Goal: Contribute content: Contribute content

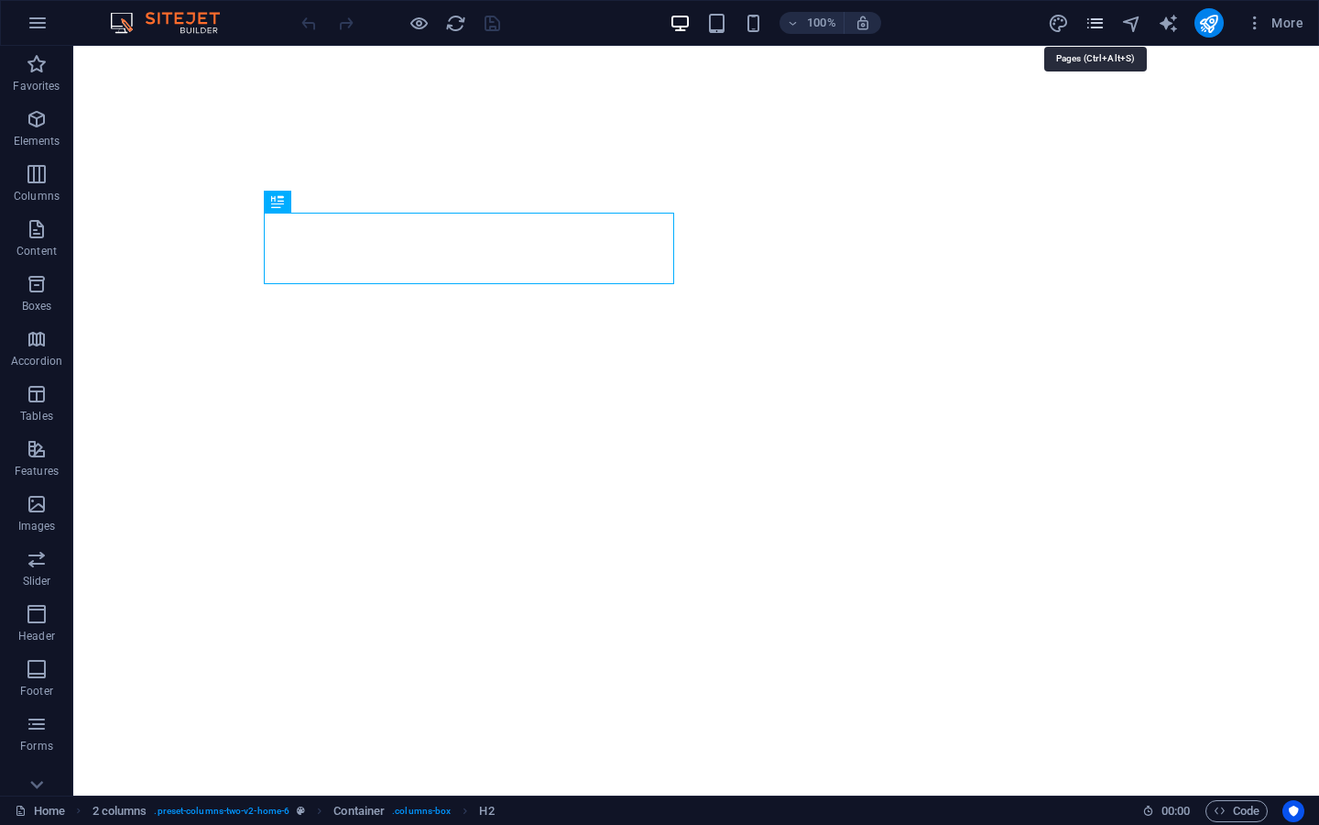
click at [1096, 32] on icon "pages" at bounding box center [1095, 23] width 21 height 21
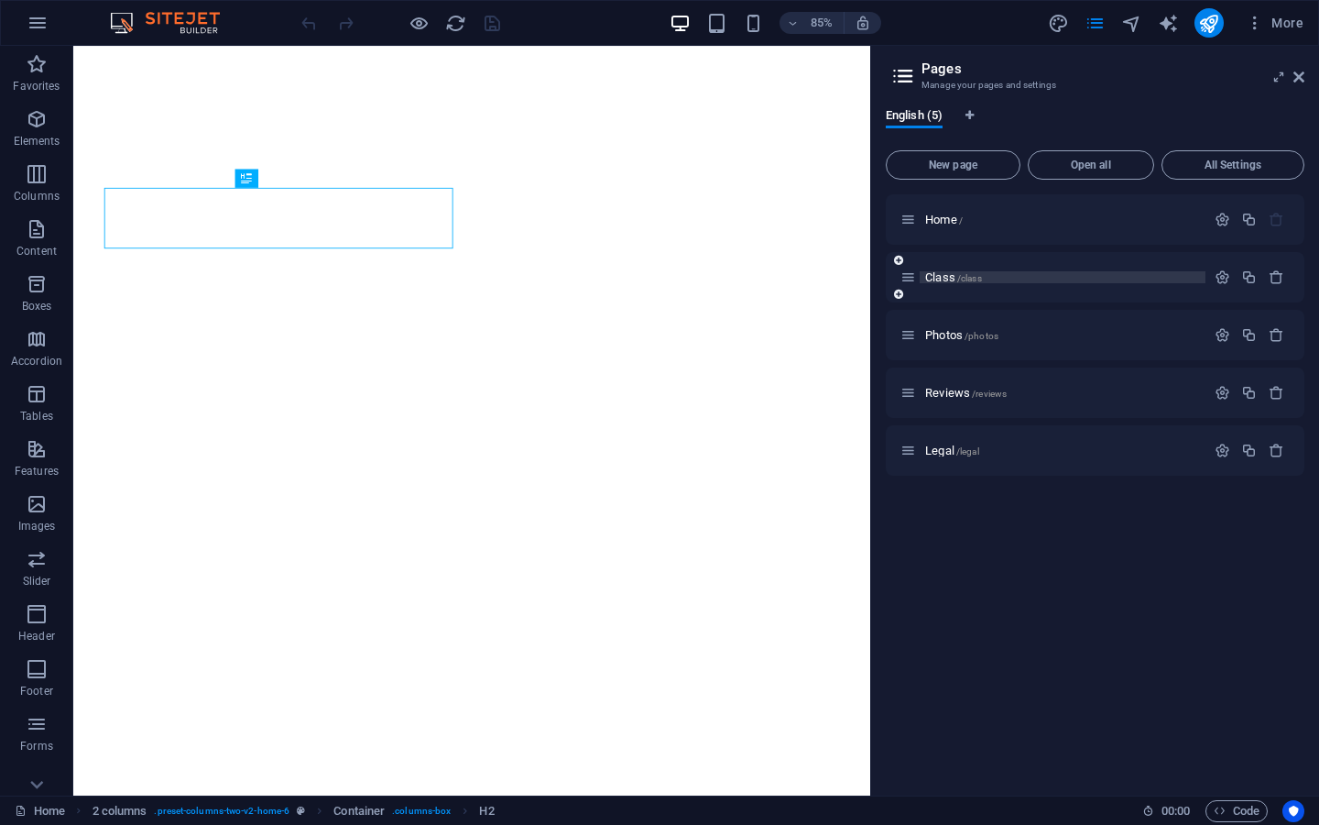
click at [1118, 280] on p "Class /class" at bounding box center [1062, 277] width 275 height 12
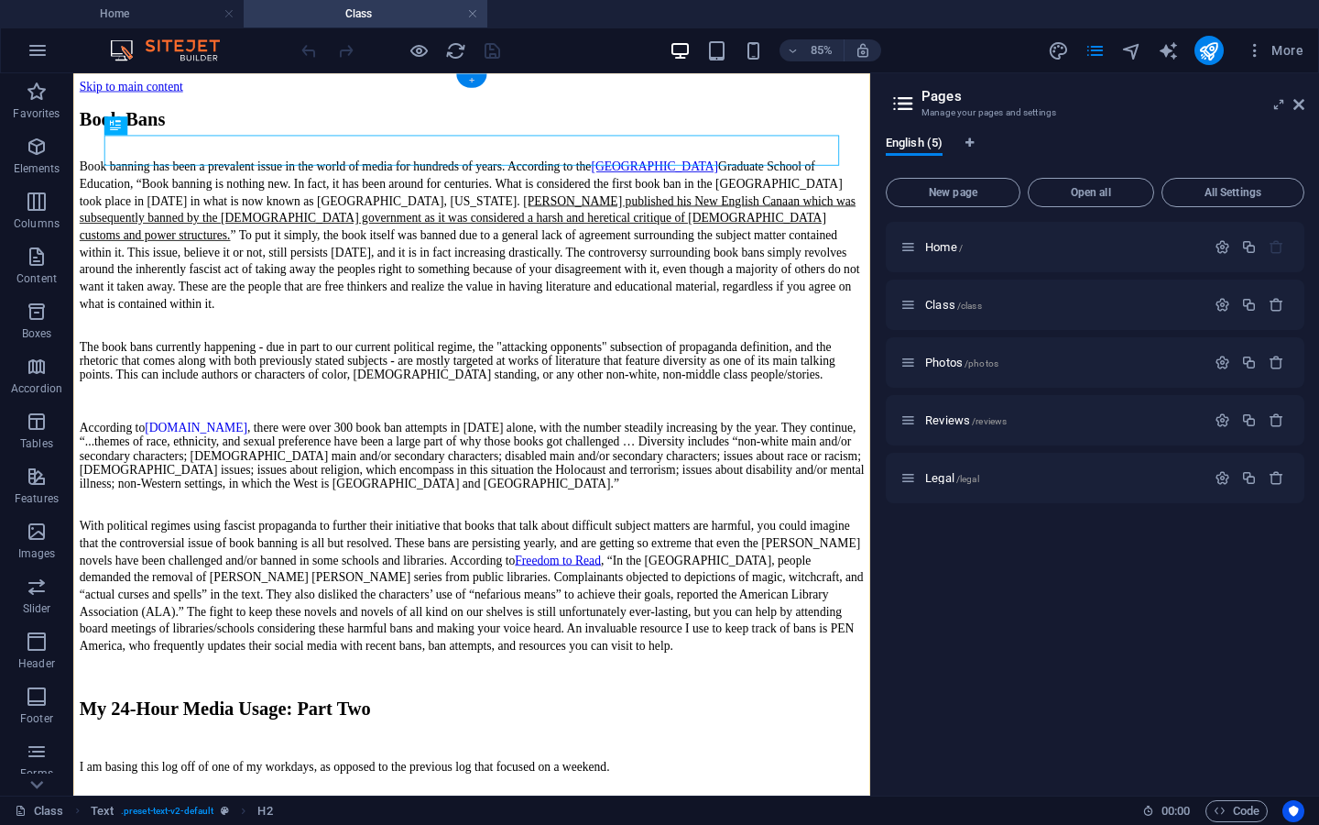
click at [476, 82] on div "+" at bounding box center [471, 81] width 30 height 14
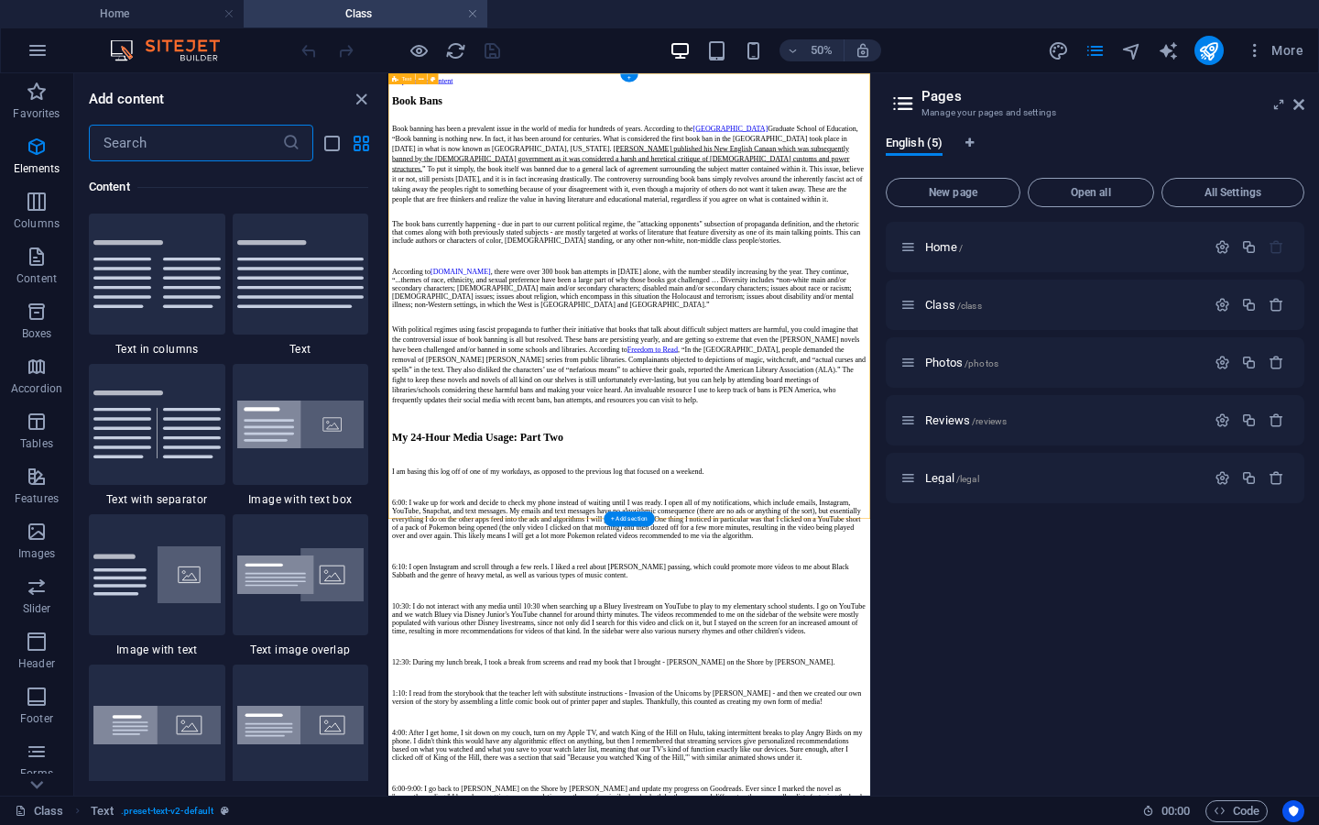
scroll to position [3206, 0]
click at [285, 280] on img at bounding box center [300, 274] width 127 height 68
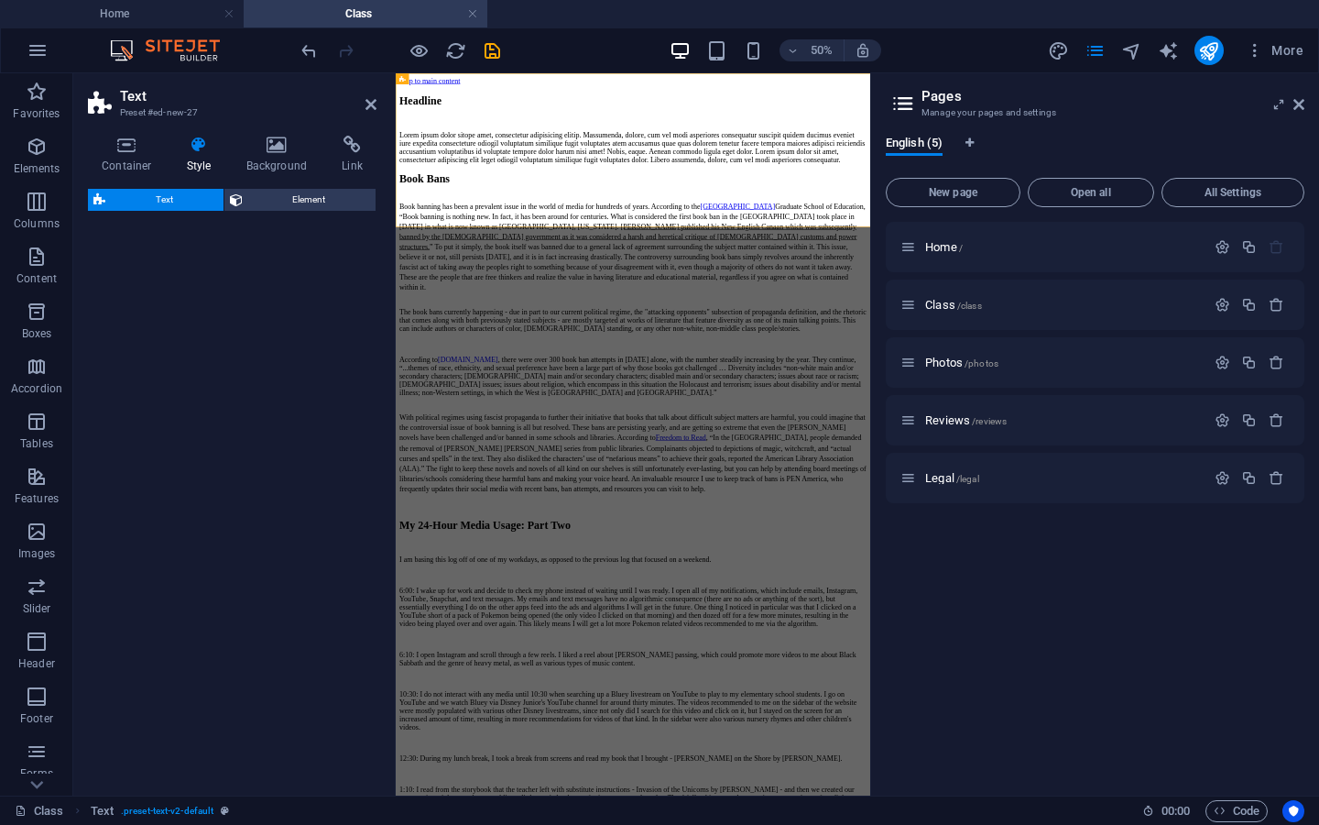
select select "preset-text-v2-default"
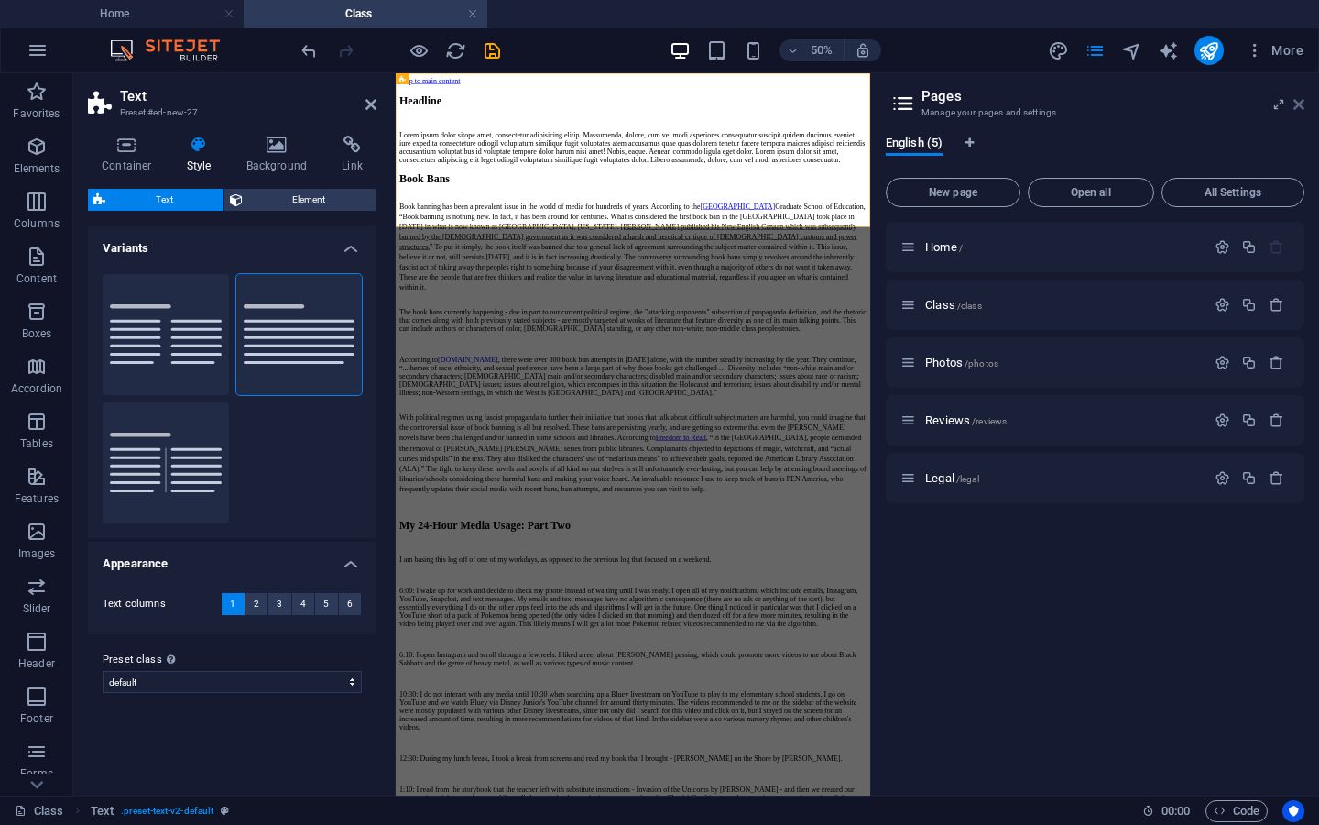
click at [1301, 111] on icon at bounding box center [1299, 104] width 11 height 15
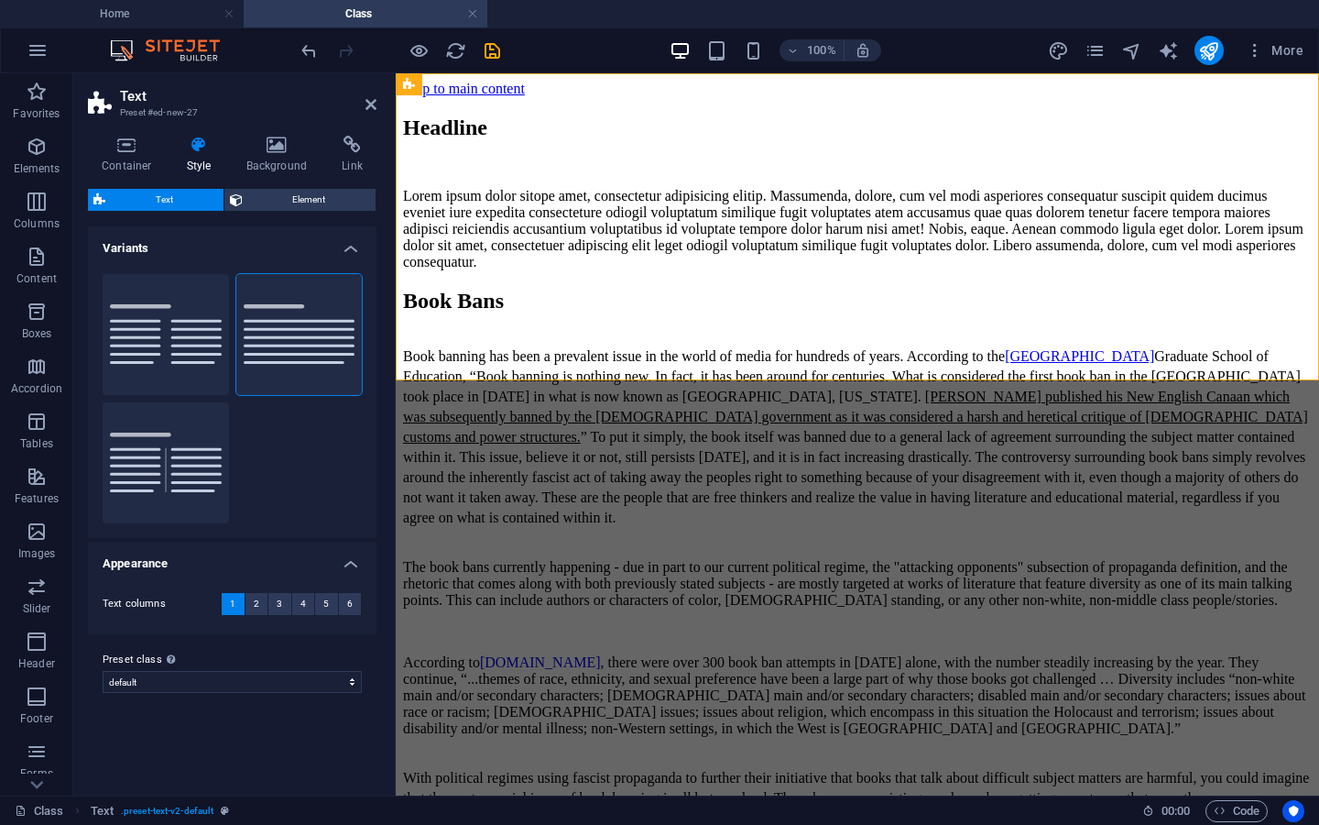
scroll to position [0, 0]
click at [849, 140] on div "Headline" at bounding box center [857, 127] width 909 height 25
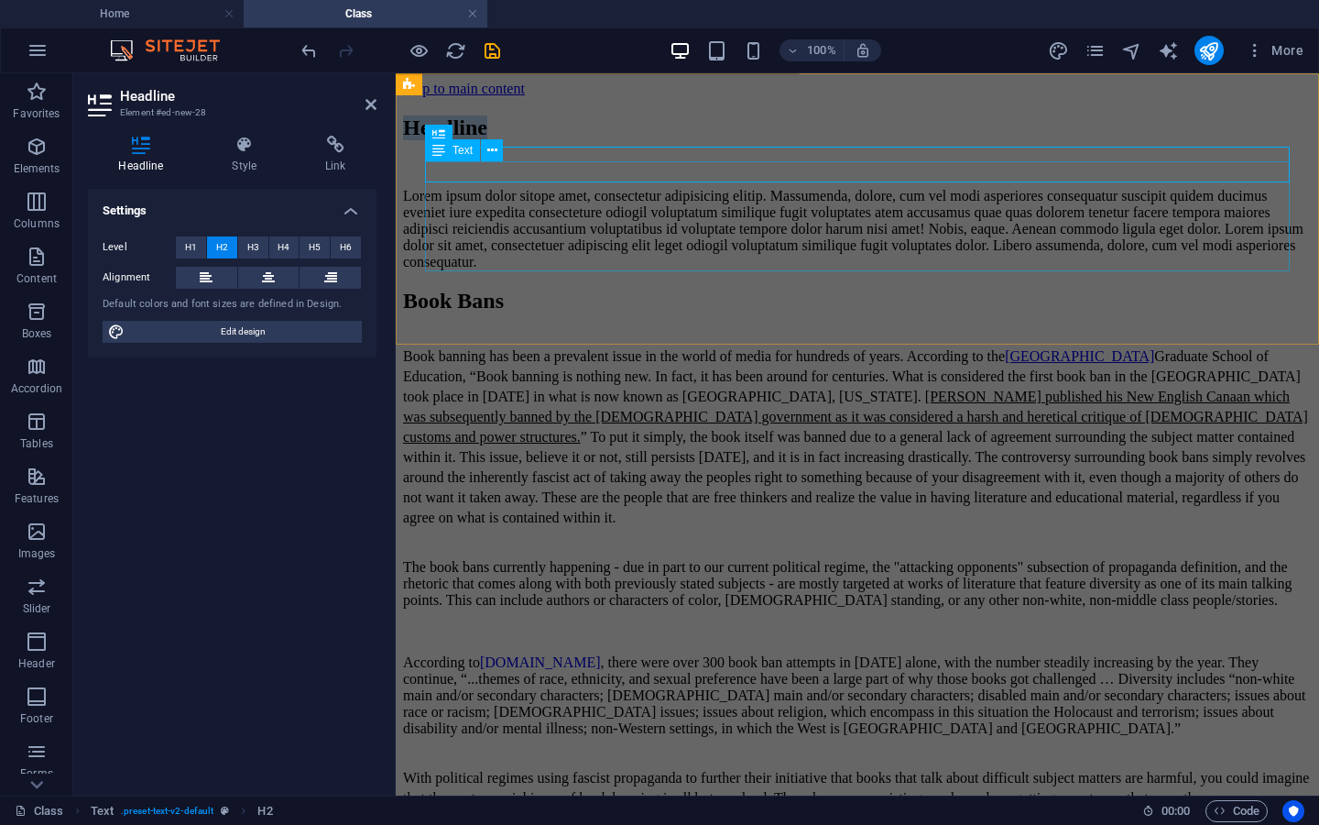
click at [849, 140] on h2 "Headline" at bounding box center [857, 127] width 909 height 25
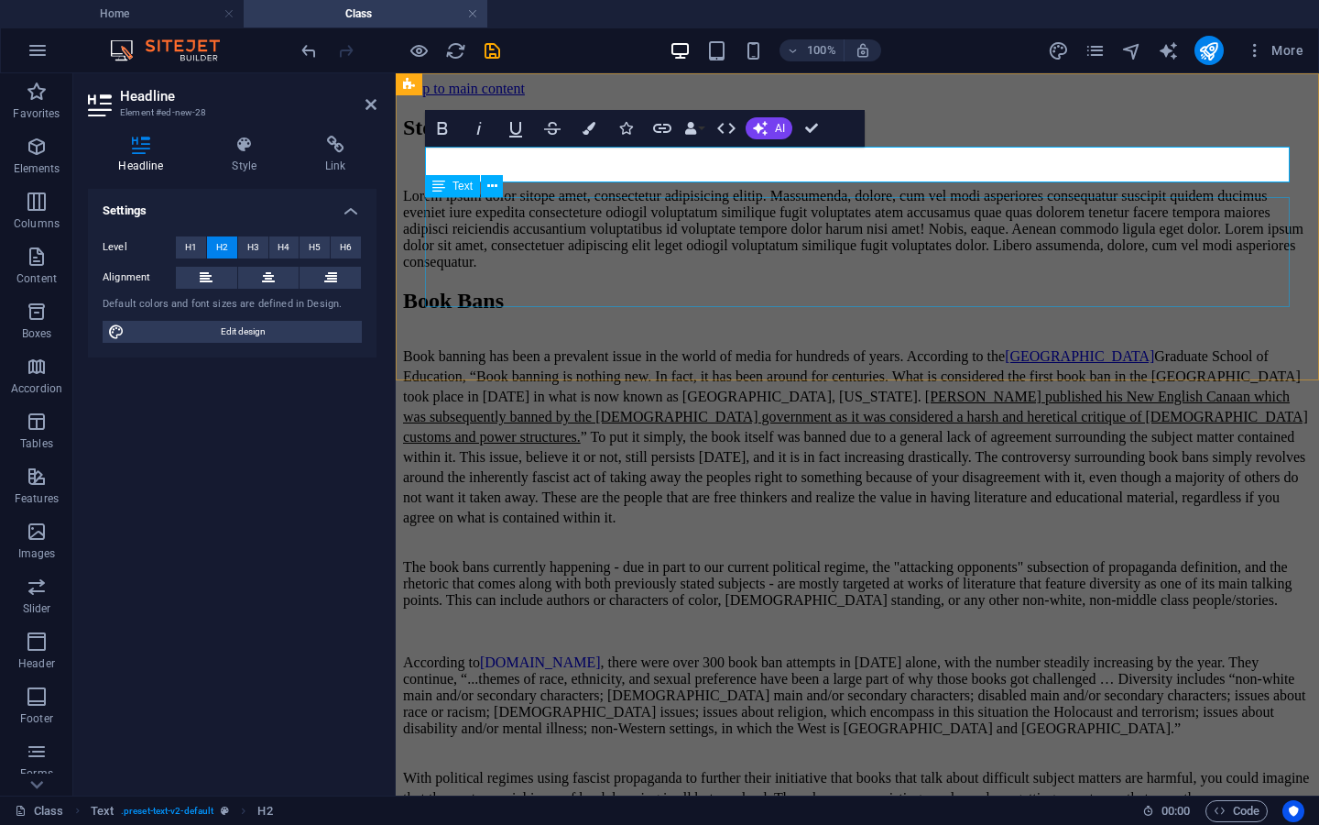
click at [857, 237] on div "Lorem ipsum dolor sitope amet, consectetur adipisicing elitip. Massumenda, dolo…" at bounding box center [857, 229] width 909 height 82
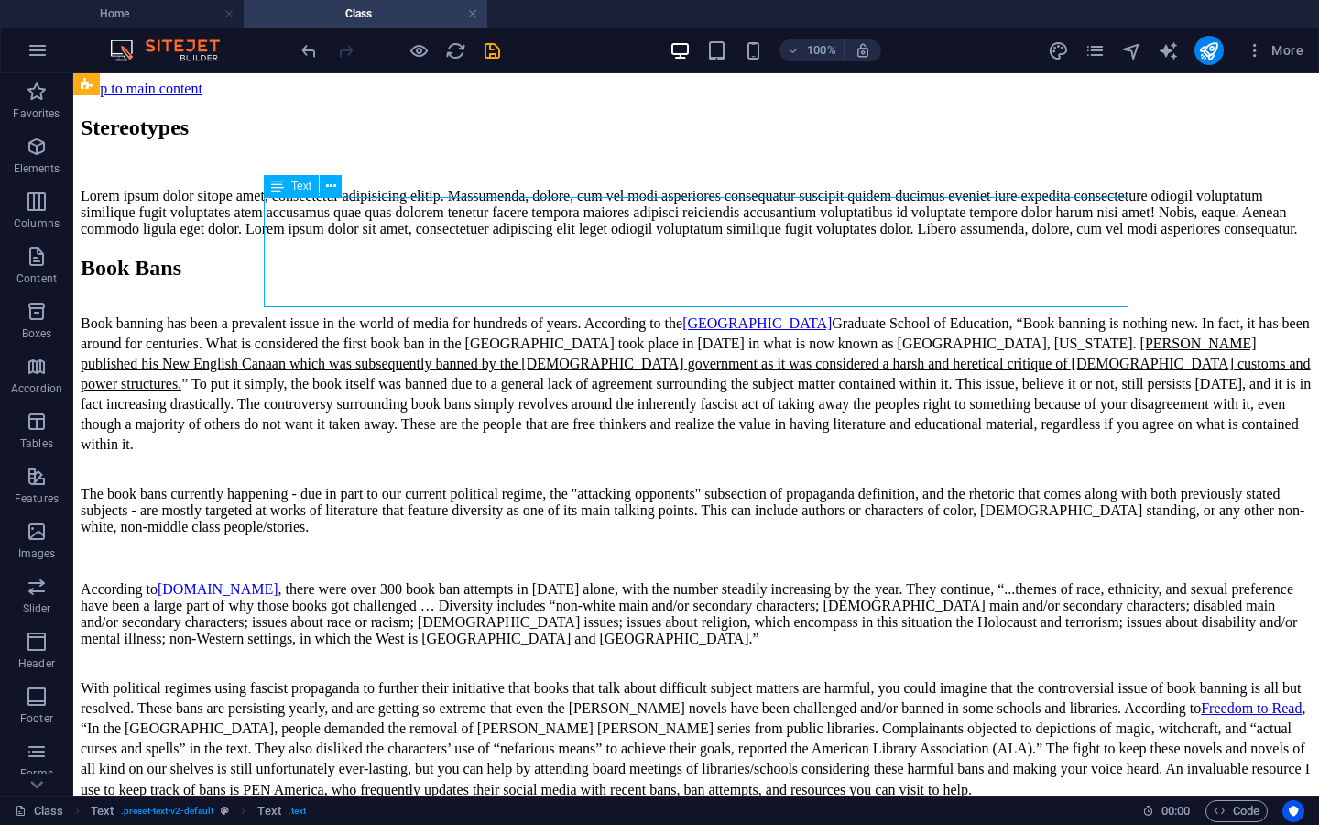
click at [826, 227] on div "Lorem ipsum dolor sitope amet, consectetur adipisicing elitip. Massumenda, dolo…" at bounding box center [696, 212] width 1231 height 49
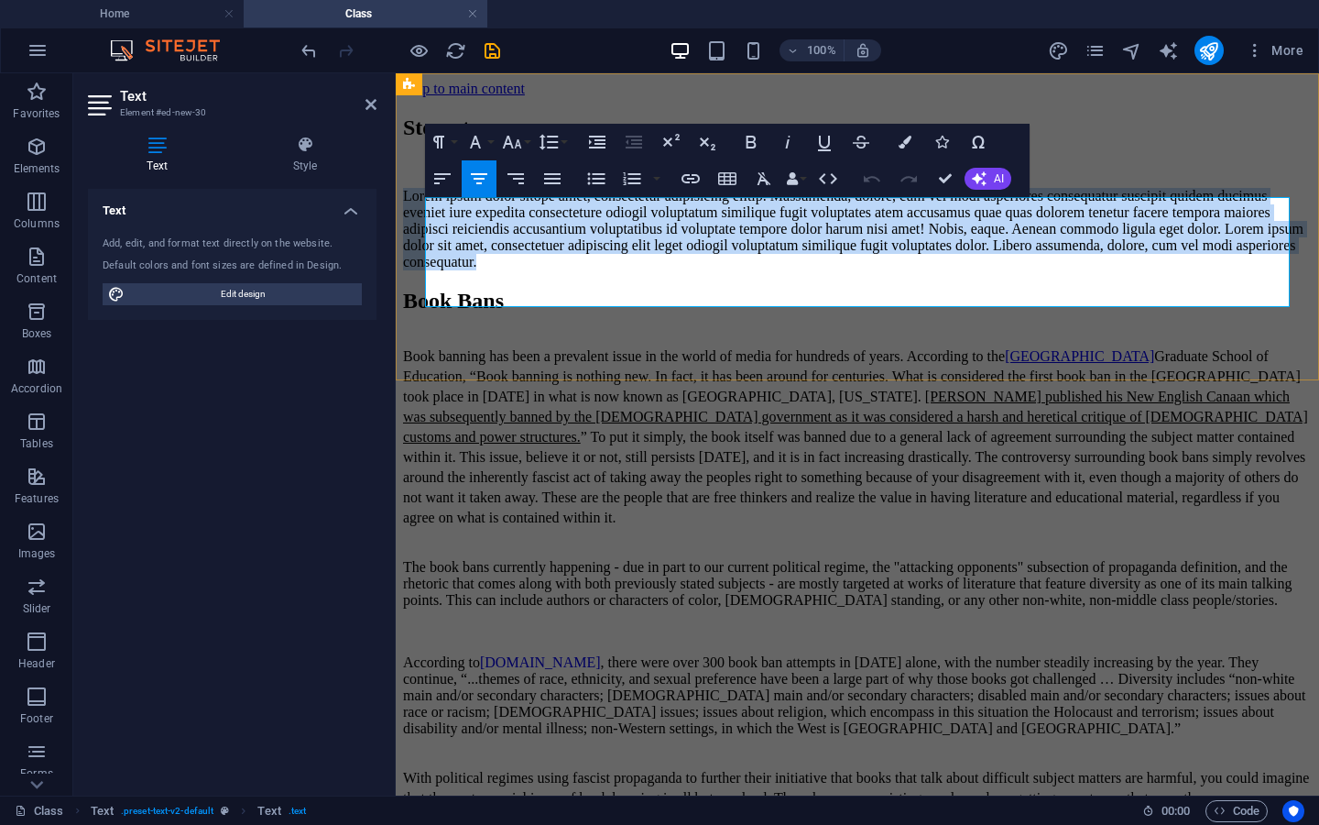
click at [826, 227] on p "Lorem ipsum dolor sitope amet, consectetur adipisicing elitip. Massumenda, dolo…" at bounding box center [857, 229] width 909 height 82
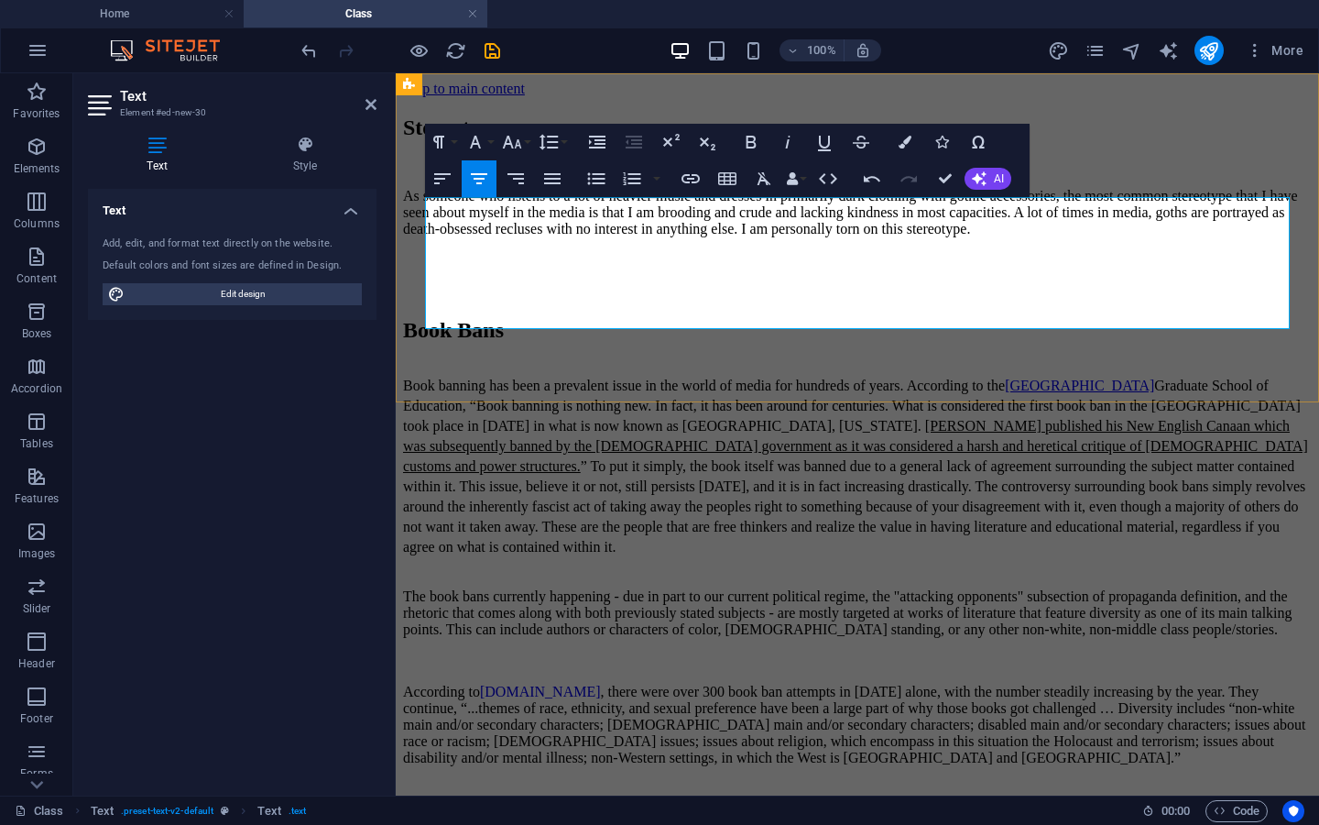
click at [1025, 237] on p "As someone who listens to a lot of heavier music and dresses in primarily dark …" at bounding box center [857, 212] width 909 height 49
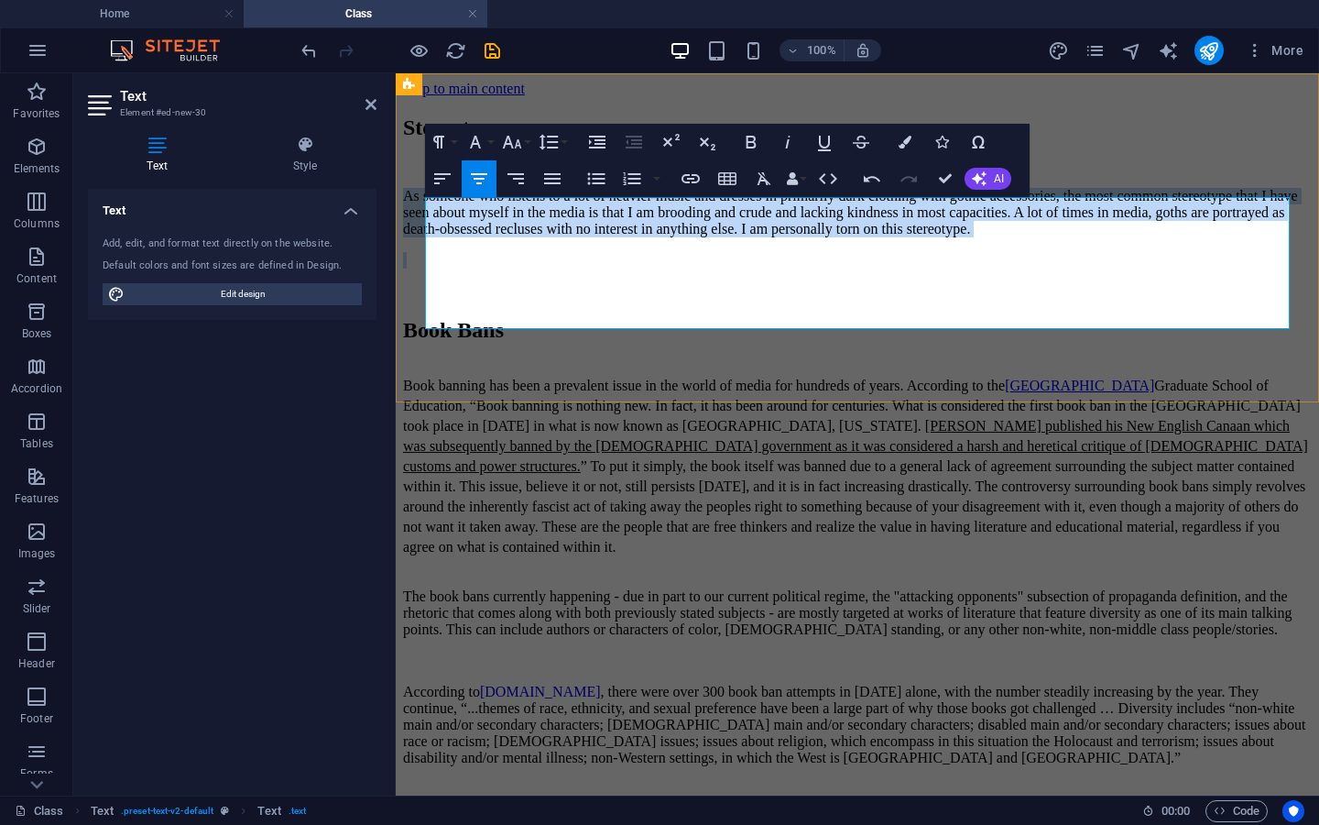
click at [1025, 237] on p "As someone who listens to a lot of heavier music and dresses in primarily dark …" at bounding box center [857, 212] width 909 height 49
click at [447, 177] on icon "button" at bounding box center [443, 179] width 22 height 22
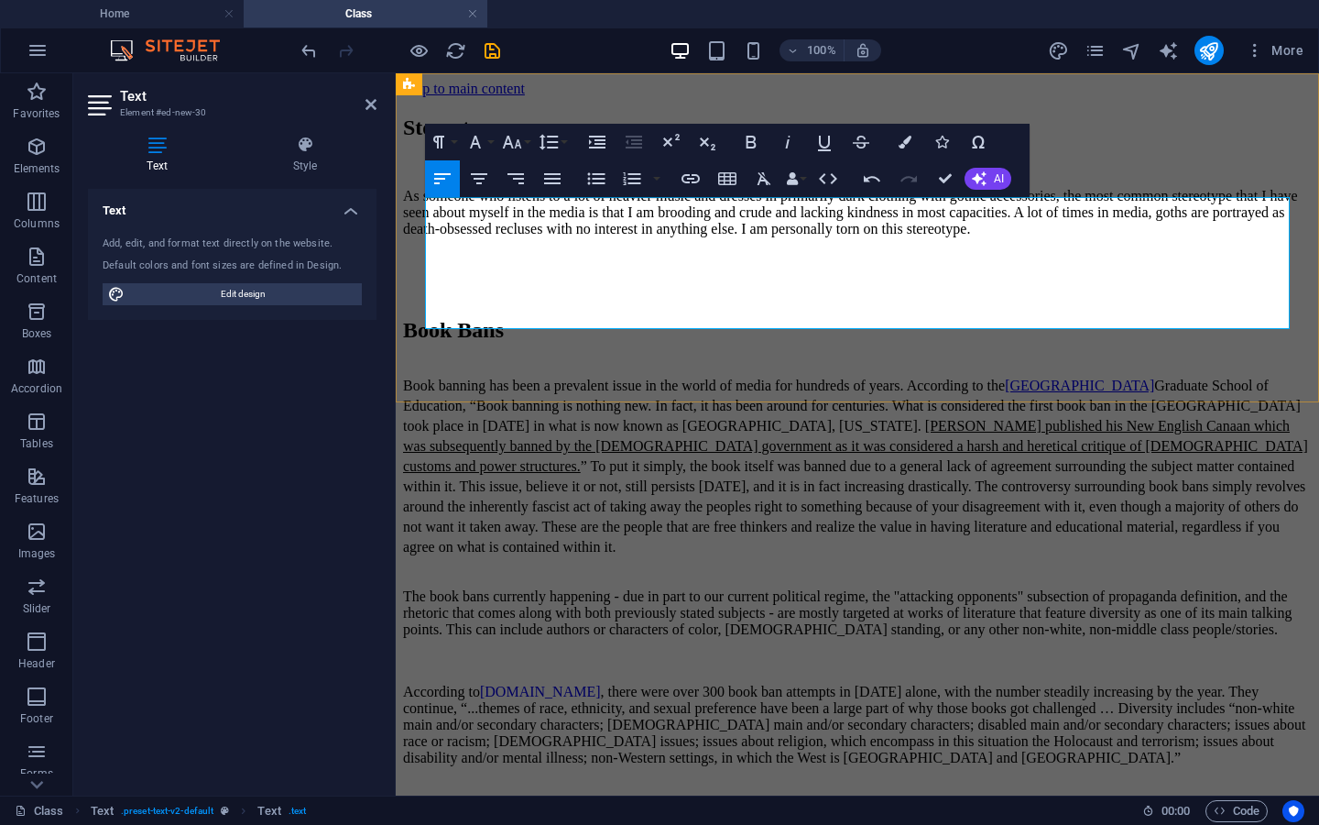
click at [646, 237] on p "As someone who listens to a lot of heavier music and dresses in primarily dark …" at bounding box center [857, 212] width 909 height 49
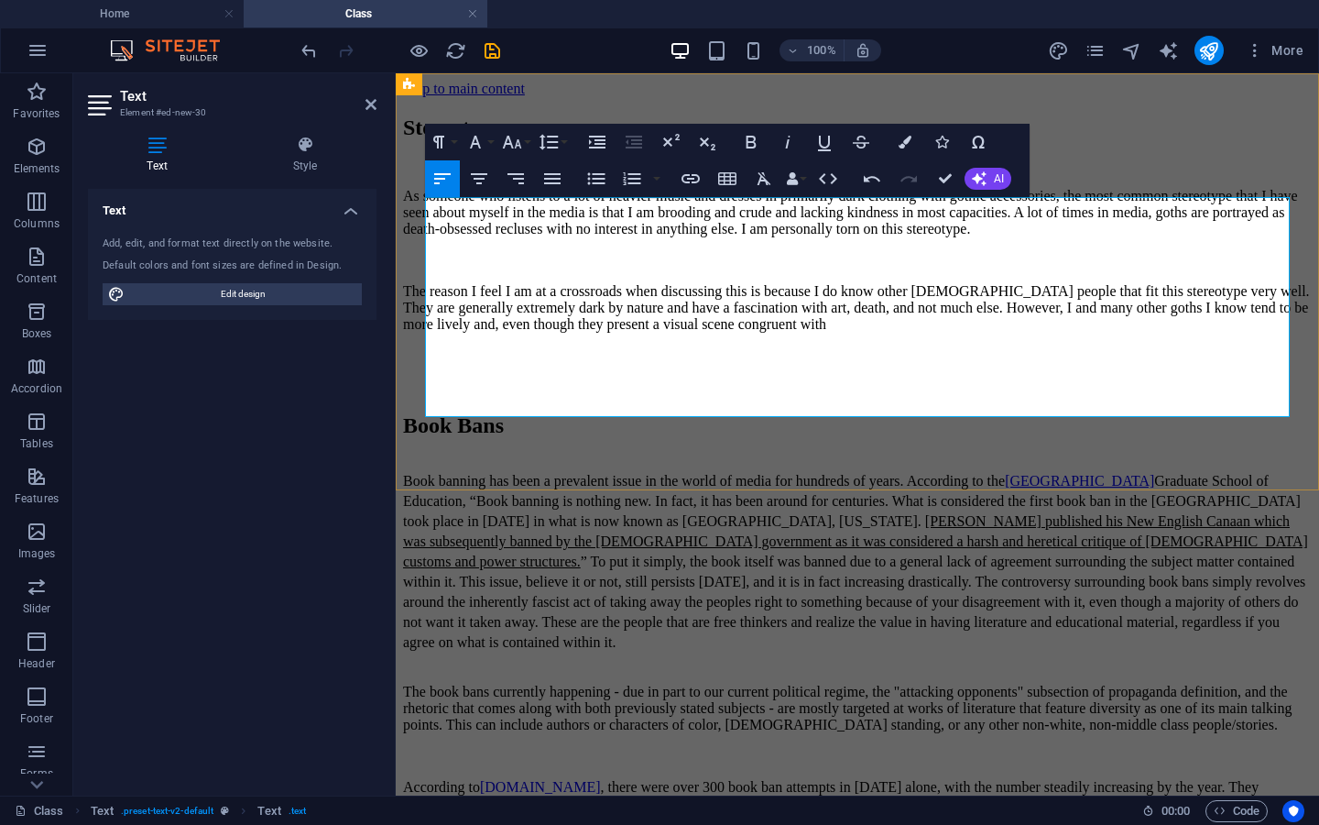
click at [933, 333] on p "The reason I feel I am at a crossroads when discussing this is because I do kno…" at bounding box center [857, 307] width 909 height 49
click at [1052, 364] on p at bounding box center [857, 355] width 909 height 16
click at [1044, 333] on p "The reason I feel I am at a crossroads when discussing this is because I do kno…" at bounding box center [857, 307] width 909 height 49
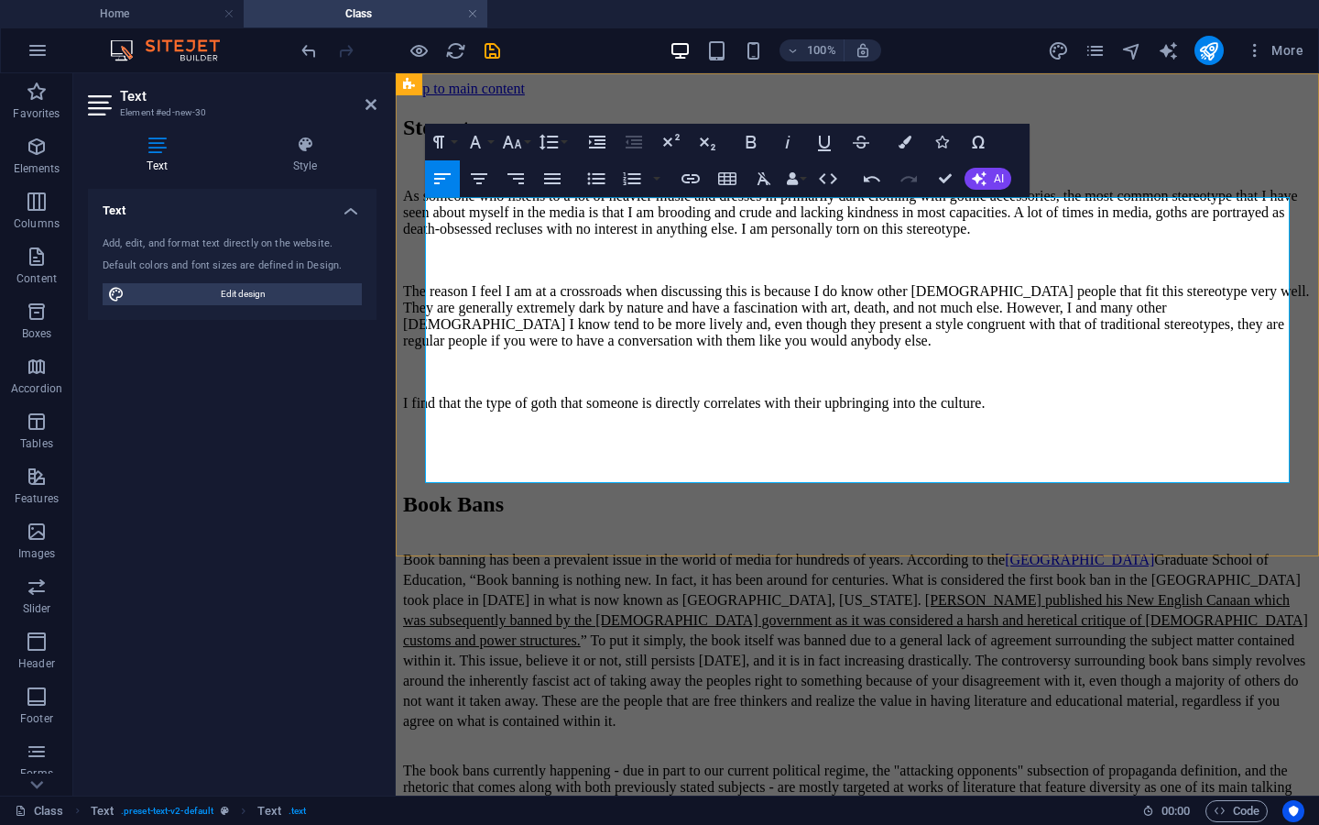
drag, startPoint x: 427, startPoint y: 210, endPoint x: 1088, endPoint y: 438, distance: 698.9
click at [1088, 438] on div "As someone who listens to a lot of heavier music and dresses in primarily dark …" at bounding box center [857, 331] width 909 height 286
copy div "As someone who listens to a lot of heavier music and dresses in primarily dark …"
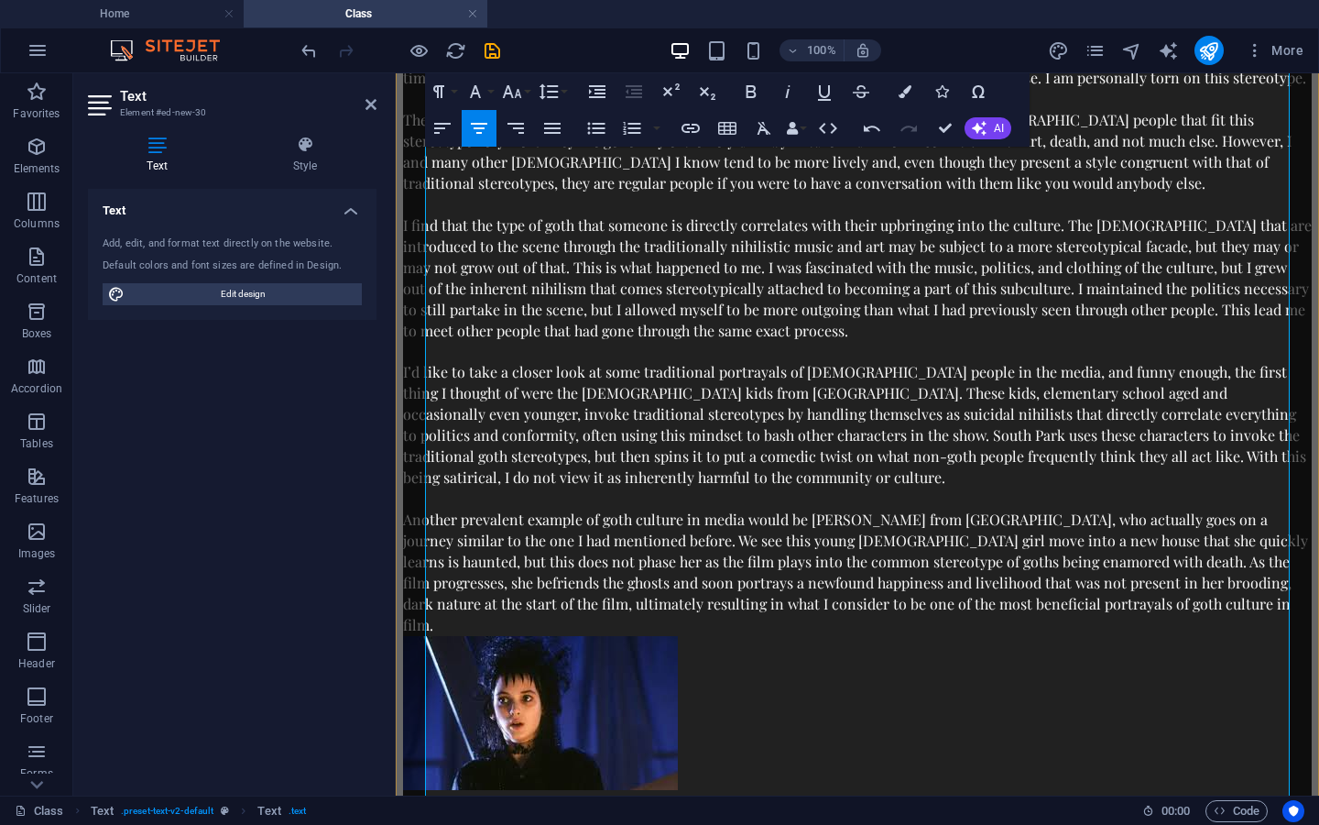
scroll to position [145, 0]
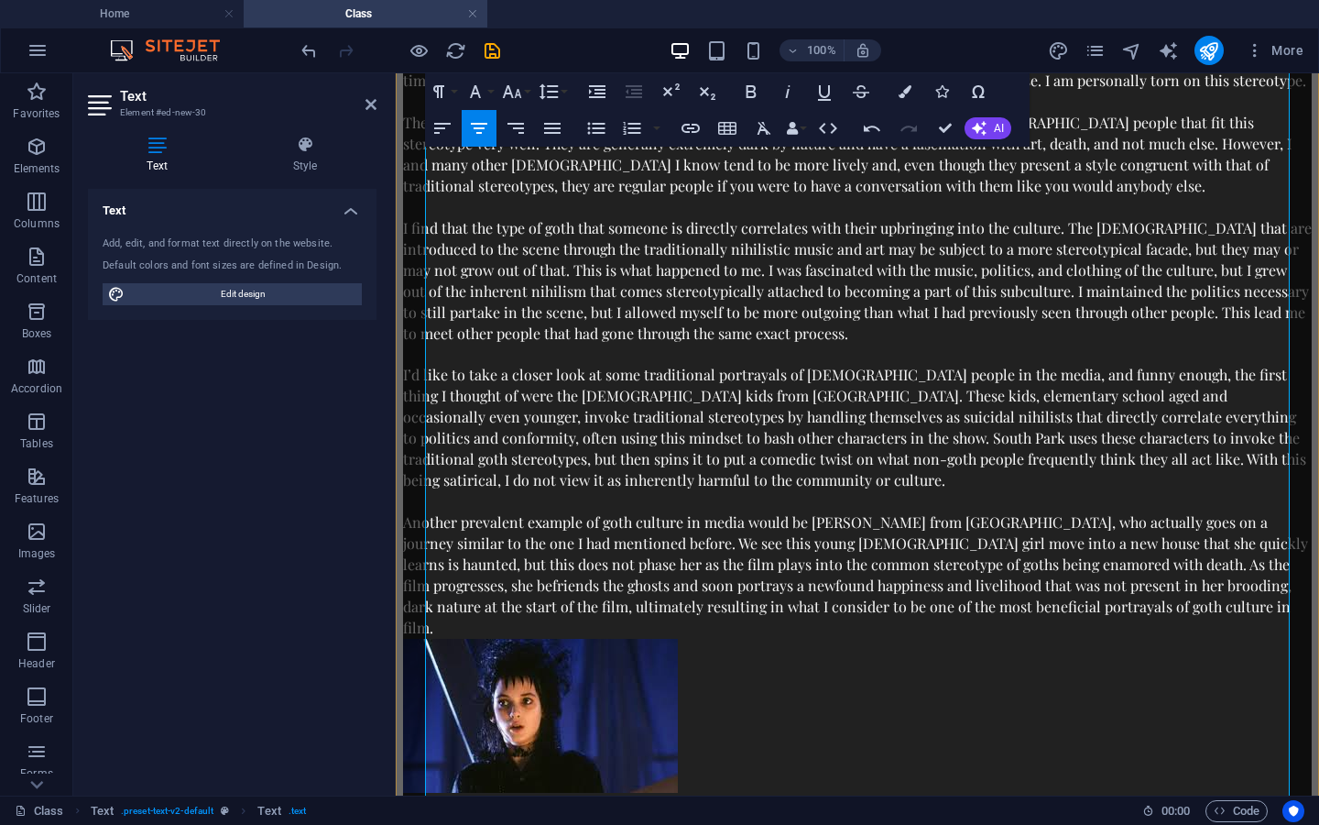
click at [1038, 512] on p at bounding box center [857, 502] width 909 height 20
click at [52, 545] on span "Images" at bounding box center [36, 542] width 73 height 44
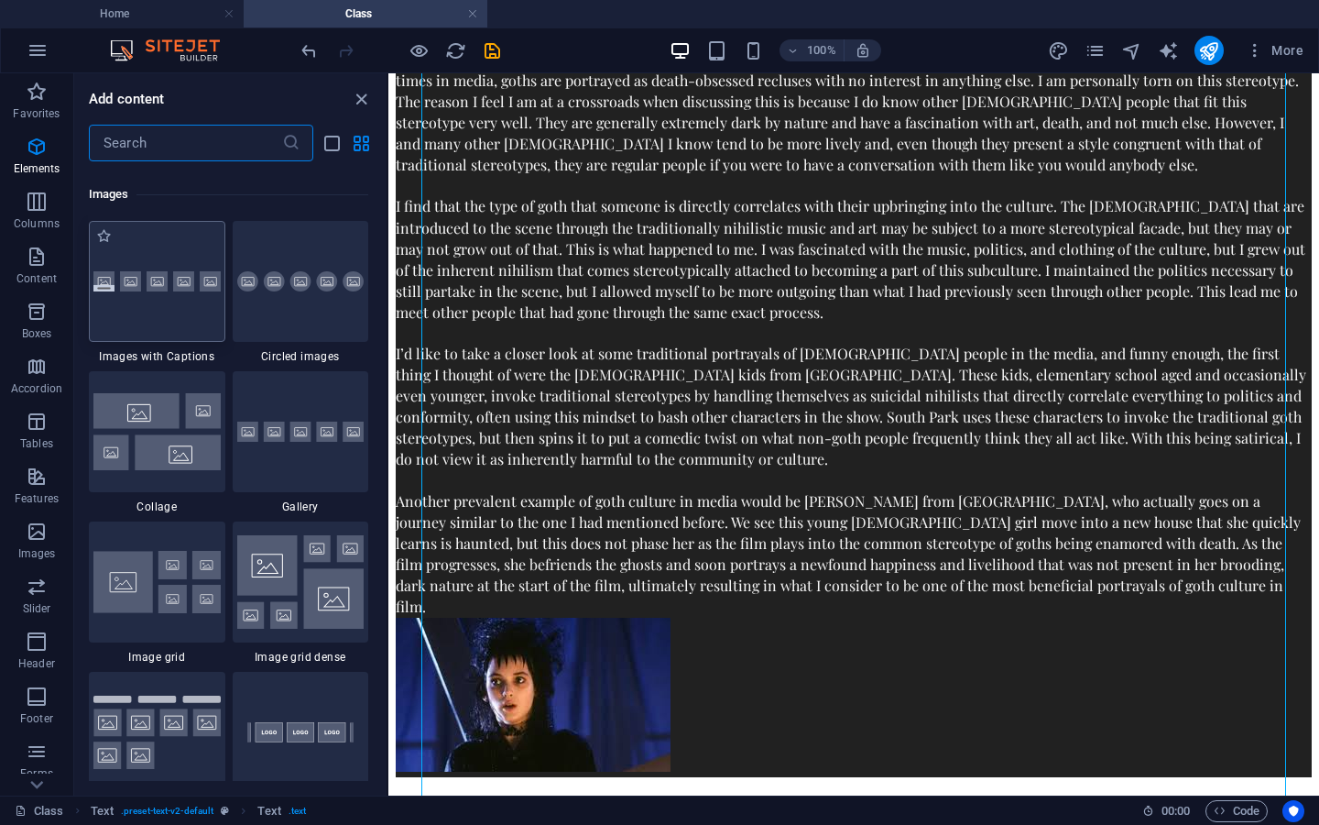
scroll to position [9290, 0]
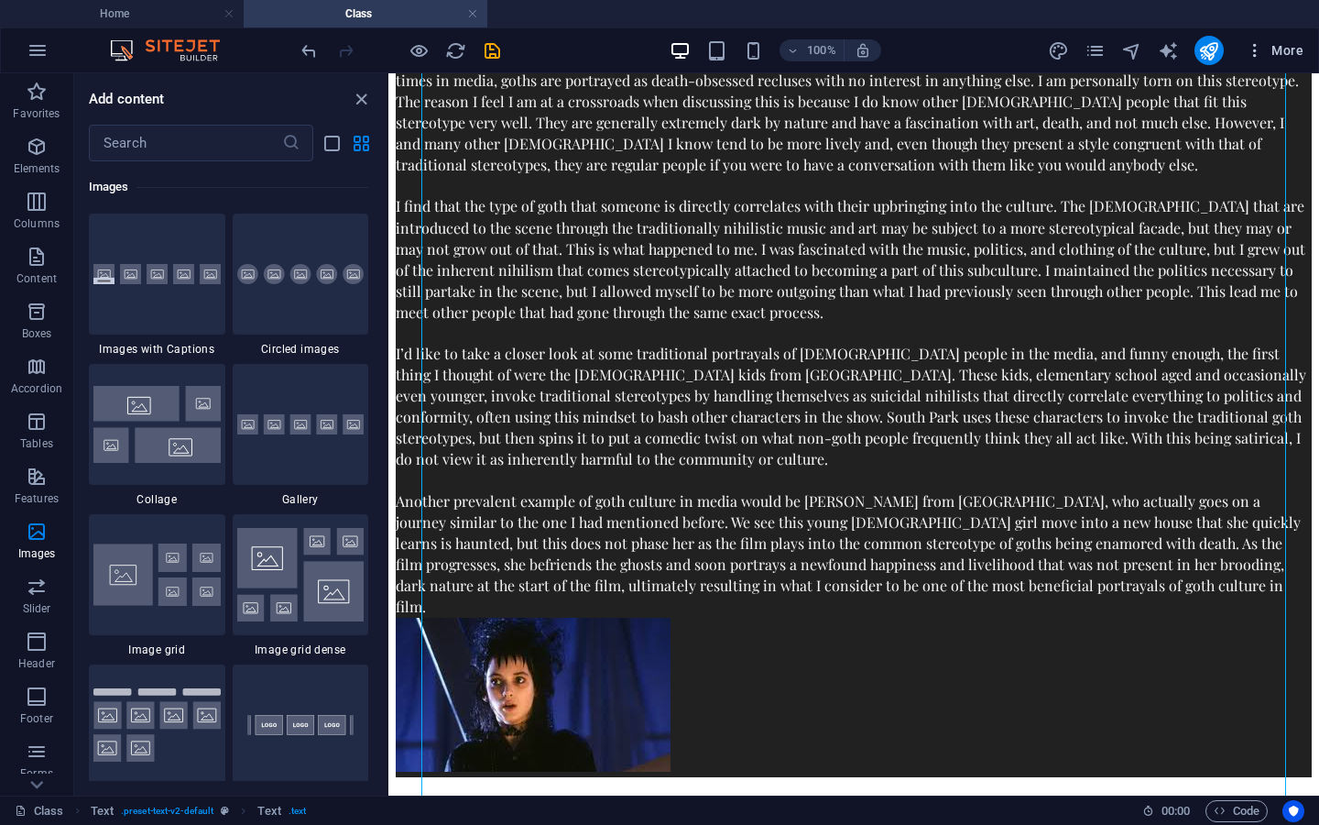
click at [1261, 56] on icon "button" at bounding box center [1255, 50] width 18 height 18
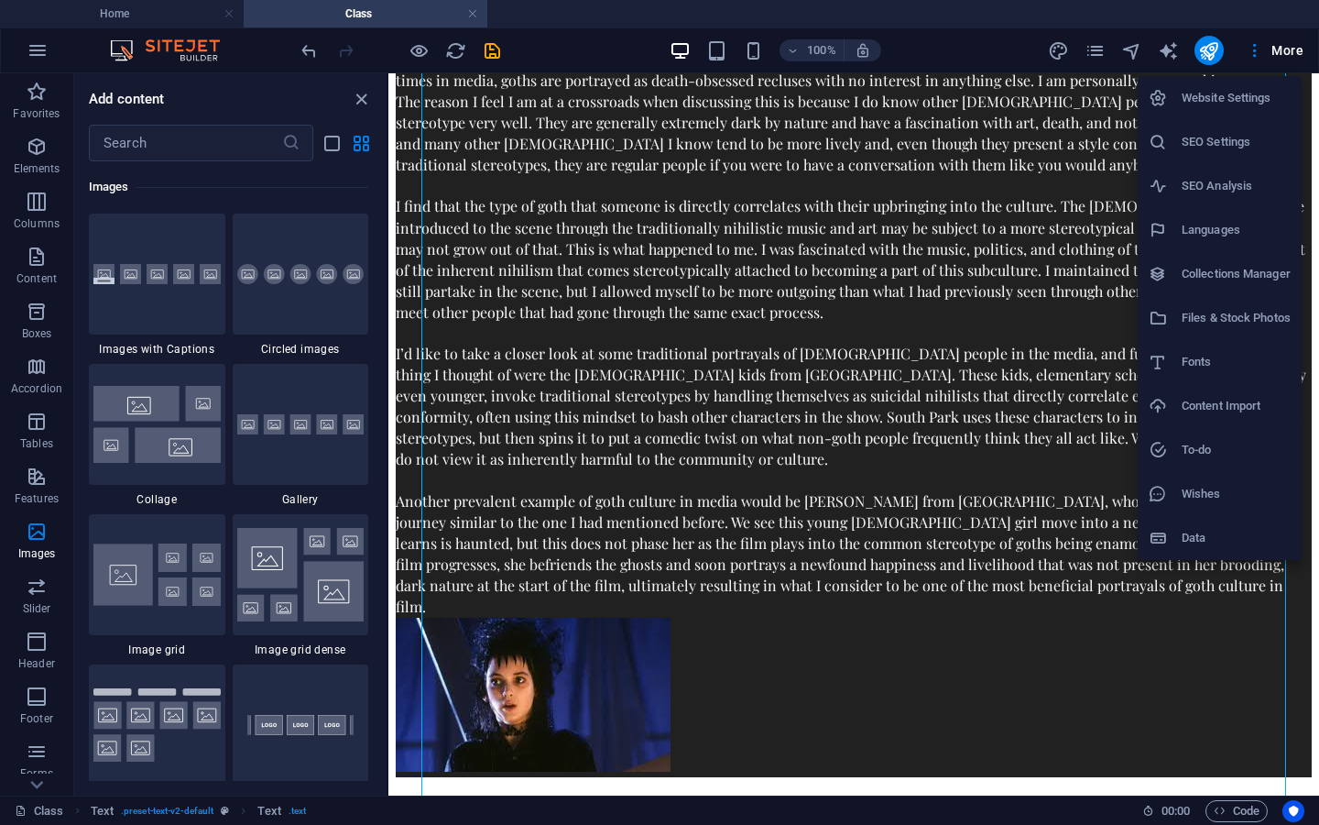
click at [1011, 493] on div at bounding box center [659, 412] width 1319 height 825
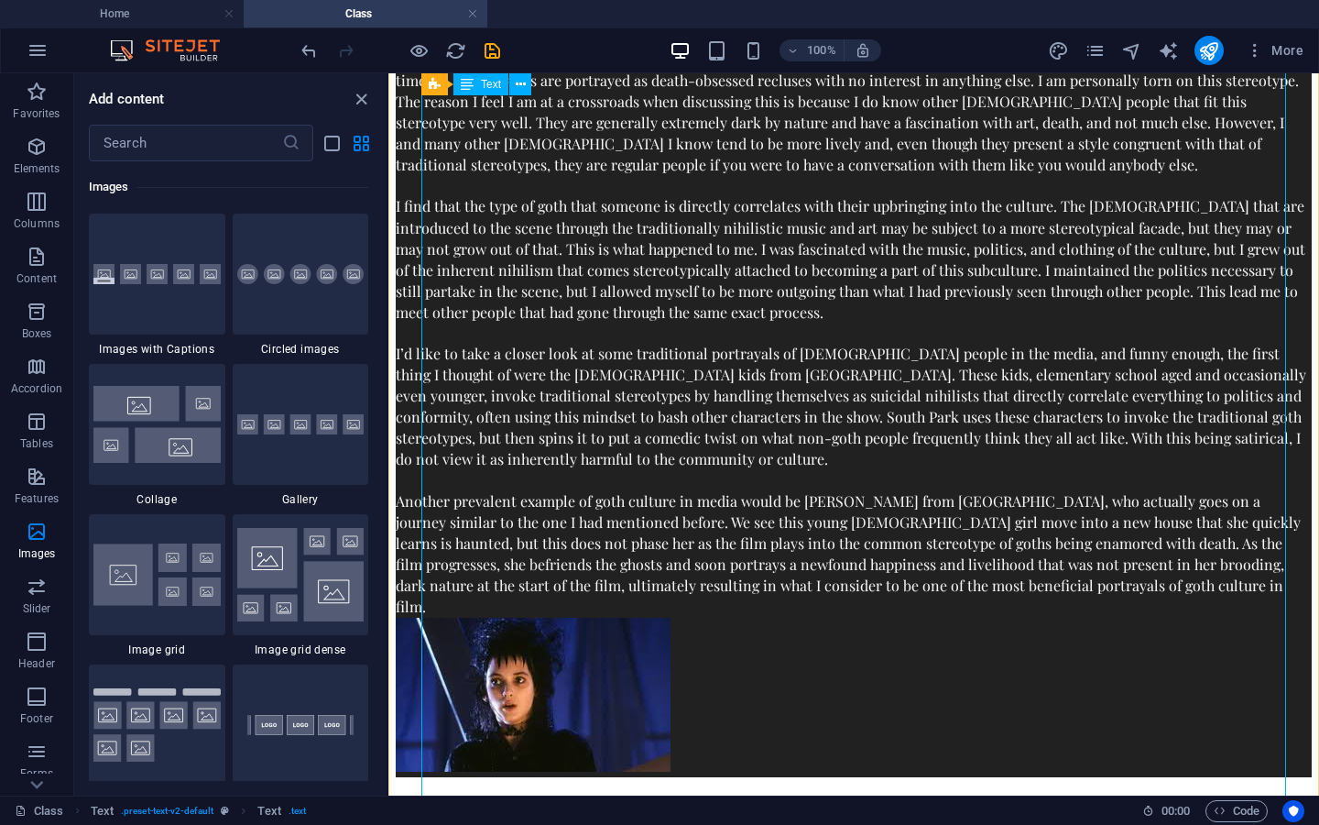
click at [1024, 490] on div "As someone who listens to a lot of heavier music and dresses in primarily dark …" at bounding box center [854, 433] width 916 height 811
click at [946, 499] on div "As someone who listens to a lot of heavier music and dresses in primarily dark …" at bounding box center [854, 433] width 916 height 811
click at [1019, 478] on div "As someone who listens to a lot of heavier music and dresses in primarily dark …" at bounding box center [854, 433] width 916 height 811
click at [43, 783] on icon at bounding box center [37, 784] width 26 height 26
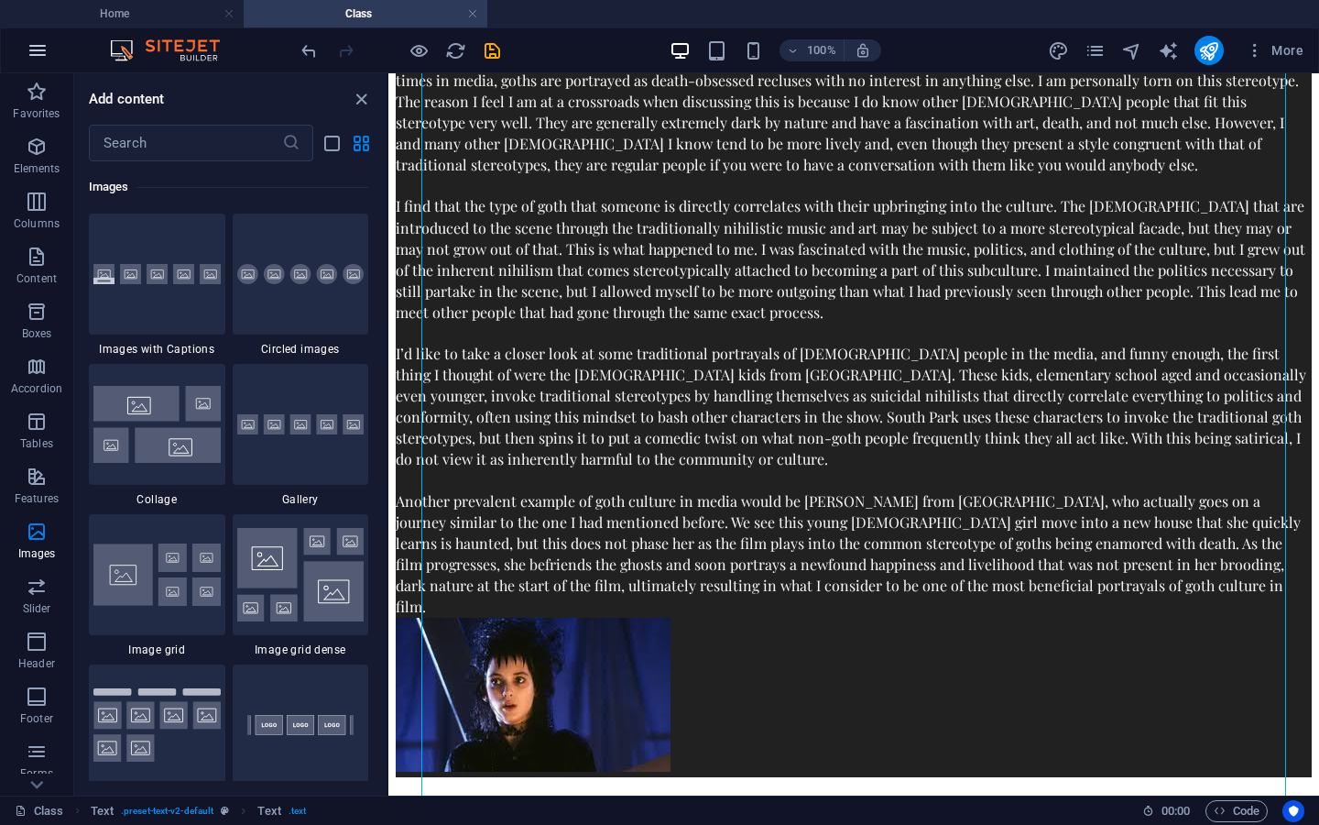
click at [53, 58] on button "button" at bounding box center [38, 50] width 44 height 44
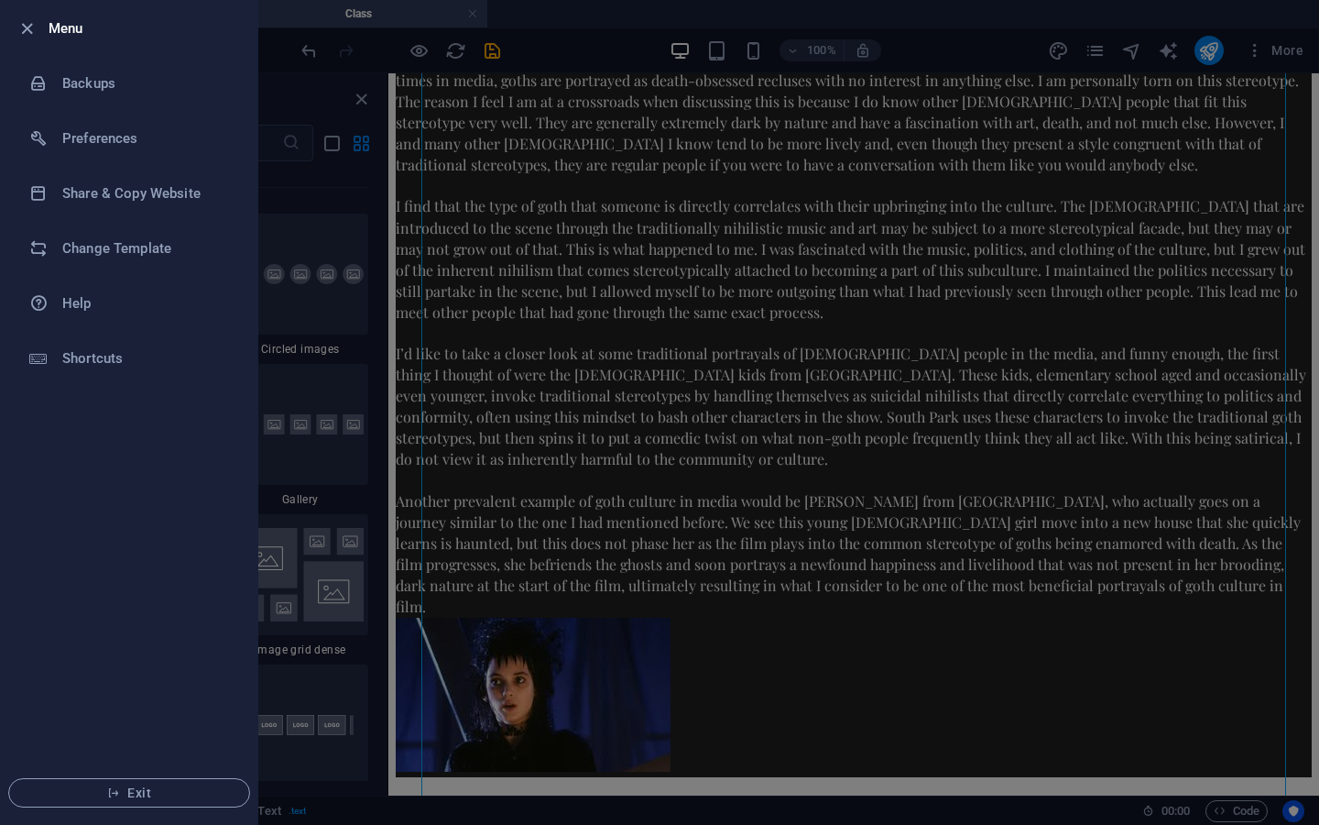
click at [588, 321] on div at bounding box center [659, 412] width 1319 height 825
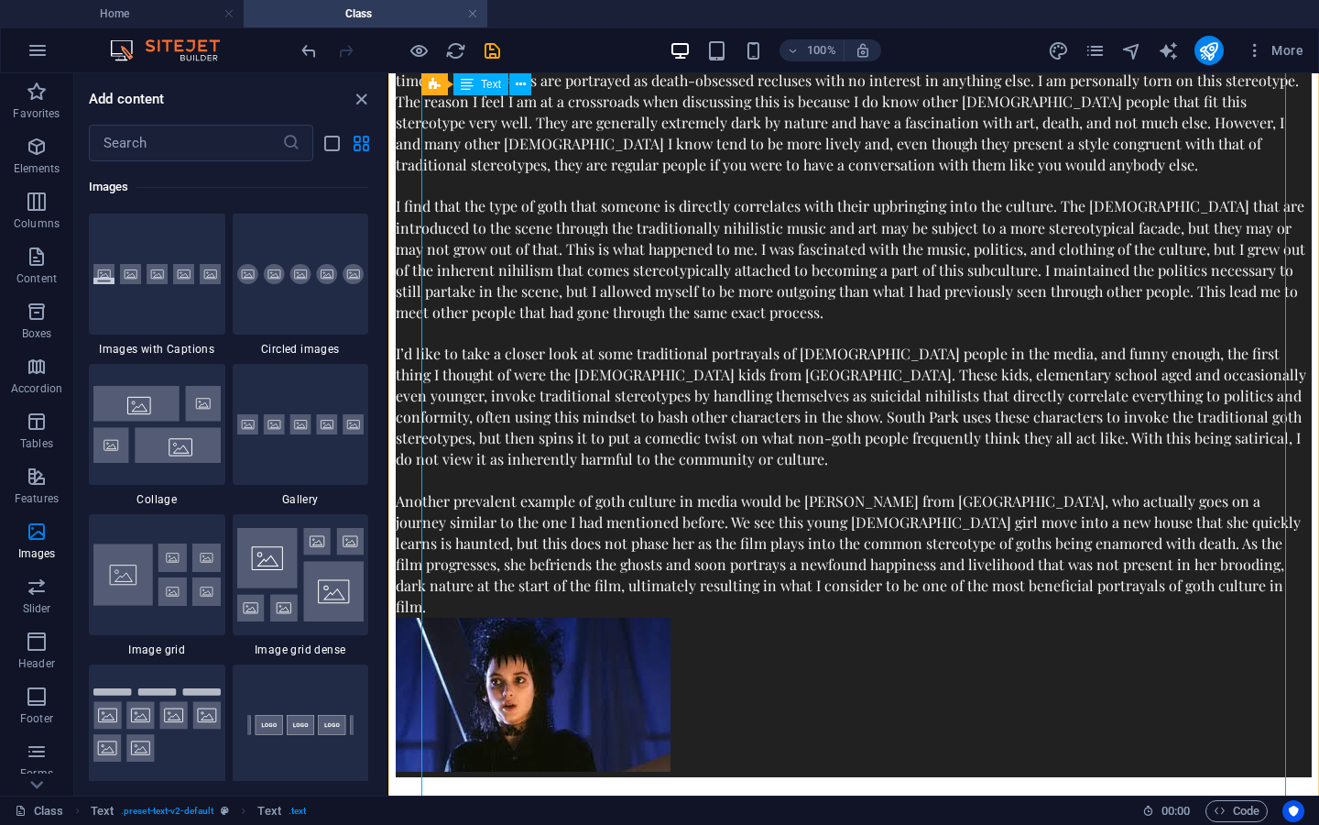
click at [803, 499] on div "As someone who listens to a lot of heavier music and dresses in primarily dark …" at bounding box center [854, 433] width 916 height 811
click at [853, 499] on div "As someone who listens to a lot of heavier music and dresses in primarily dark …" at bounding box center [854, 433] width 916 height 811
click at [1032, 487] on div "As someone who listens to a lot of heavier music and dresses in primarily dark …" at bounding box center [854, 433] width 916 height 811
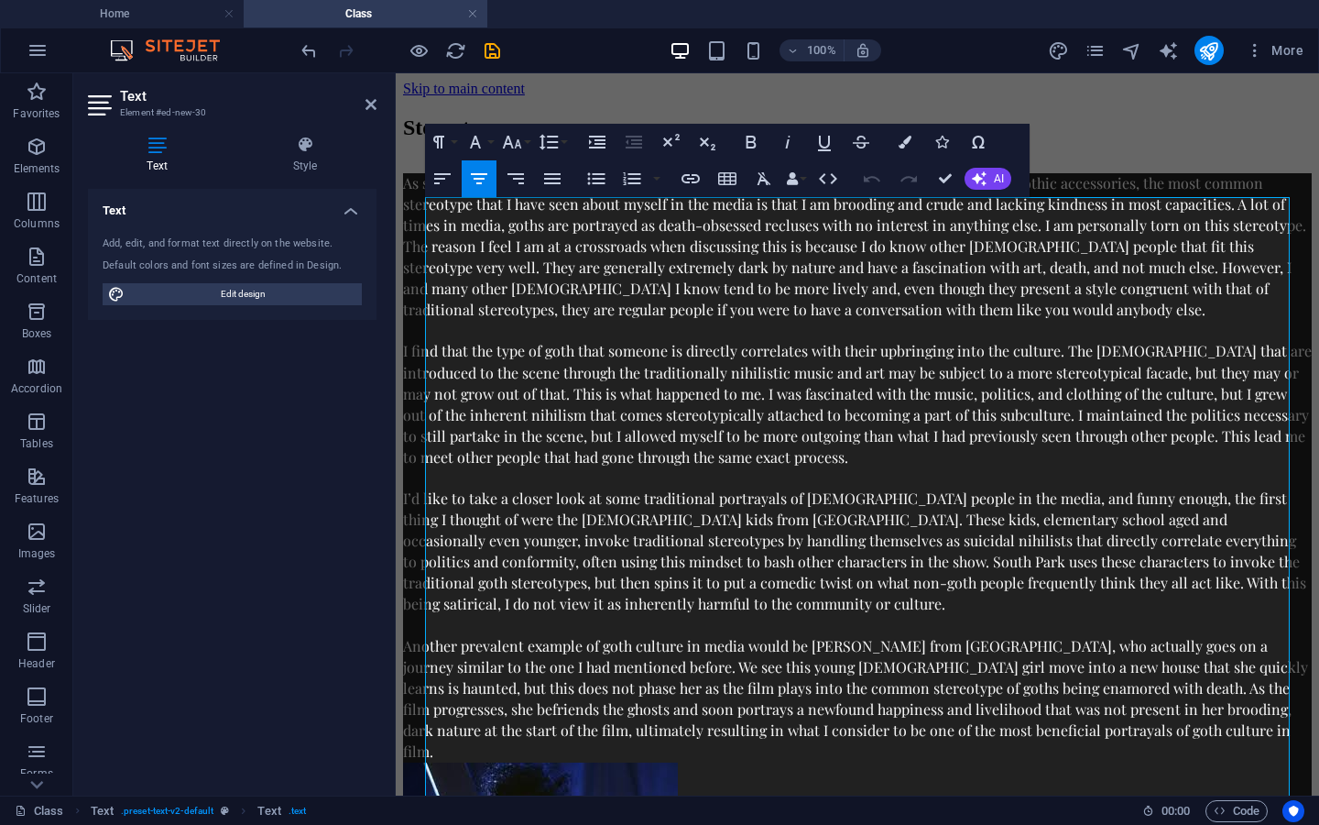
click at [378, 105] on aside "Text Element #ed-new-30 Text Style Text Add, edit, and format text directly on …" at bounding box center [234, 434] width 322 height 722
click at [371, 103] on icon at bounding box center [371, 104] width 11 height 15
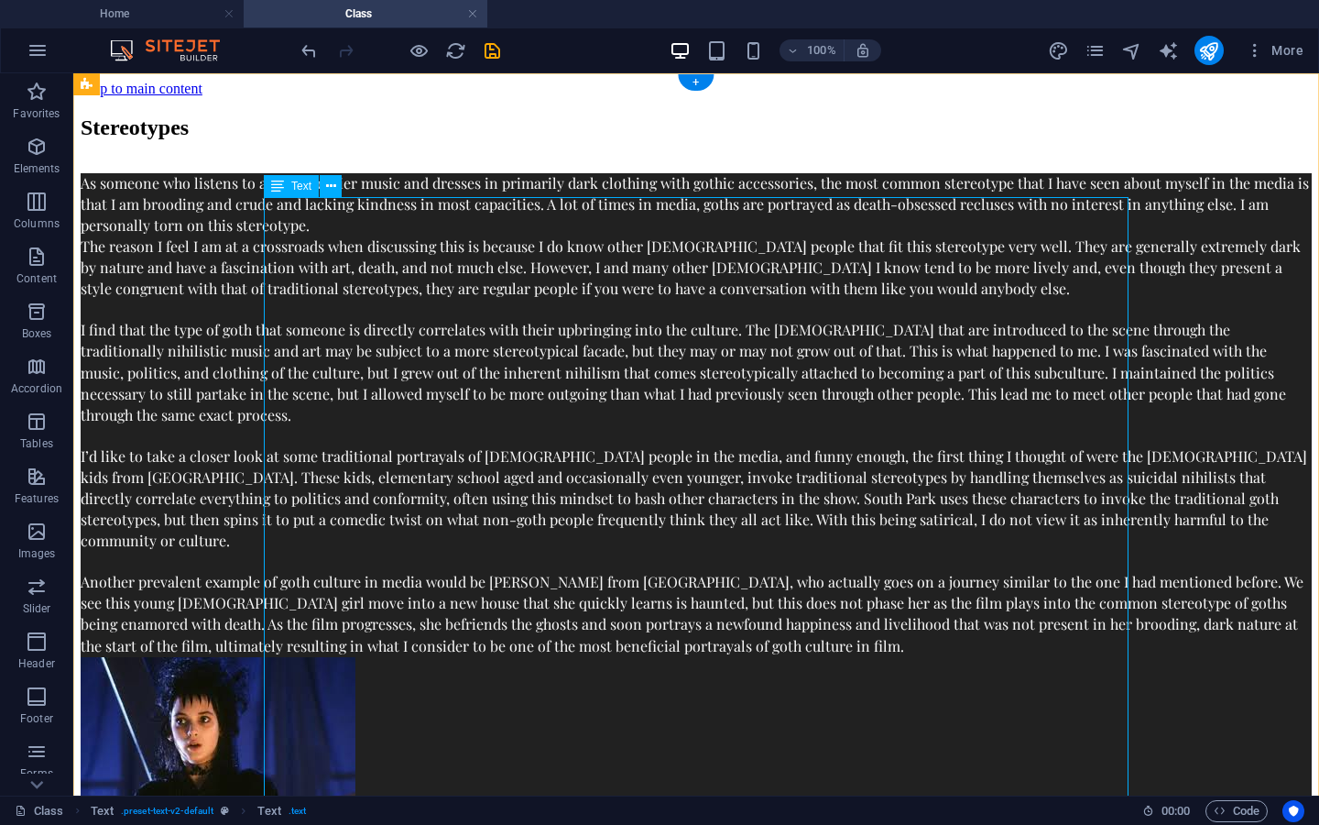
click at [858, 639] on div "As someone who listens to a lot of heavier music and dresses in primarily dark …" at bounding box center [696, 525] width 1231 height 705
click at [870, 626] on div "As someone who listens to a lot of heavier music and dresses in primarily dark …" at bounding box center [696, 525] width 1231 height 705
click at [830, 637] on div "As someone who listens to a lot of heavier music and dresses in primarily dark …" at bounding box center [696, 525] width 1231 height 705
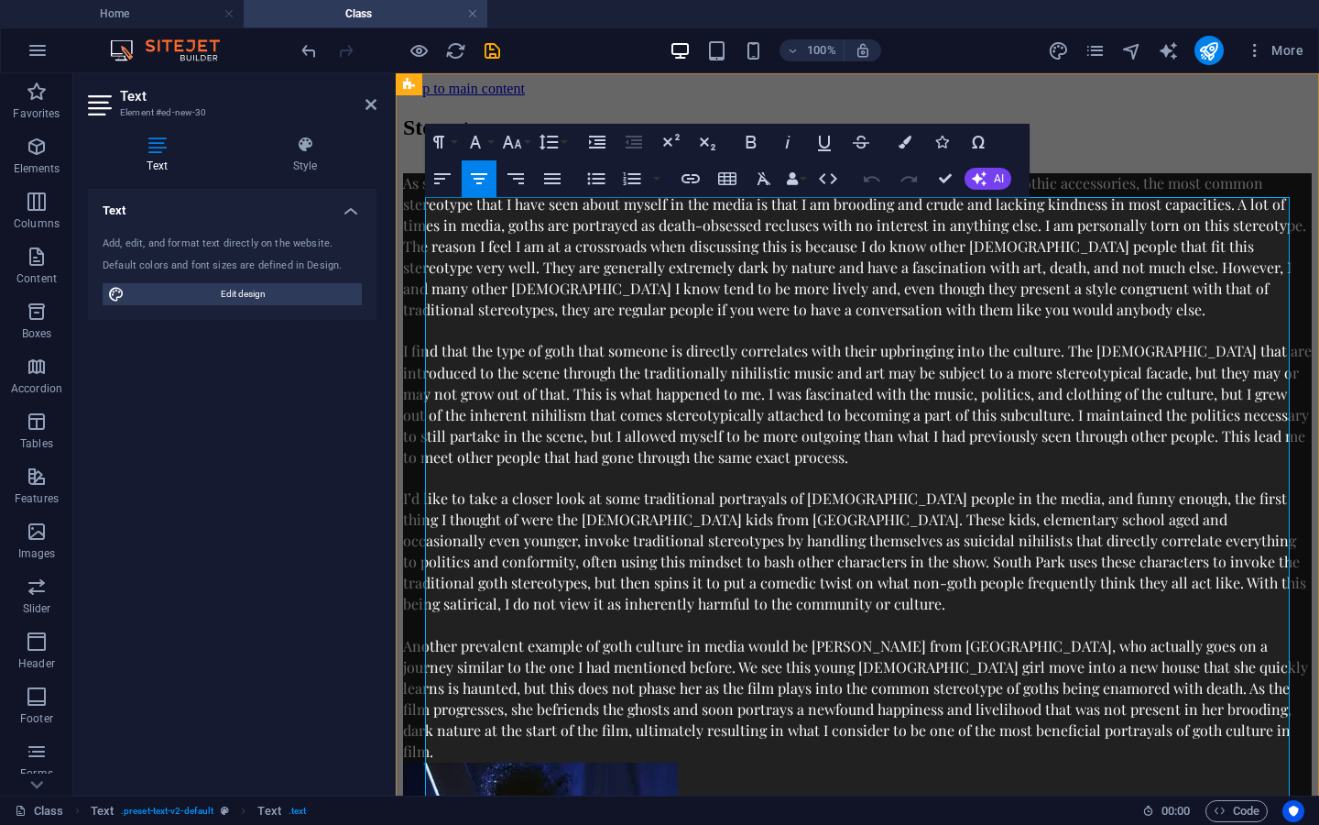
click at [1008, 613] on span "I’d like to take a closer look at some traditional portrayals of [DEMOGRAPHIC_D…" at bounding box center [856, 550] width 907 height 125
click at [1037, 615] on p "I’d like to take a closer look at some traditional portrayals of [DEMOGRAPHIC_D…" at bounding box center [857, 551] width 909 height 126
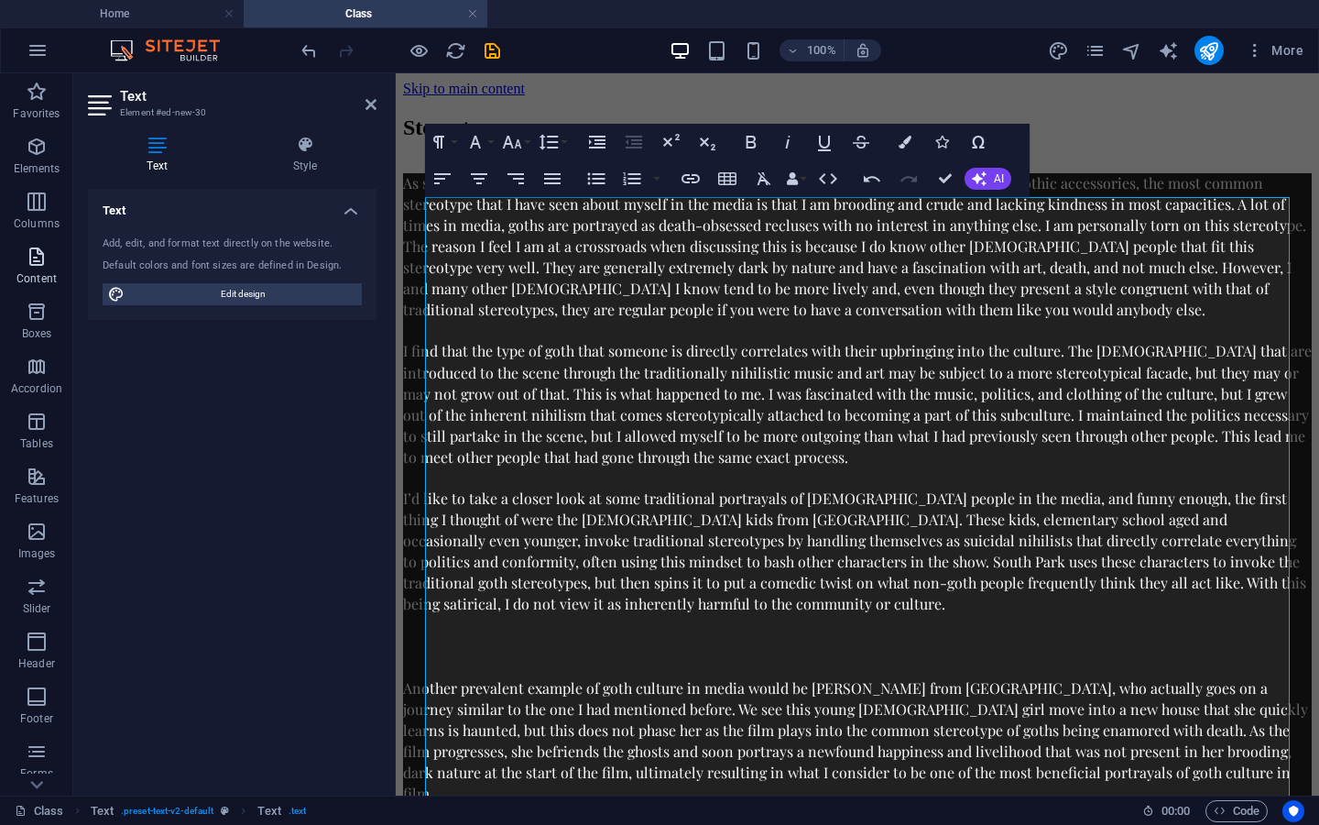
click at [42, 249] on icon "button" at bounding box center [37, 257] width 22 height 22
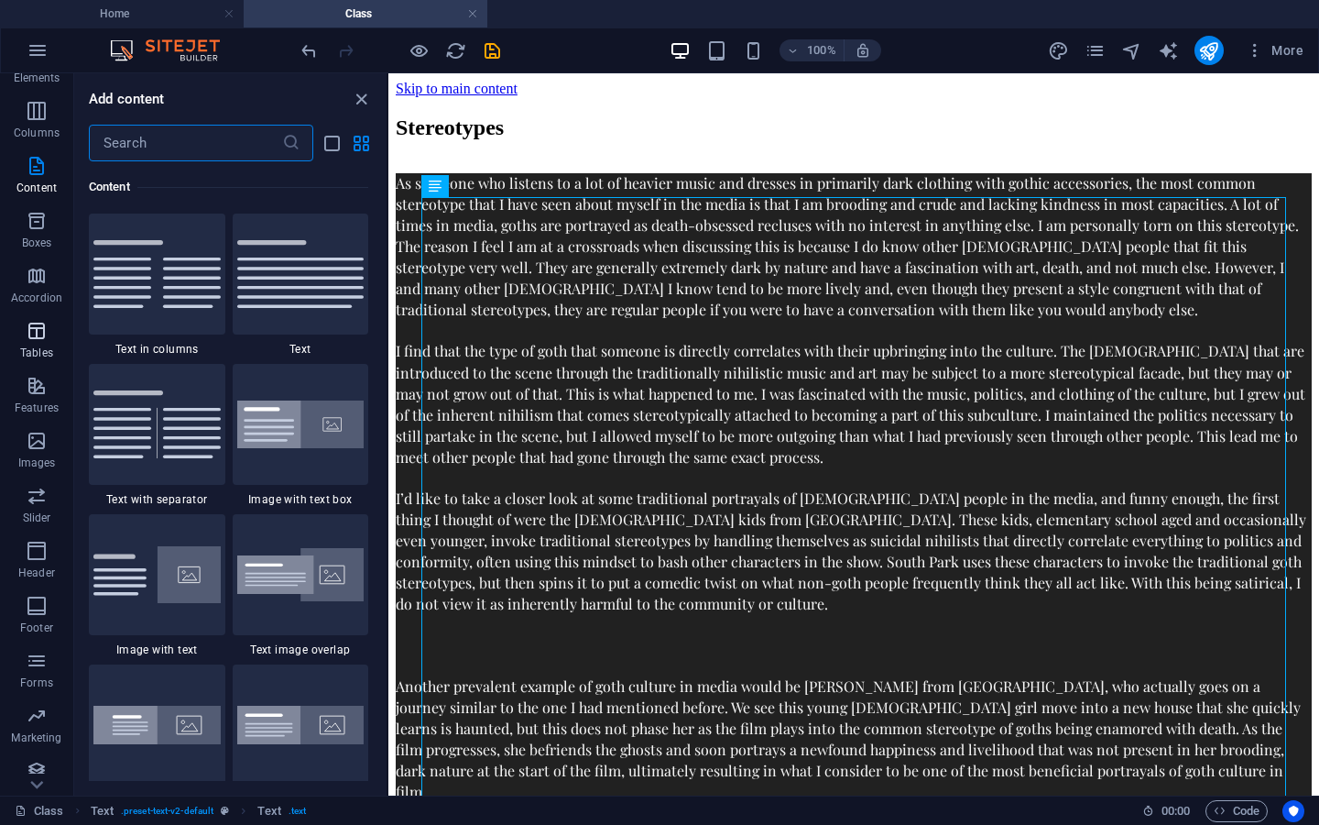
scroll to position [103, 0]
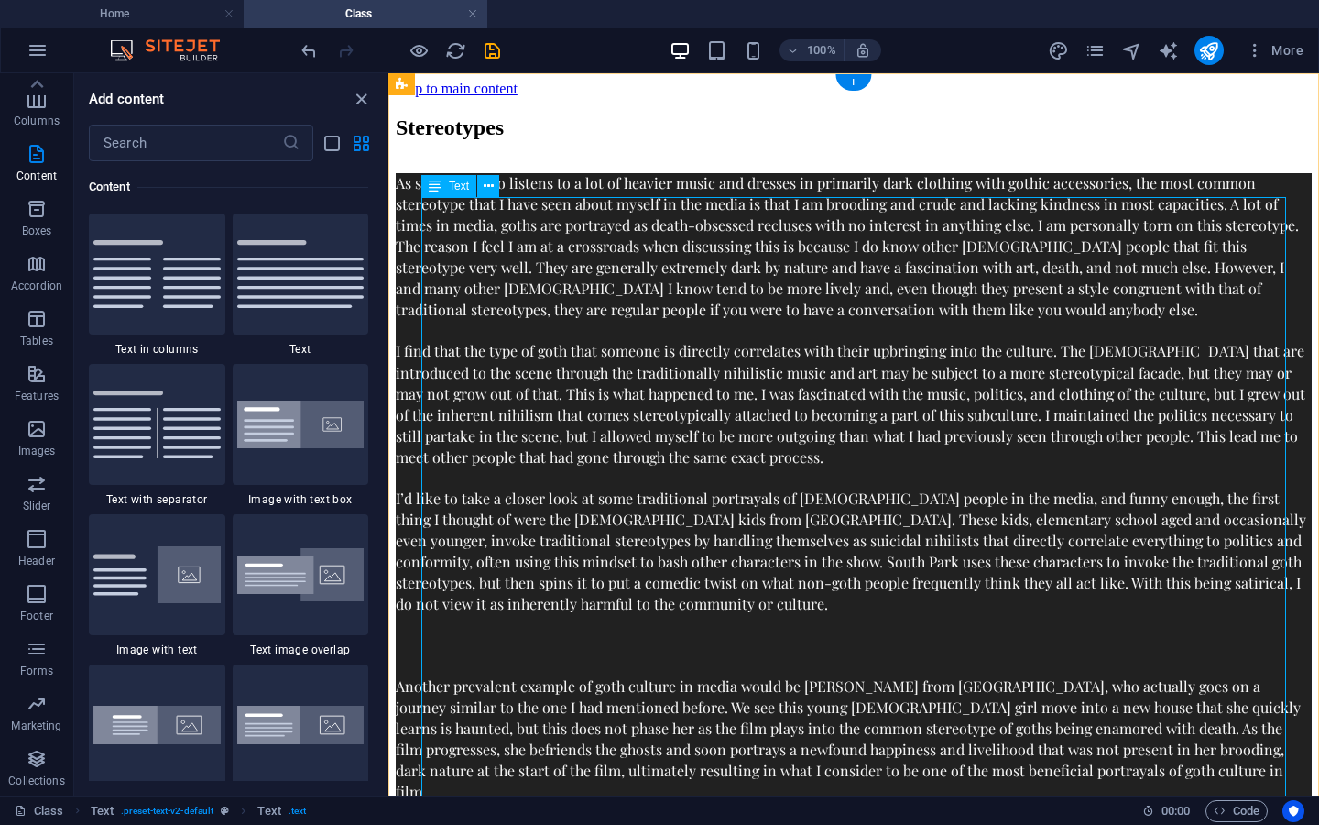
click at [873, 666] on div "As someone who listens to a lot of heavier music and dresses in primarily dark …" at bounding box center [854, 598] width 916 height 851
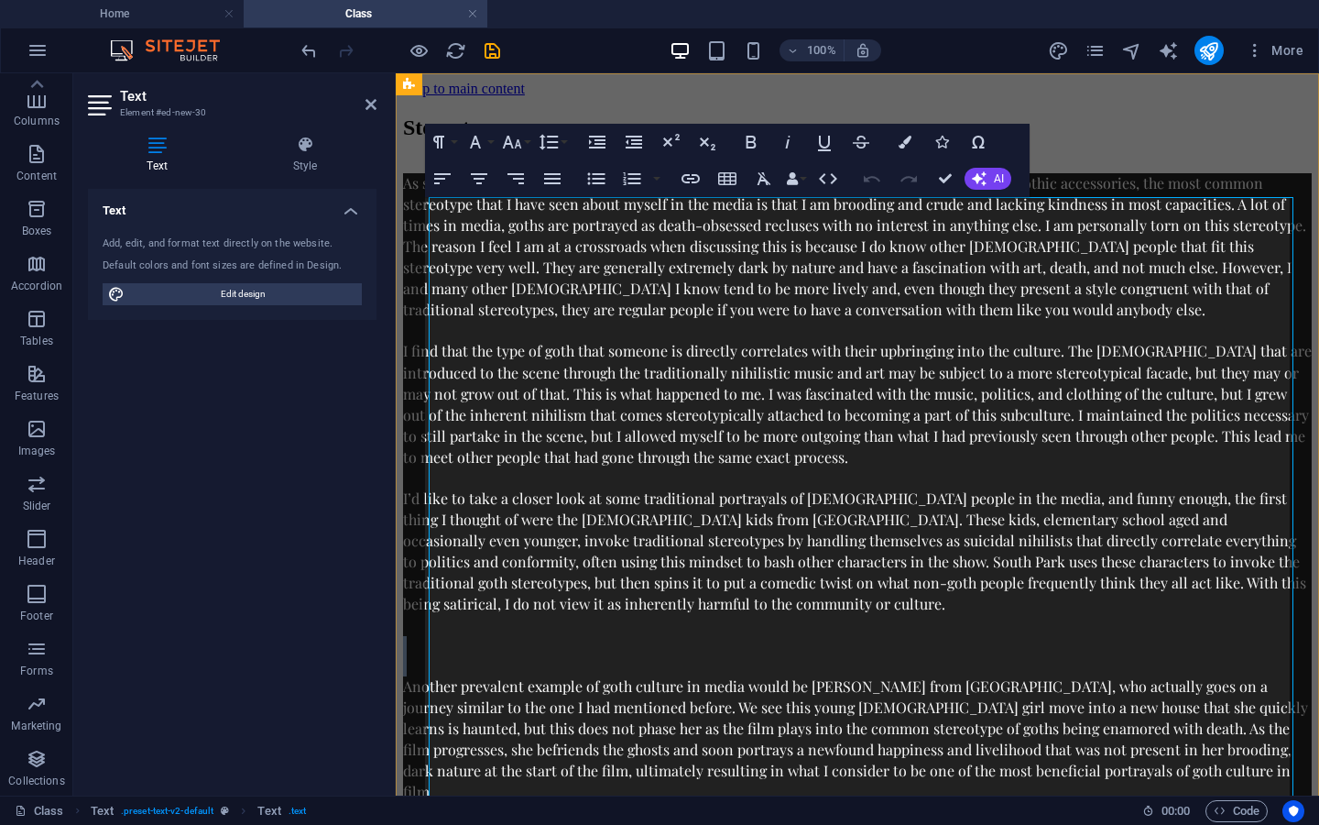
click at [873, 656] on p at bounding box center [857, 646] width 909 height 20
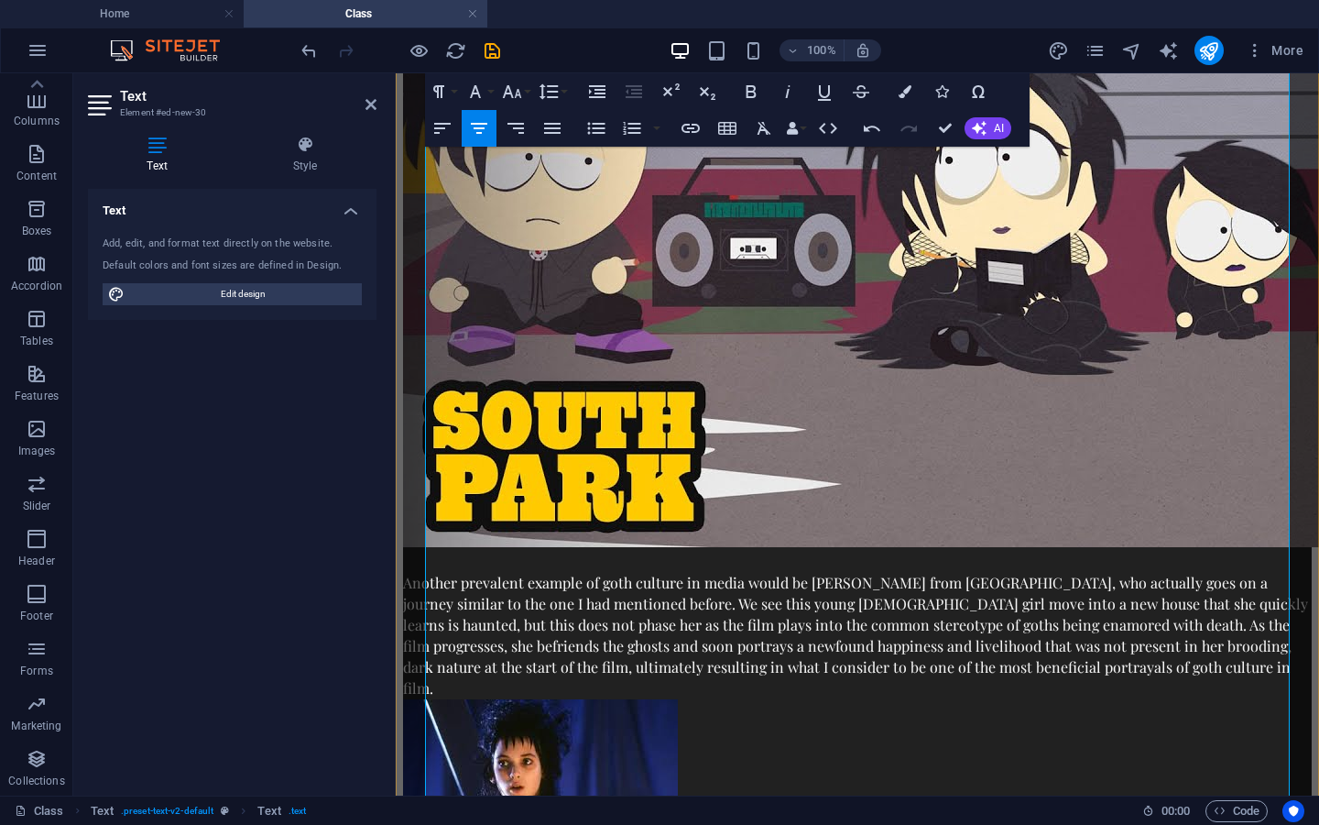
scroll to position [757, 0]
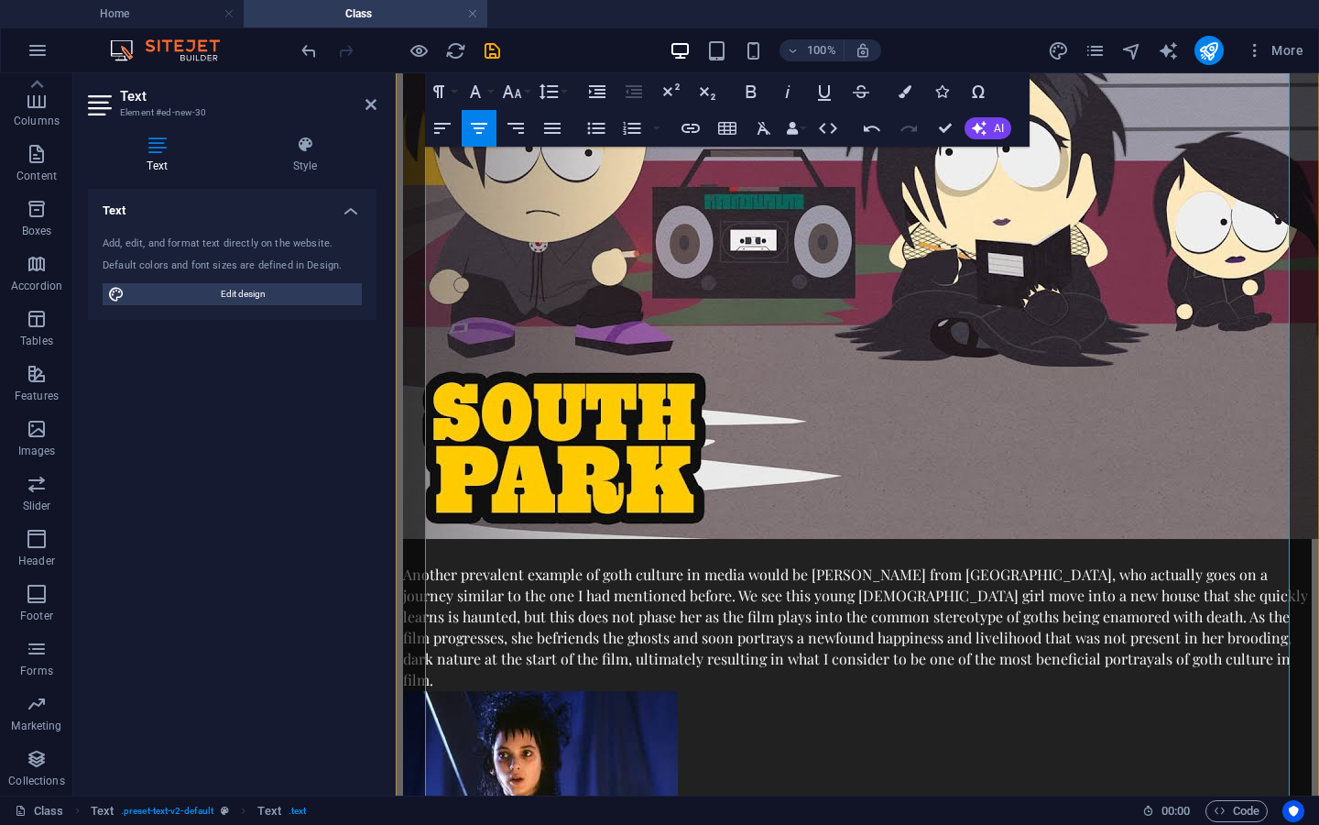
click at [946, 486] on img at bounding box center [989, 209] width 1173 height 660
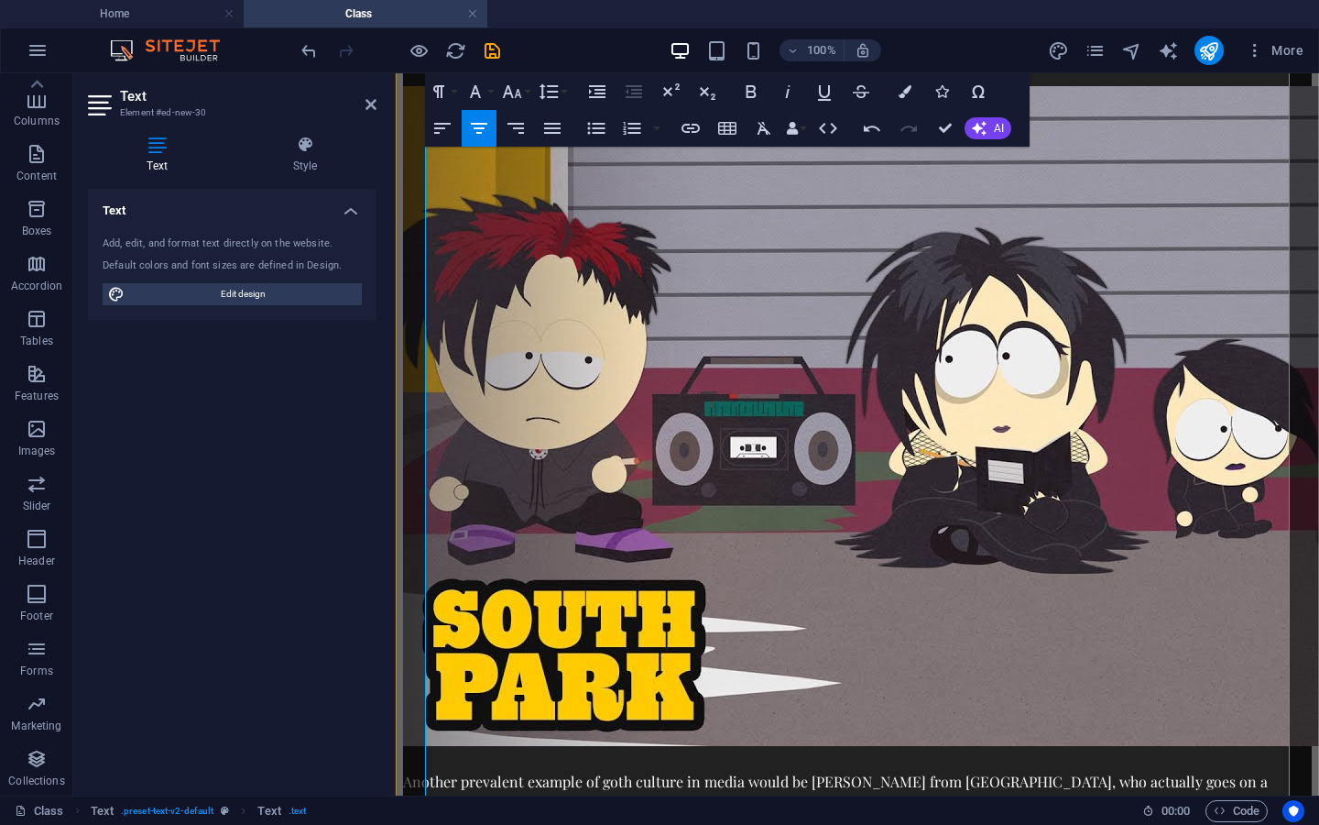
scroll to position [489, 0]
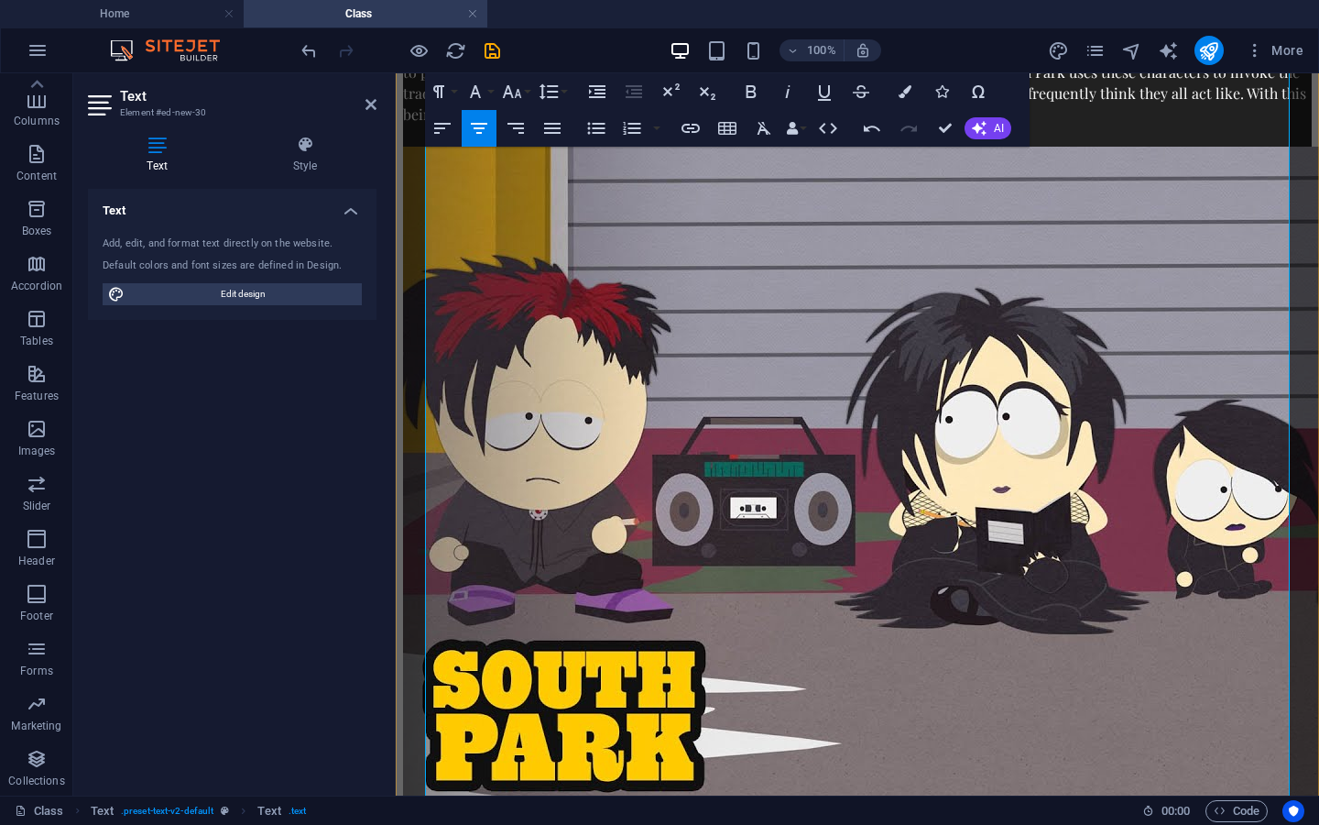
click at [912, 456] on img at bounding box center [989, 477] width 1173 height 660
click at [779, 410] on img at bounding box center [989, 477] width 1173 height 660
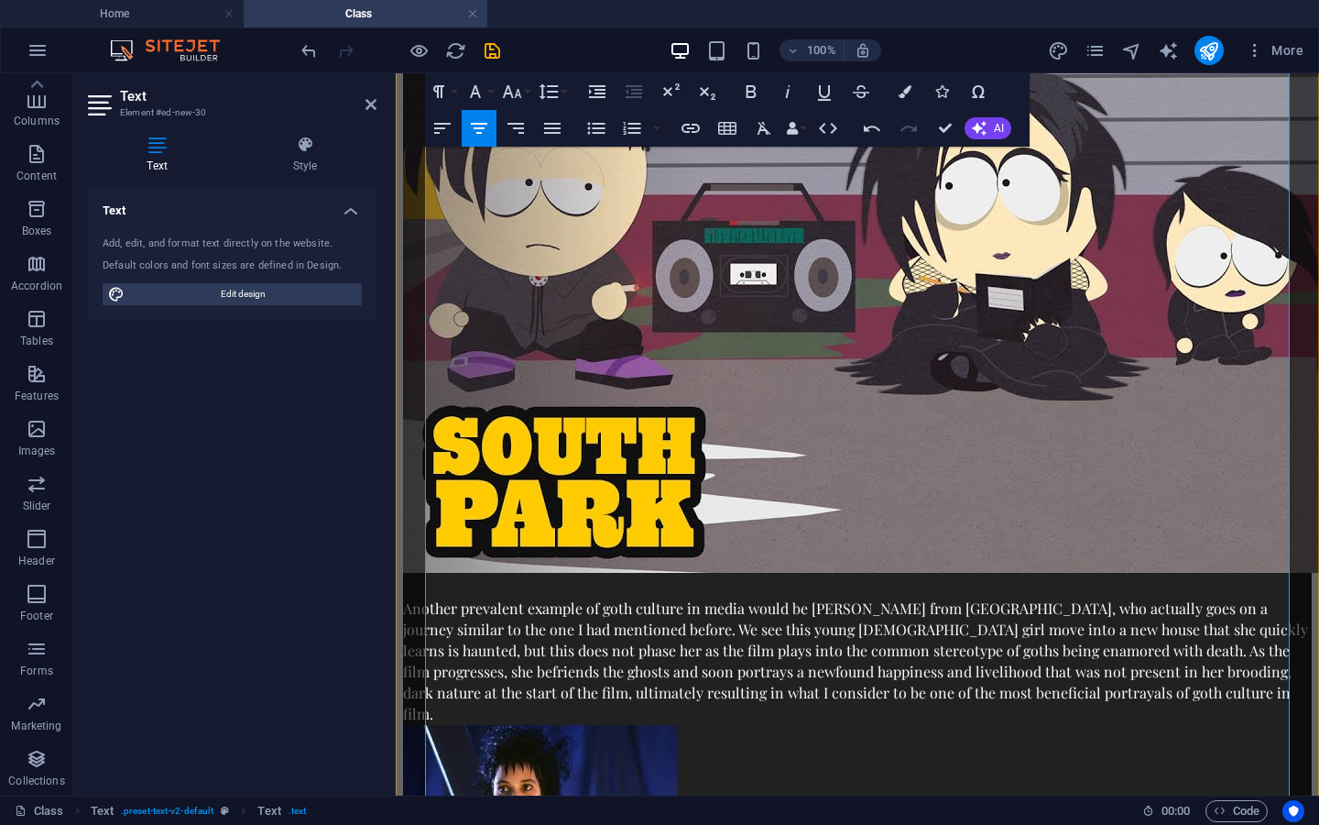
scroll to position [745, 0]
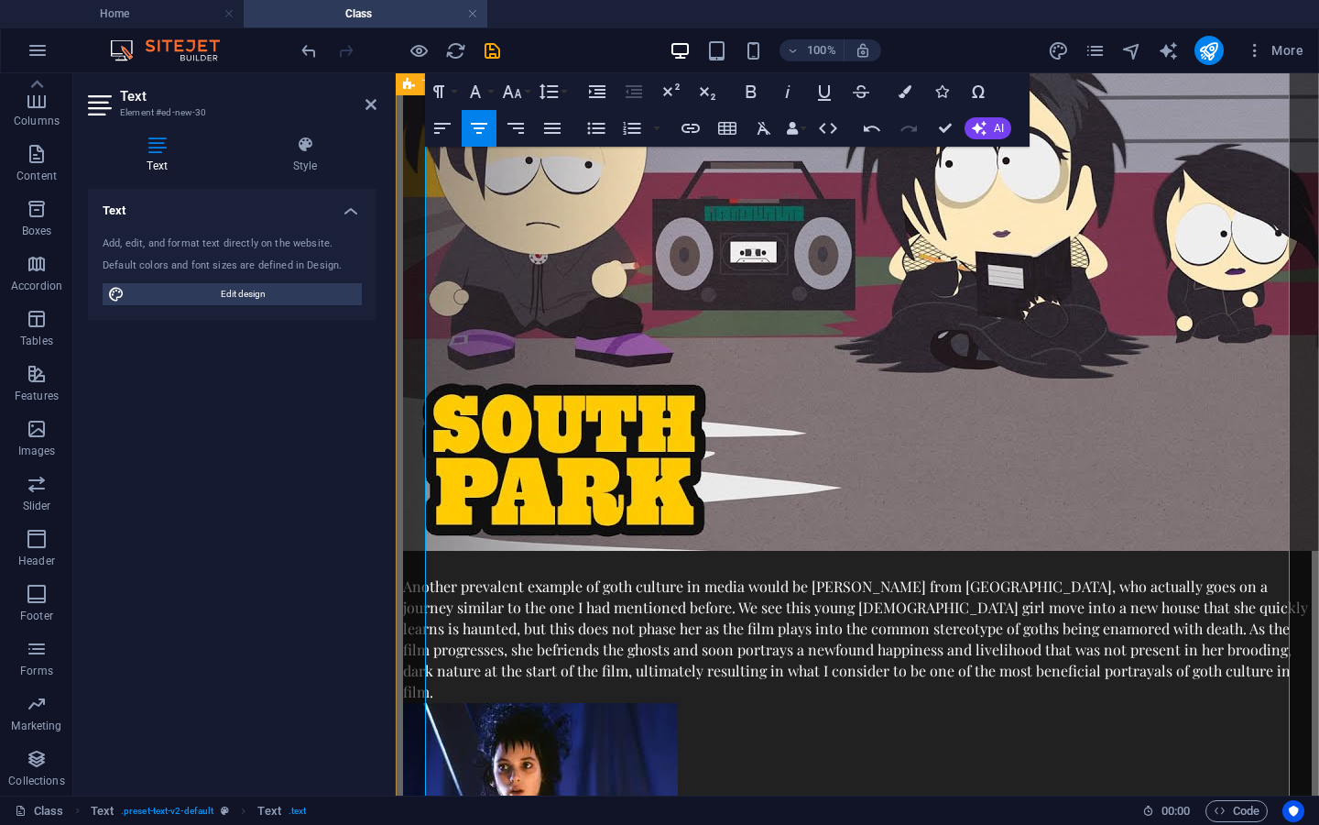
click at [421, 572] on div "Stereotypes As someone who listens to a lot of heavier music and dresses in pri…" at bounding box center [857, 148] width 909 height 1554
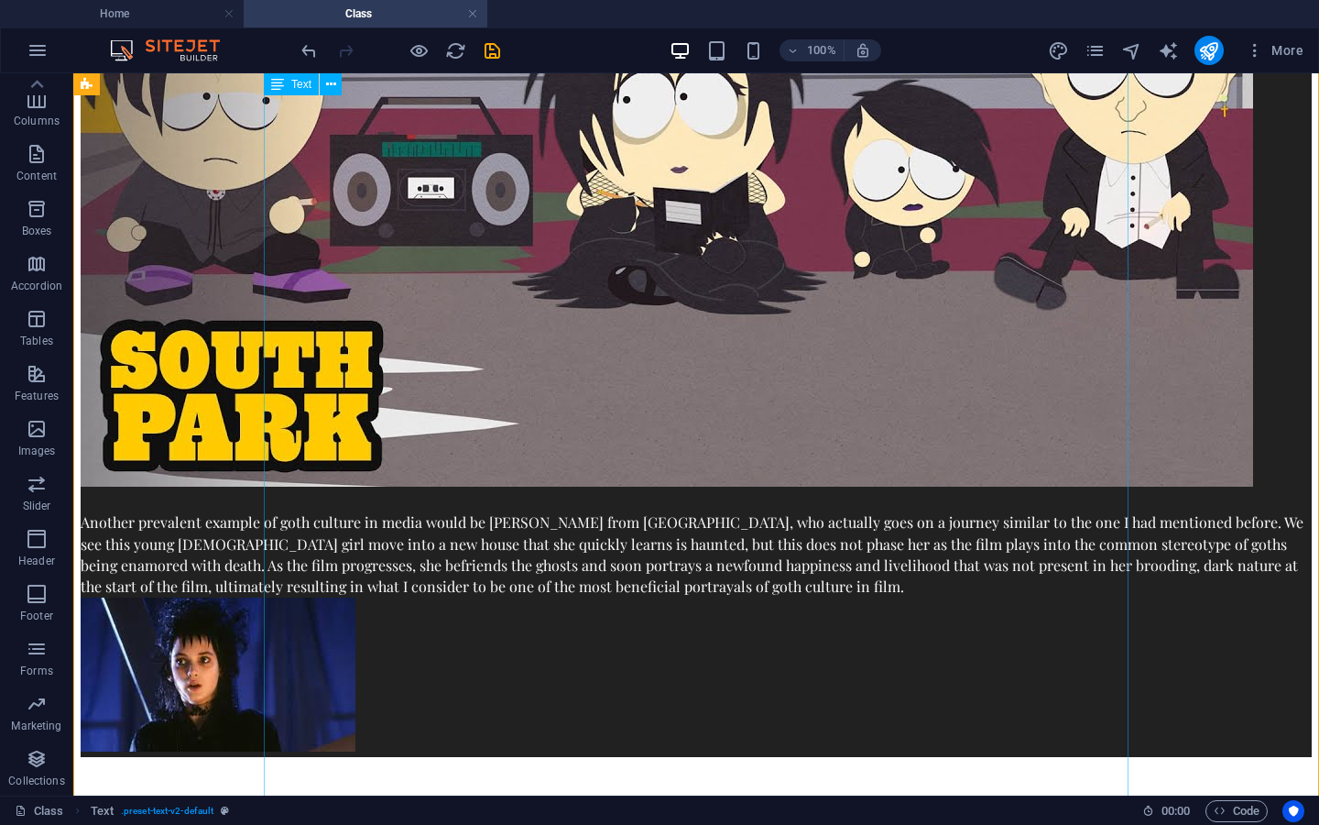
scroll to position [745, 117]
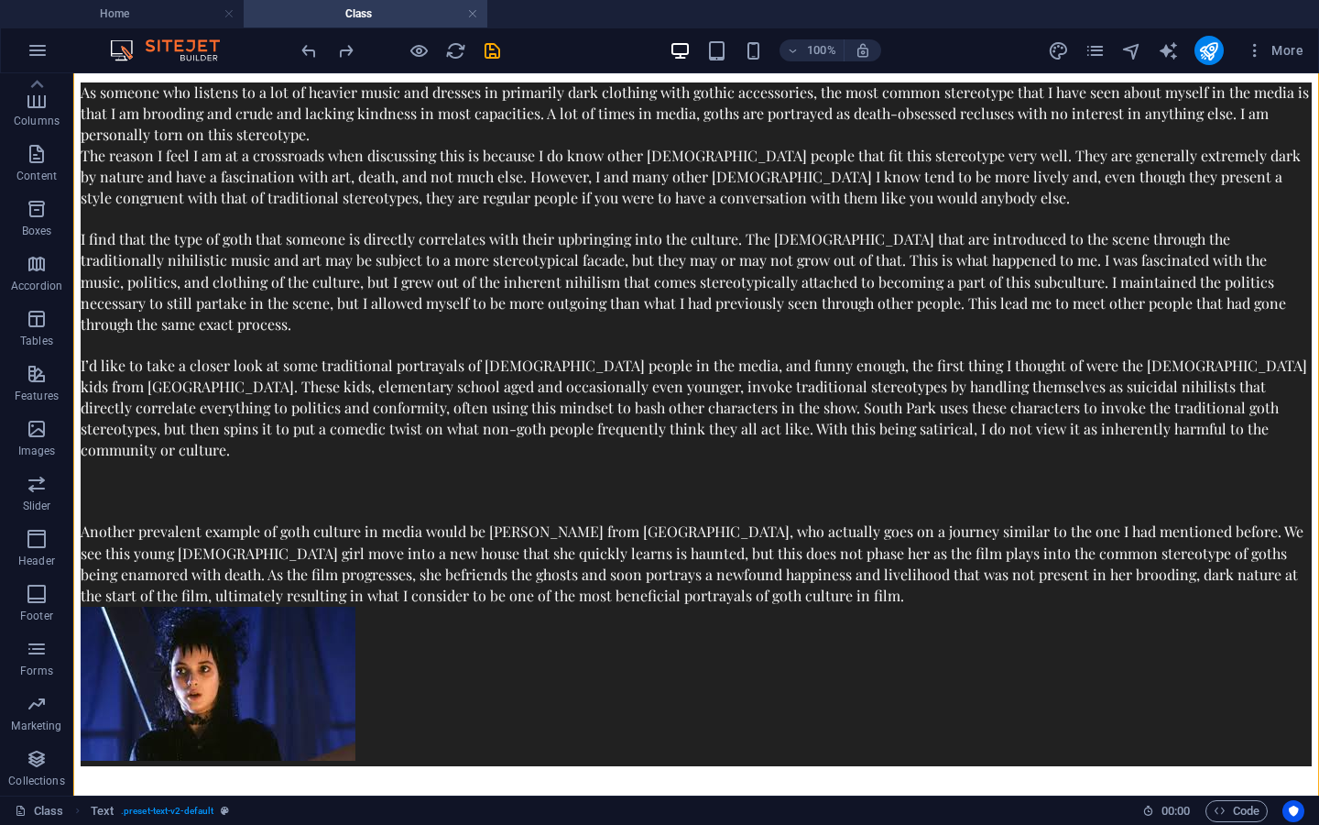
scroll to position [161, 0]
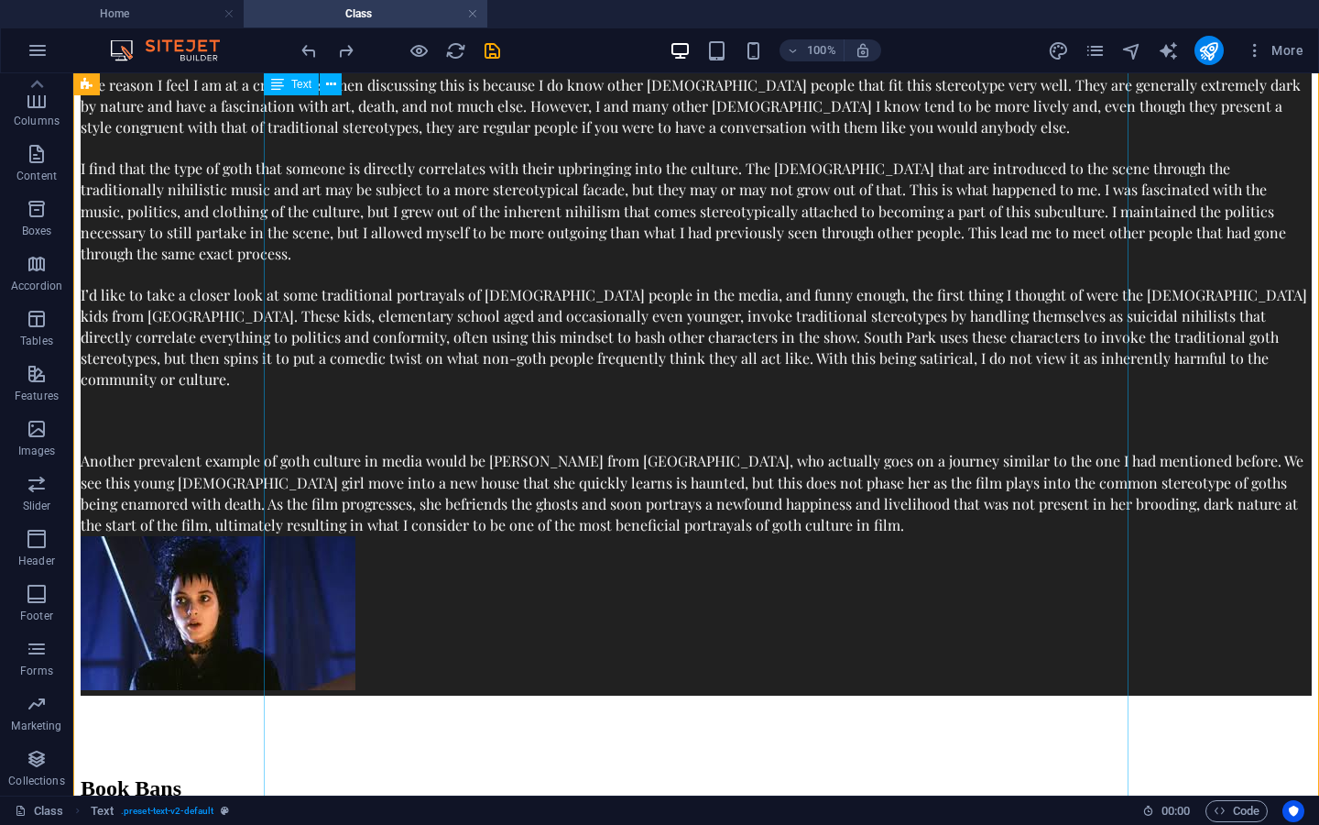
click at [856, 511] on div "As someone who listens to a lot of heavier music and dresses in primarily dark …" at bounding box center [696, 385] width 1231 height 746
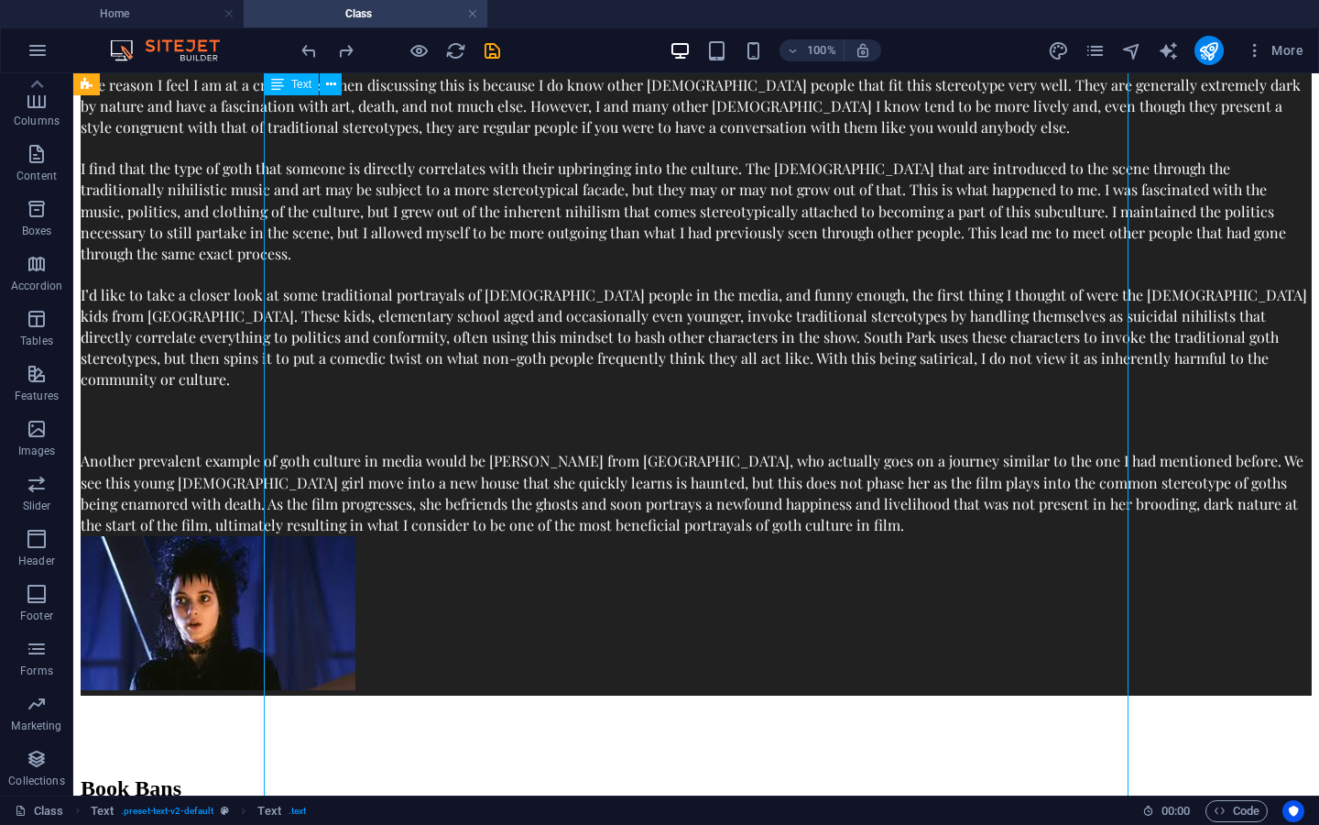
click at [747, 508] on div "As someone who listens to a lot of heavier music and dresses in primarily dark …" at bounding box center [696, 385] width 1231 height 746
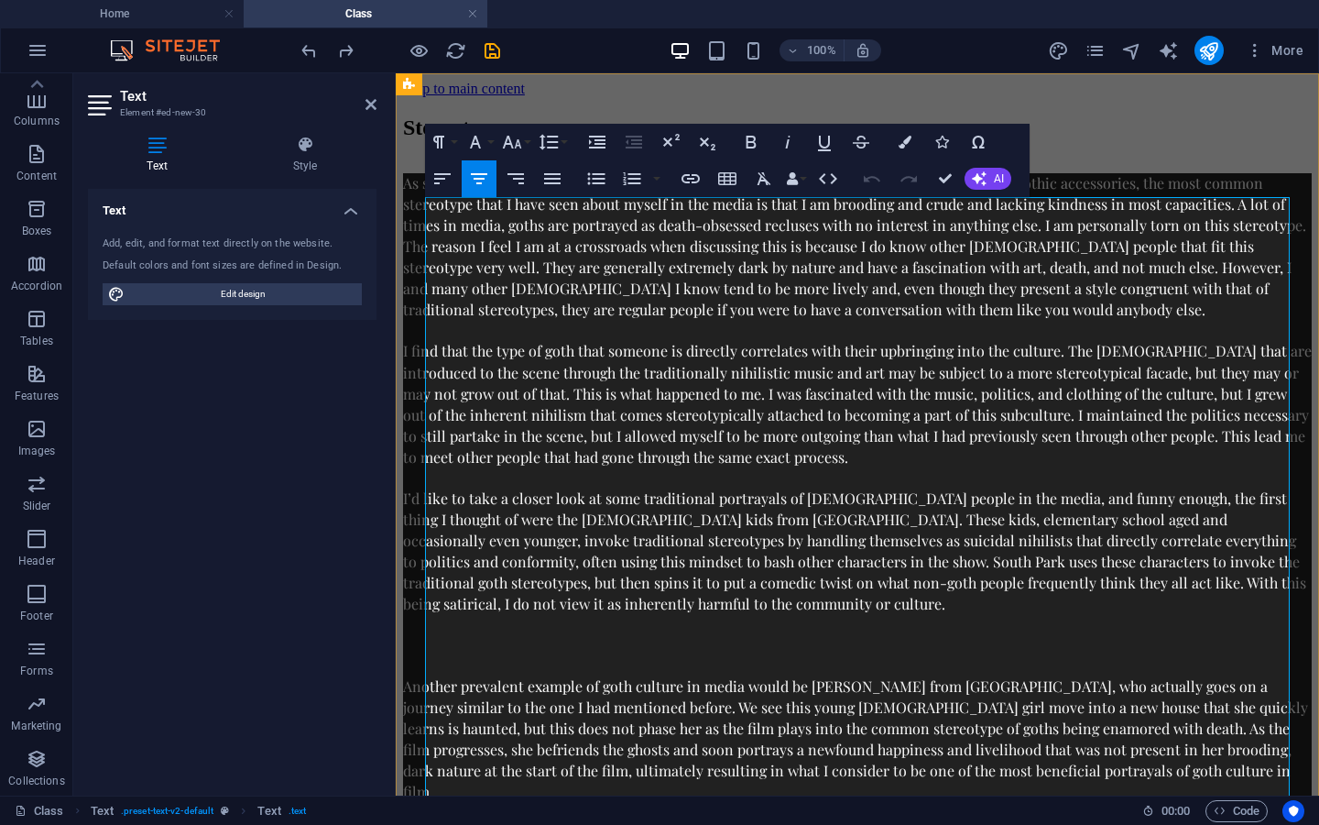
click at [847, 676] on p at bounding box center [857, 666] width 909 height 20
click at [857, 676] on p at bounding box center [857, 666] width 909 height 20
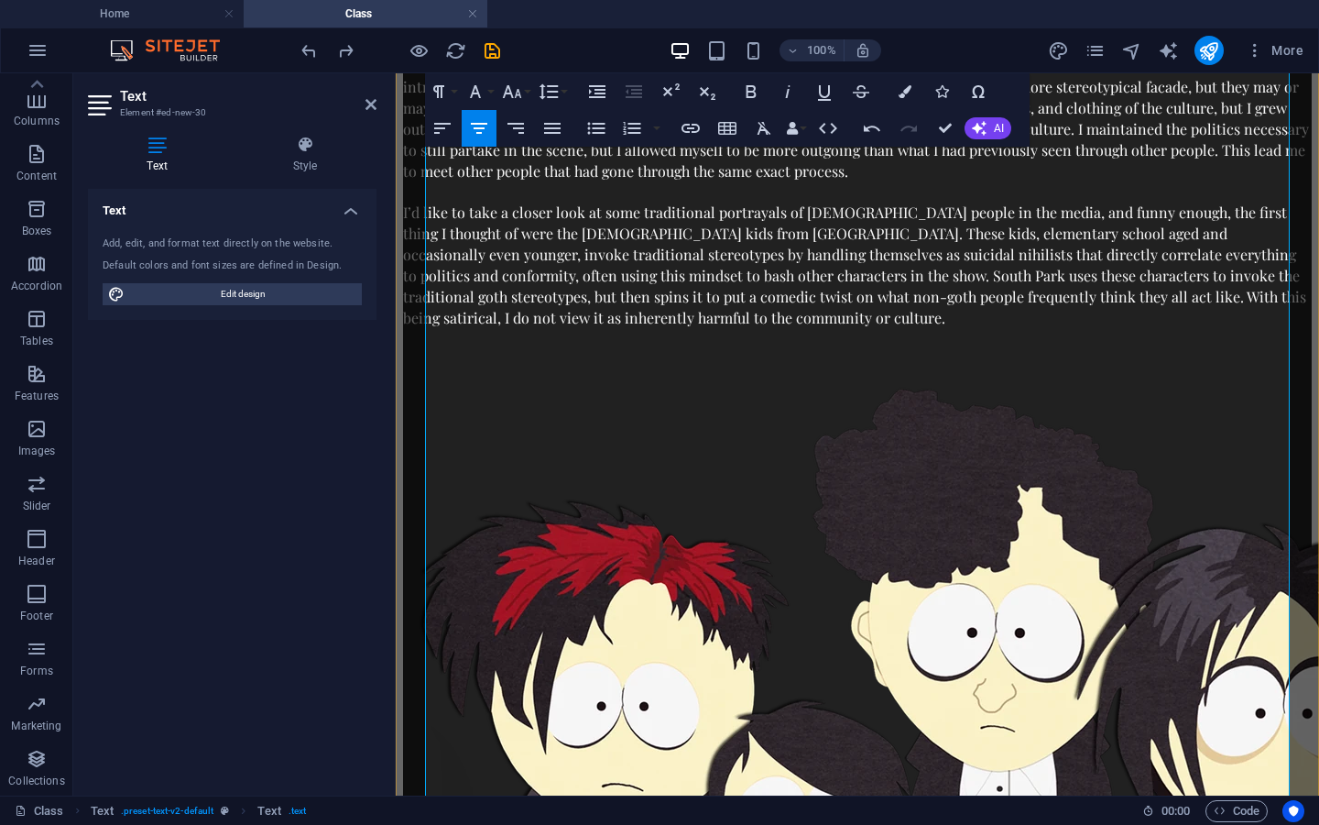
scroll to position [294, 0]
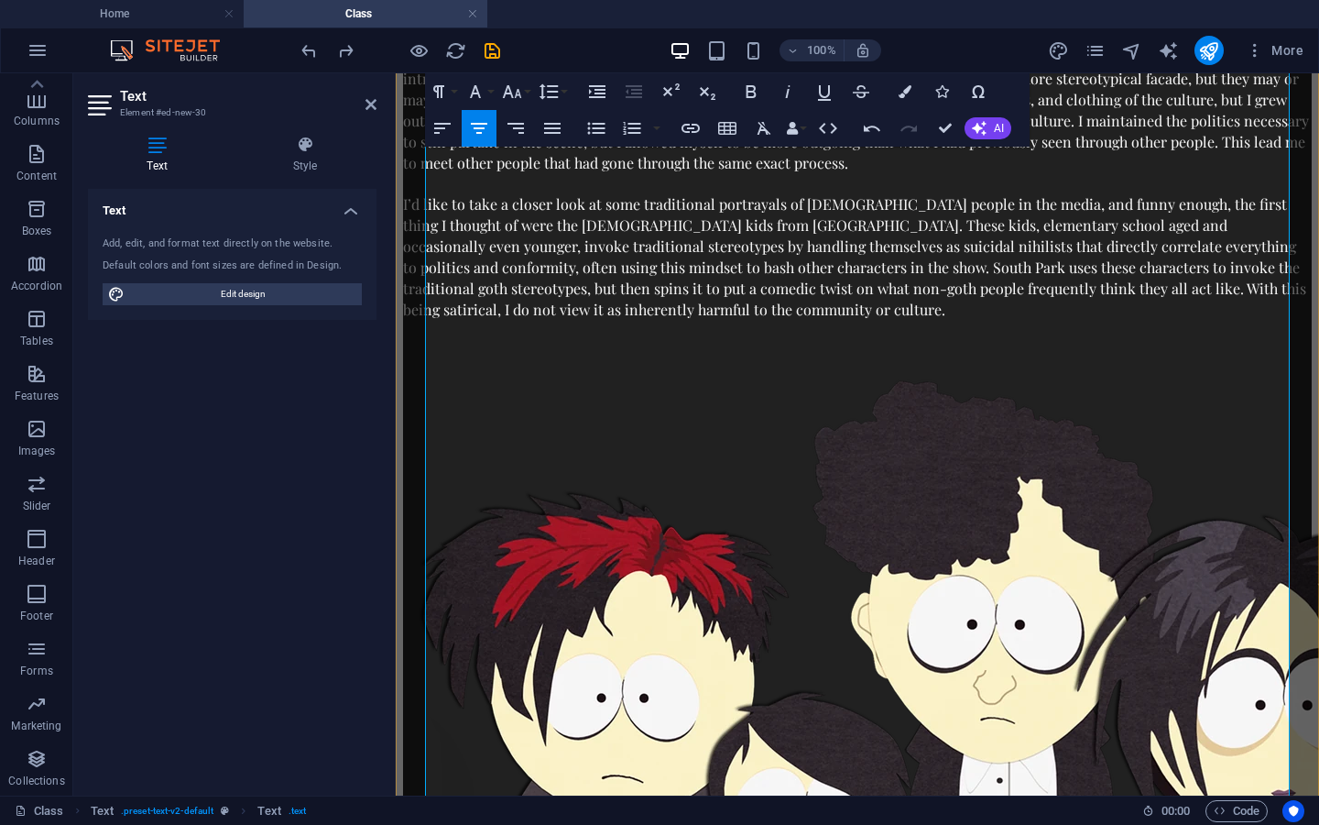
click at [1022, 465] on p at bounding box center [857, 674] width 909 height 624
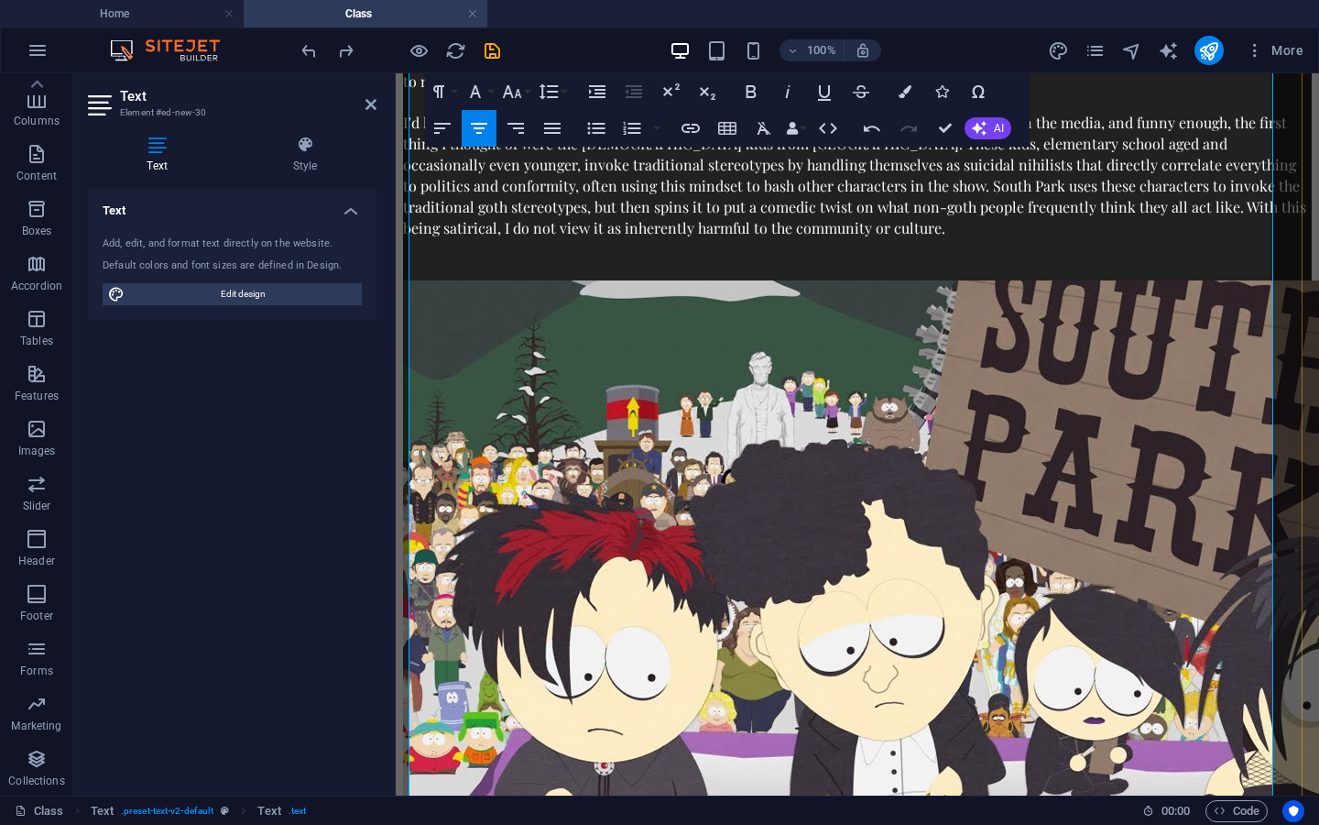
scroll to position [376, 279]
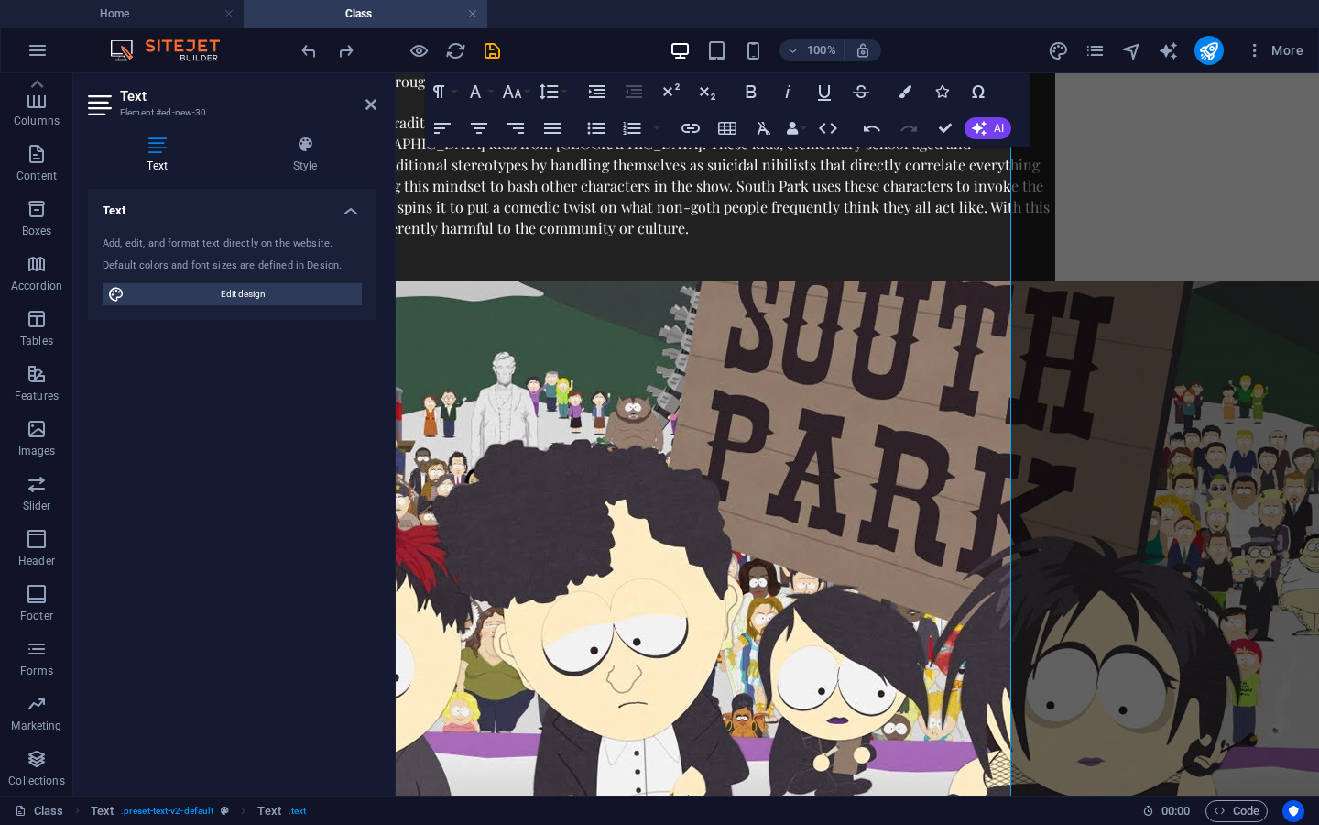
click at [1214, 362] on img at bounding box center [733, 610] width 1173 height 660
click at [40, 456] on p "Images" at bounding box center [37, 450] width 38 height 15
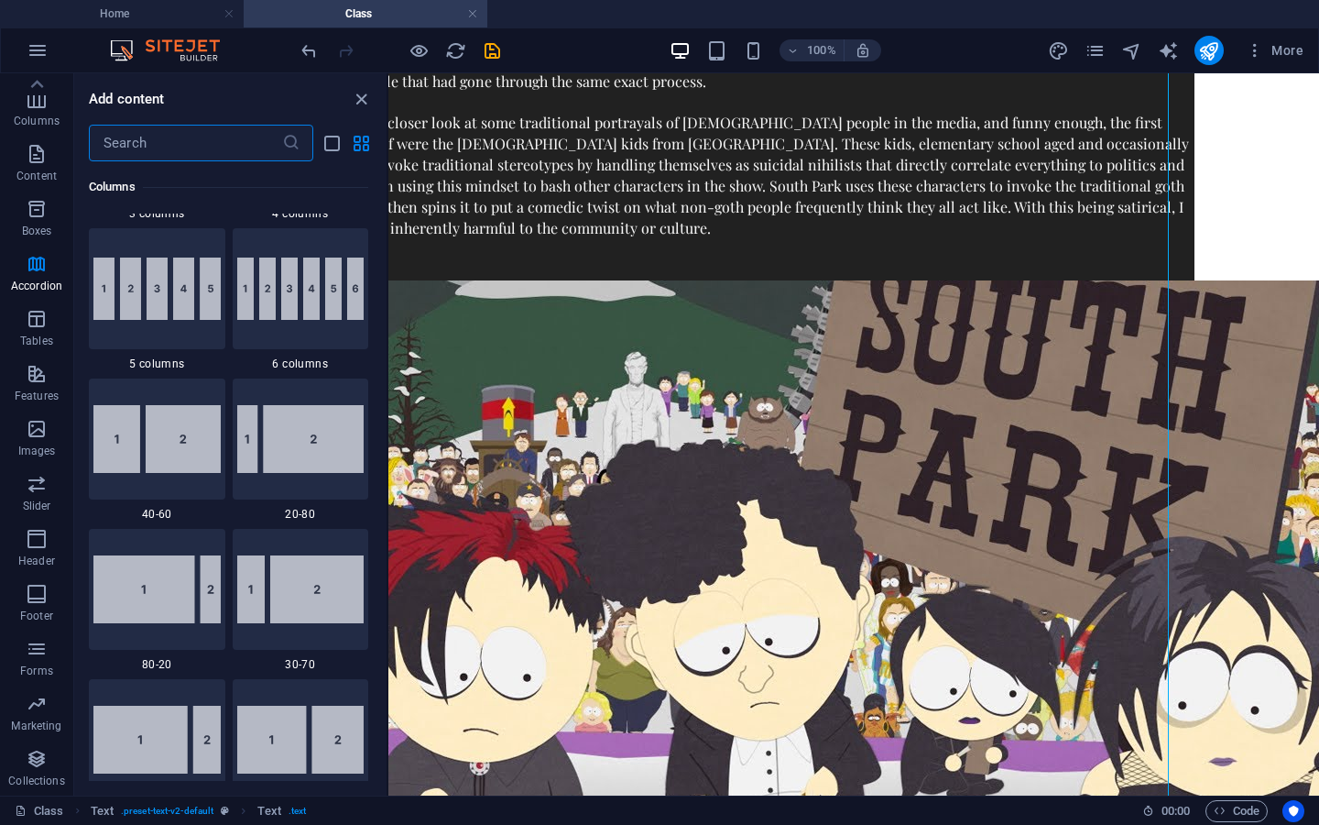
scroll to position [0, 0]
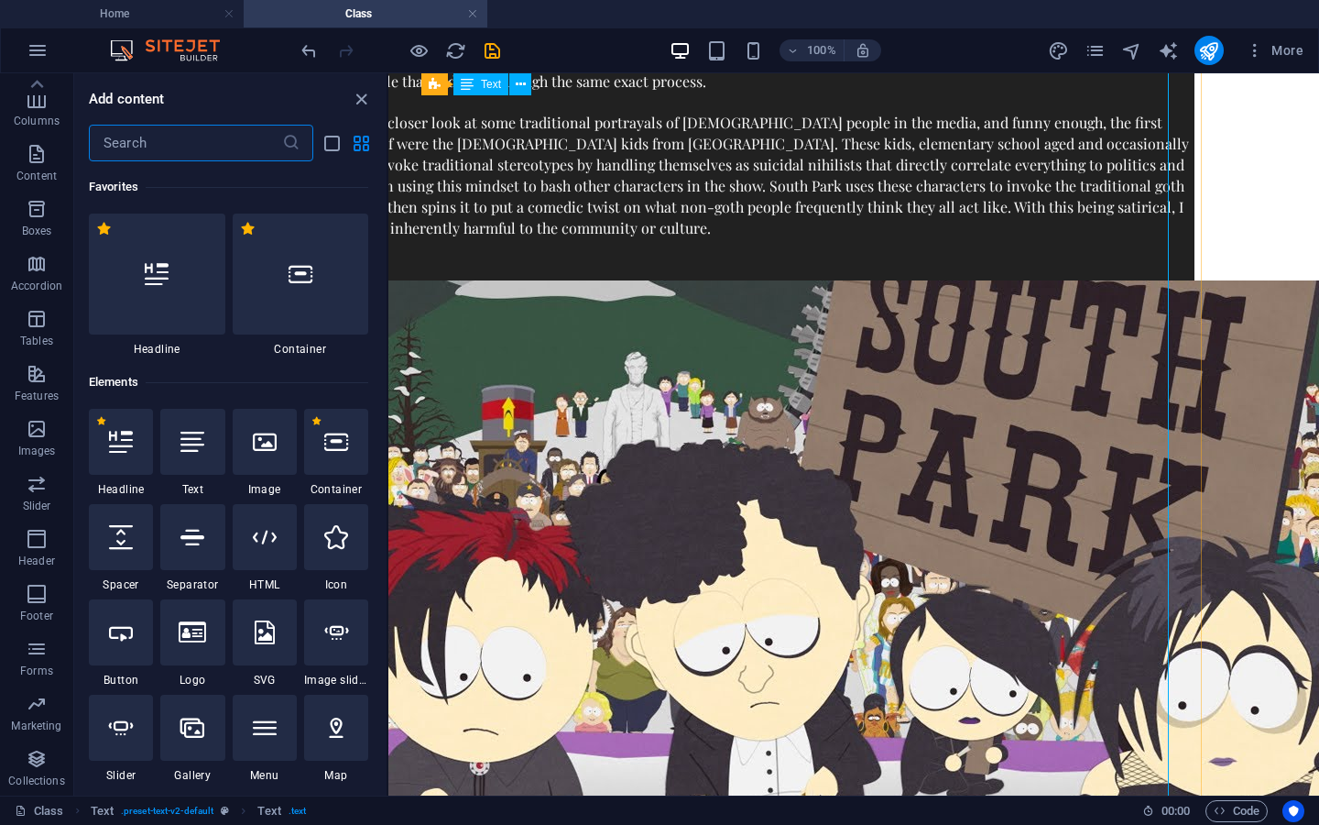
click at [634, 518] on div "As someone who listens to a lot of heavier music and dresses in primarily dark …" at bounding box center [737, 546] width 916 height 1496
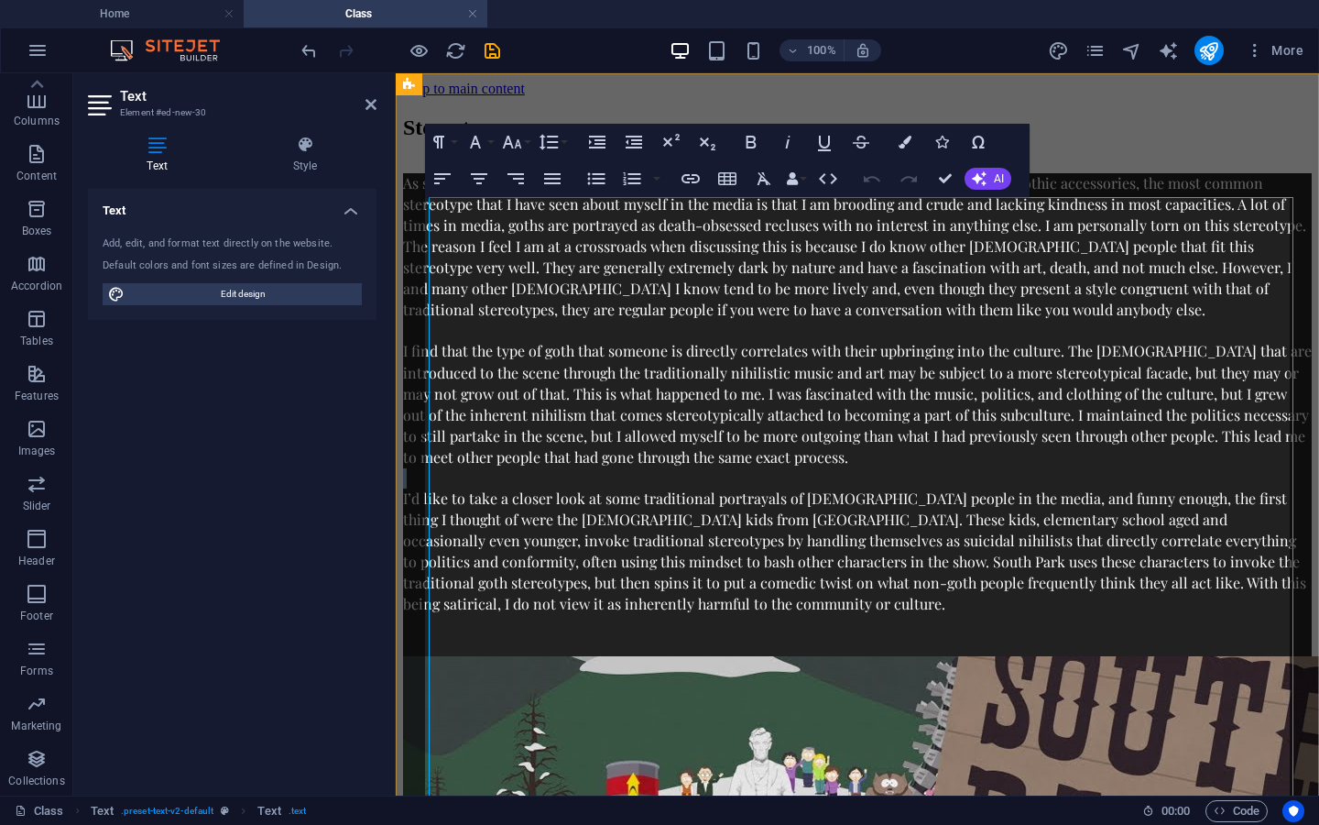
click at [634, 488] on p at bounding box center [857, 478] width 909 height 20
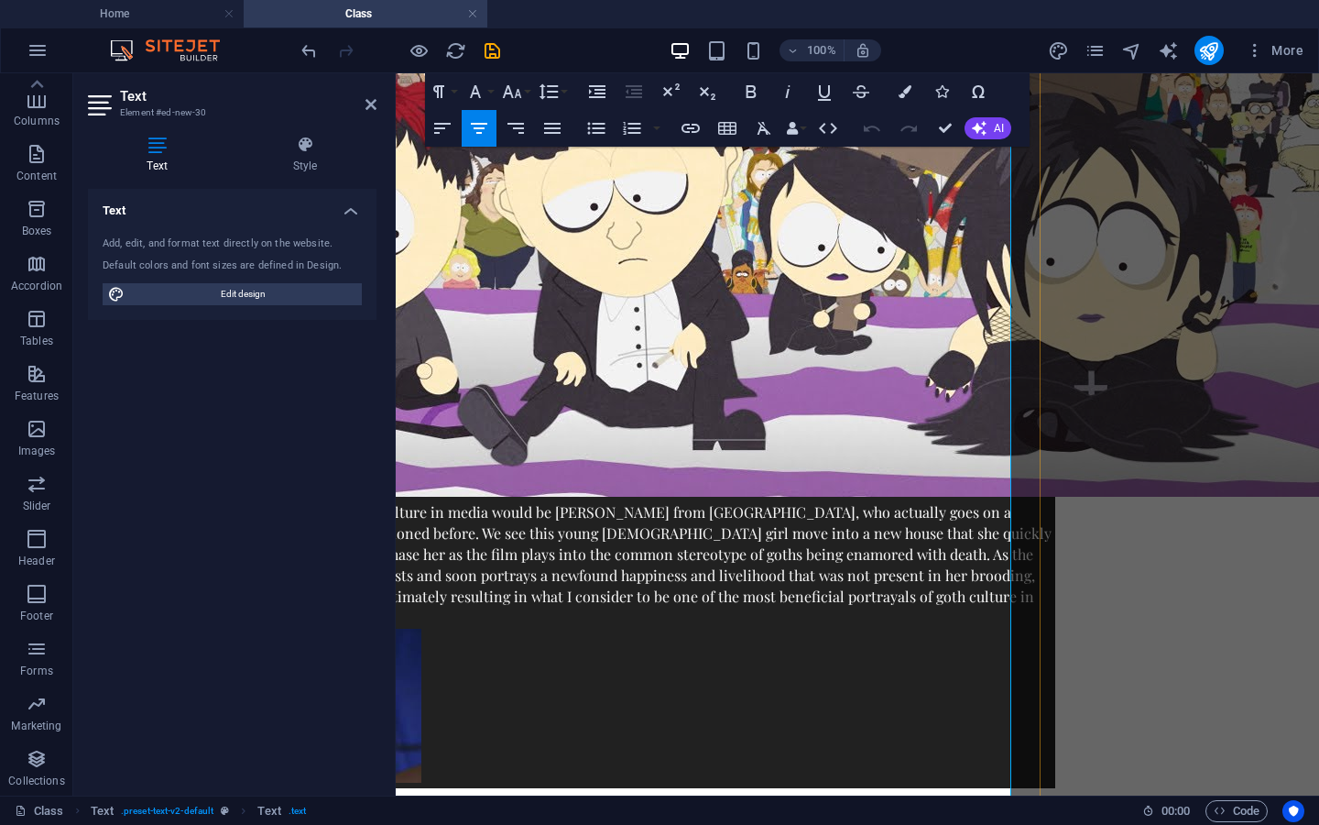
scroll to position [819, 271]
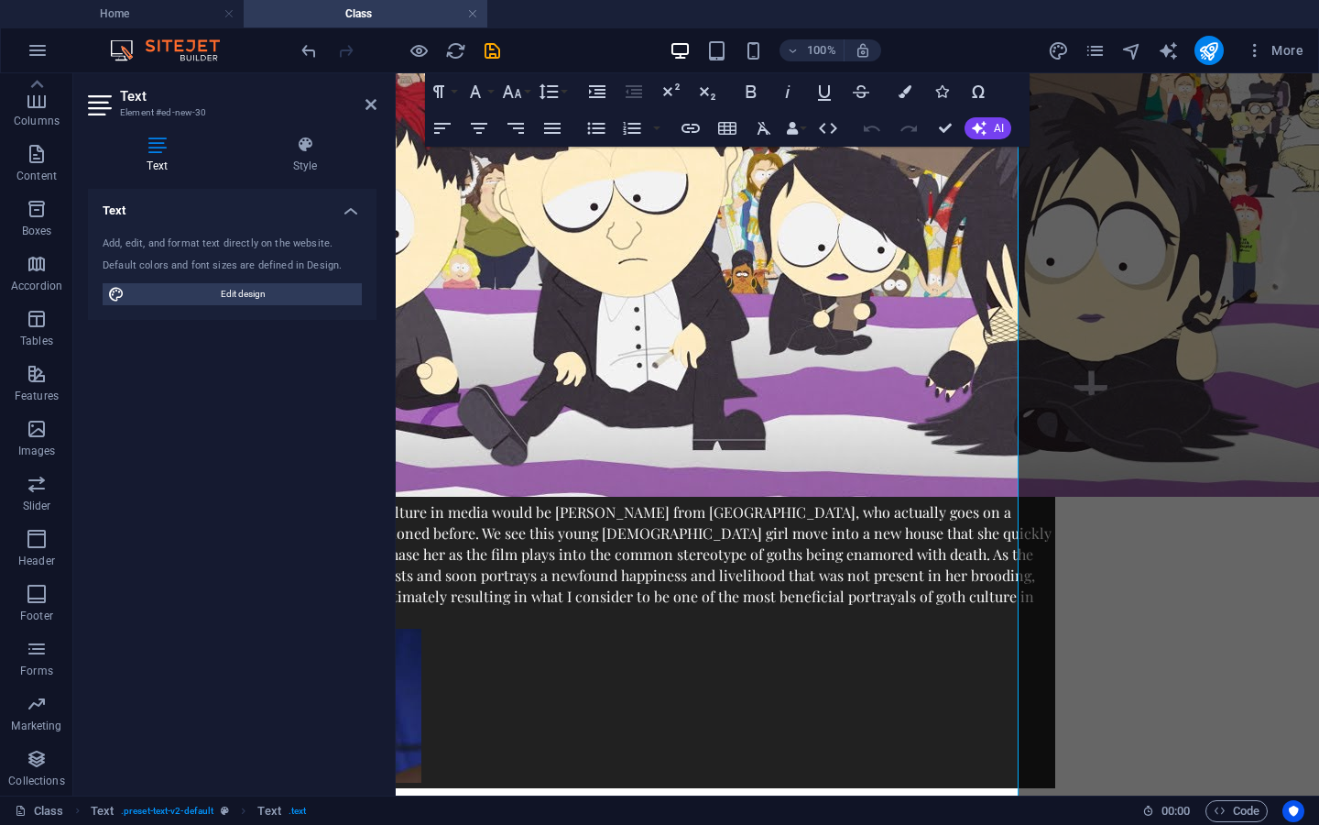
click at [377, 101] on aside "Text Element #ed-new-30 Text Style Text Add, edit, and format text directly on …" at bounding box center [234, 434] width 322 height 722
click at [372, 106] on icon at bounding box center [371, 104] width 11 height 15
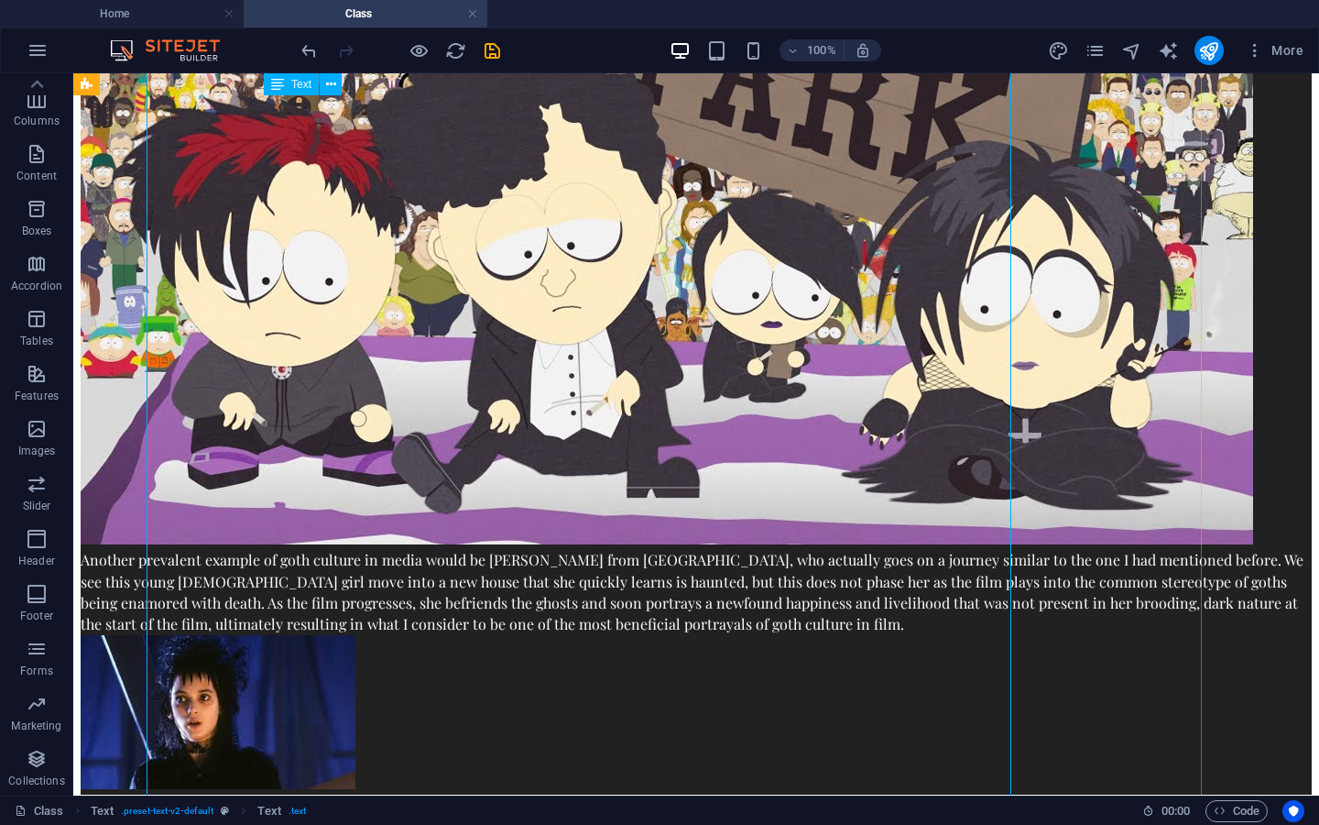
scroll to position [703, 117]
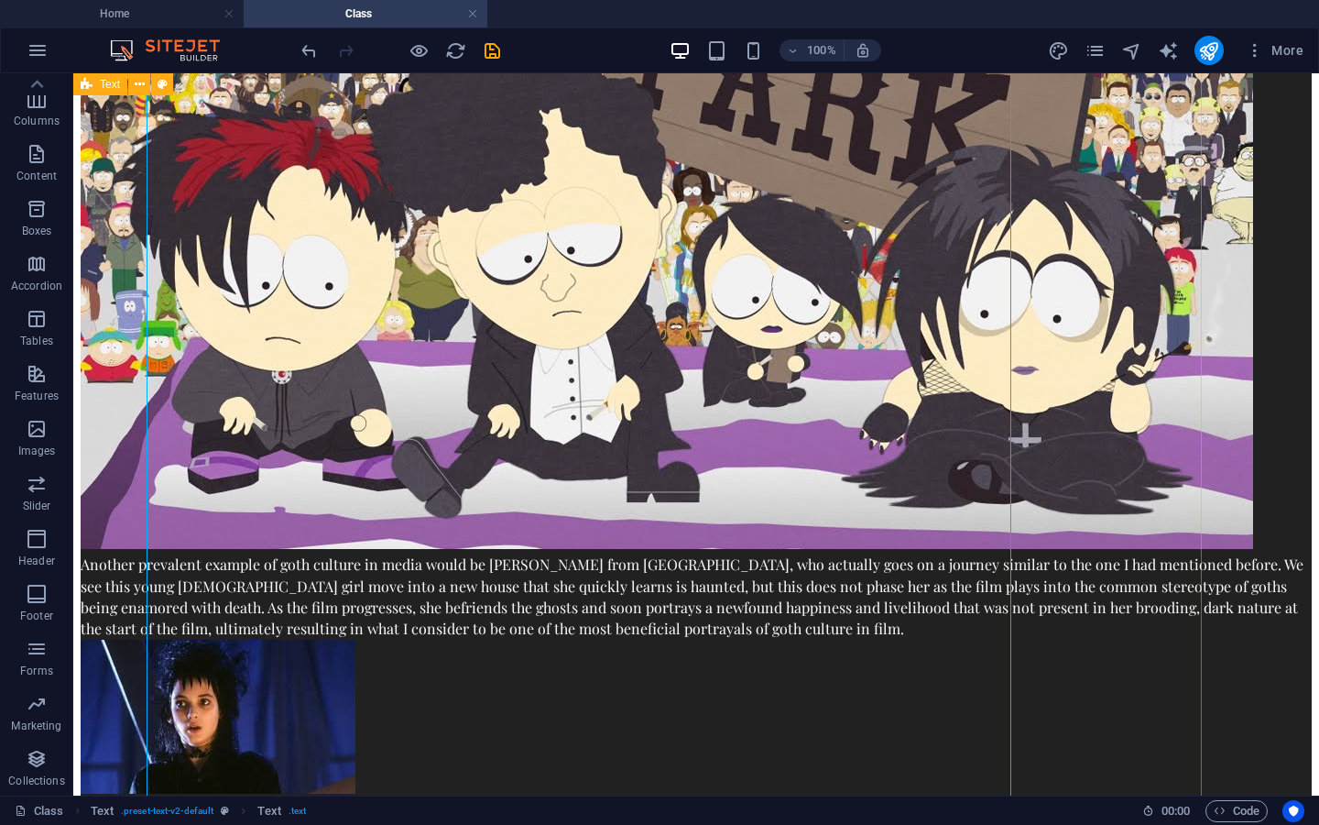
click at [99, 484] on div "Stereotypes As someone who listens to a lot of heavier music and dresses in pri…" at bounding box center [696, 137] width 1231 height 1448
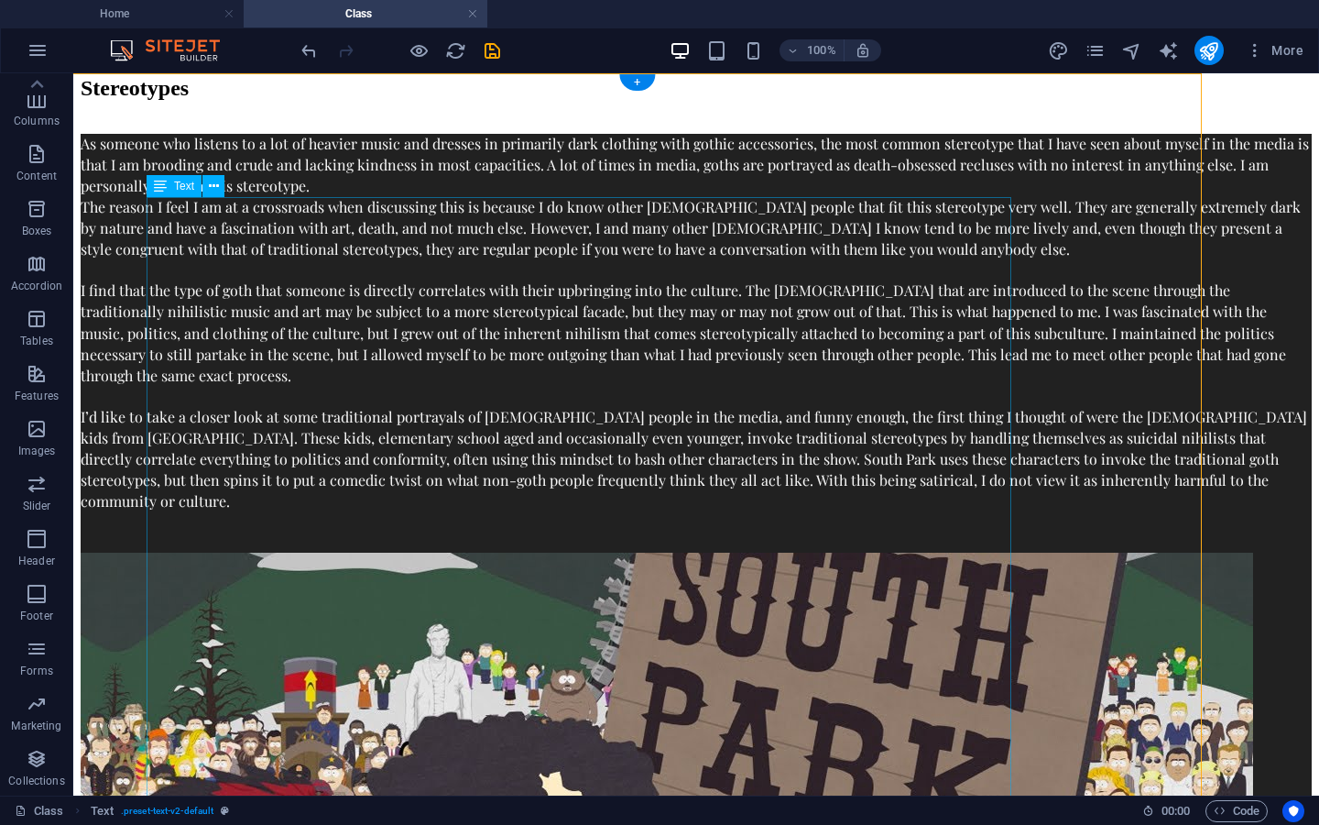
scroll to position [0, 117]
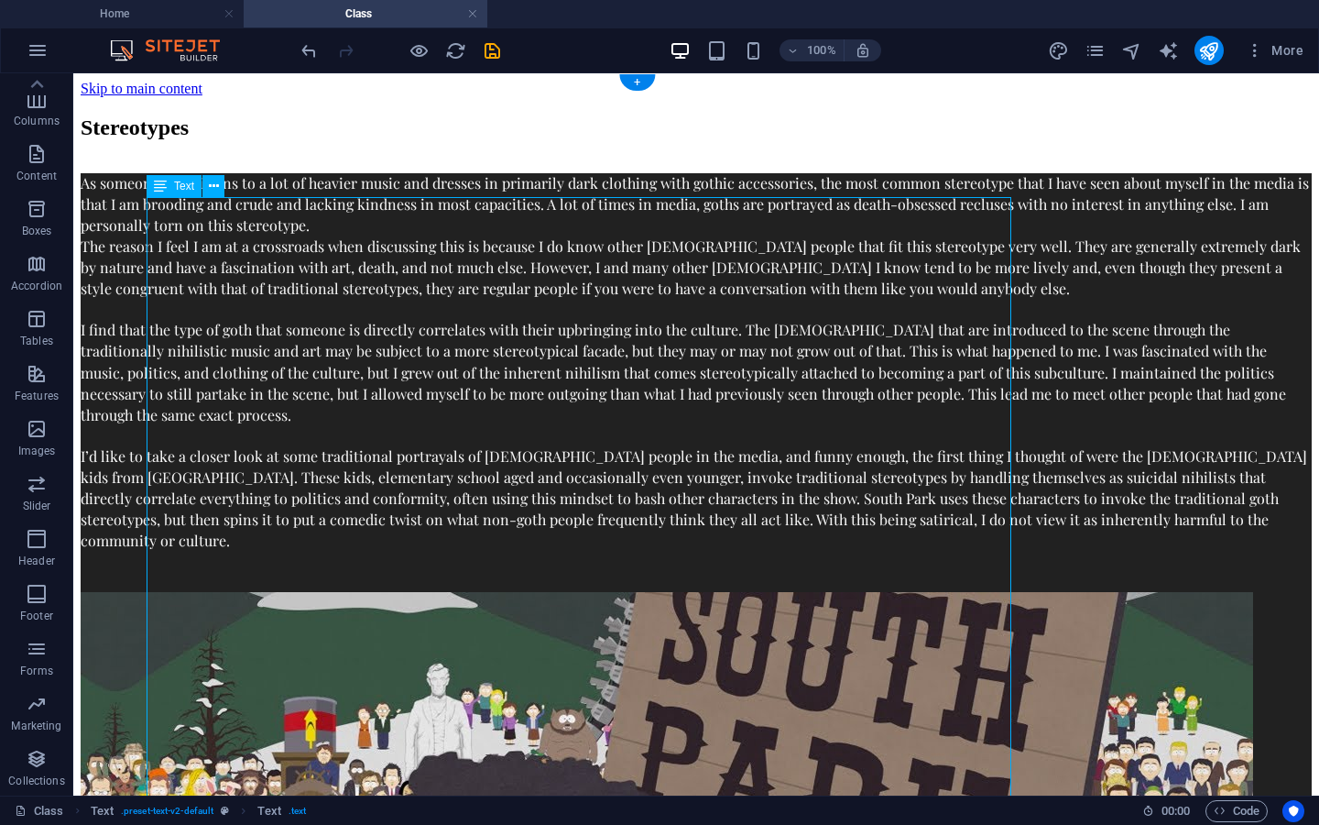
drag, startPoint x: 738, startPoint y: 703, endPoint x: 738, endPoint y: 687, distance: 15.6
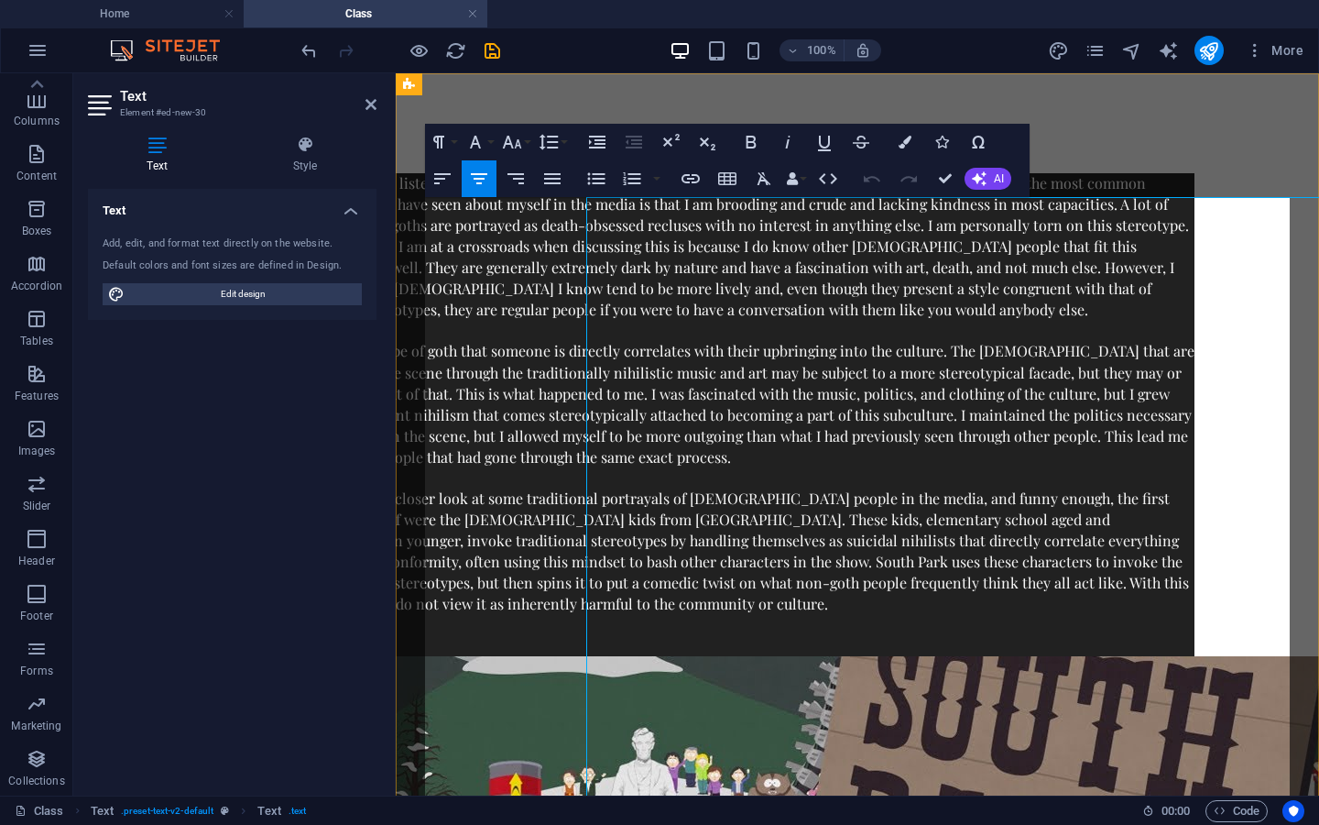
scroll to position [0, 0]
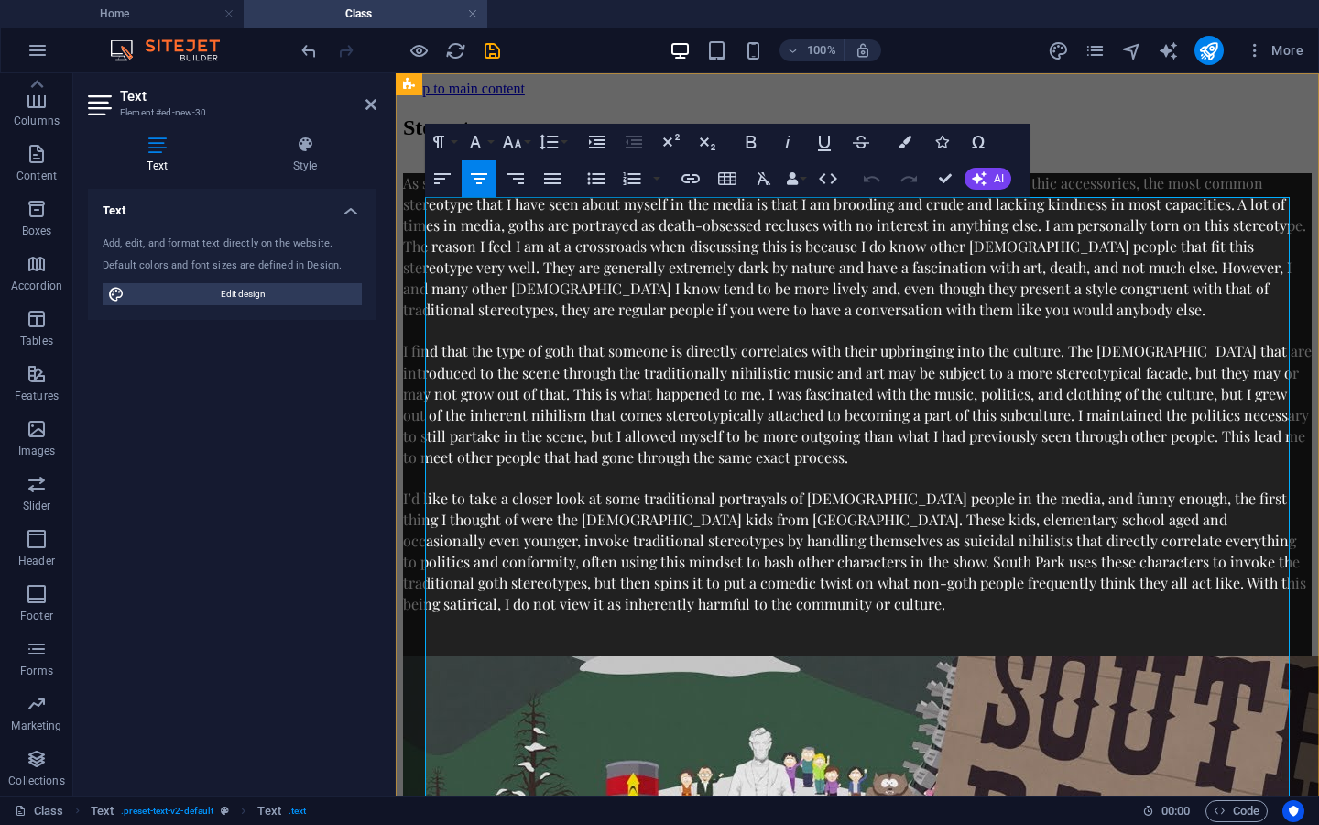
click at [1052, 635] on p at bounding box center [857, 625] width 909 height 20
click at [1048, 615] on p "I’d like to take a closer look at some traditional portrayals of [DEMOGRAPHIC_D…" at bounding box center [857, 551] width 909 height 126
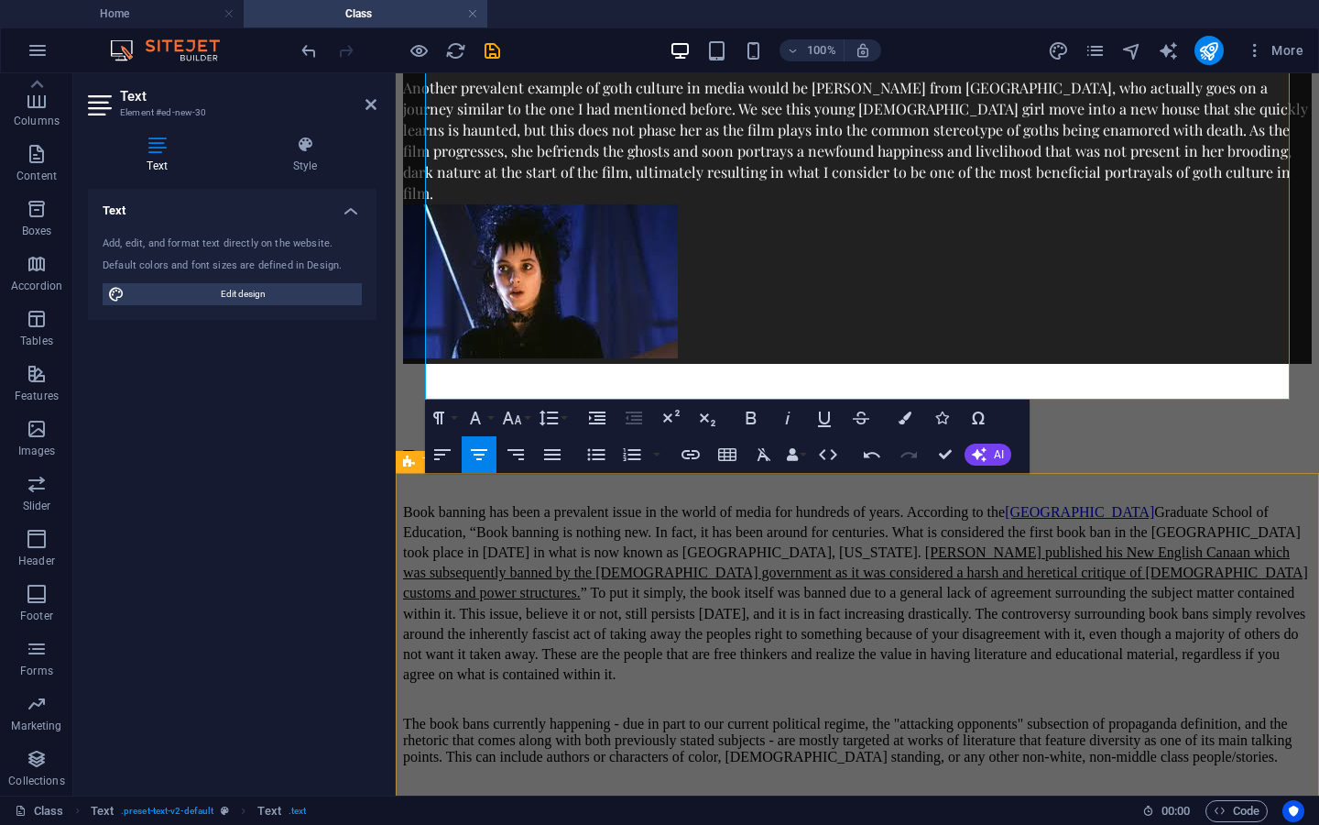
scroll to position [1262, 0]
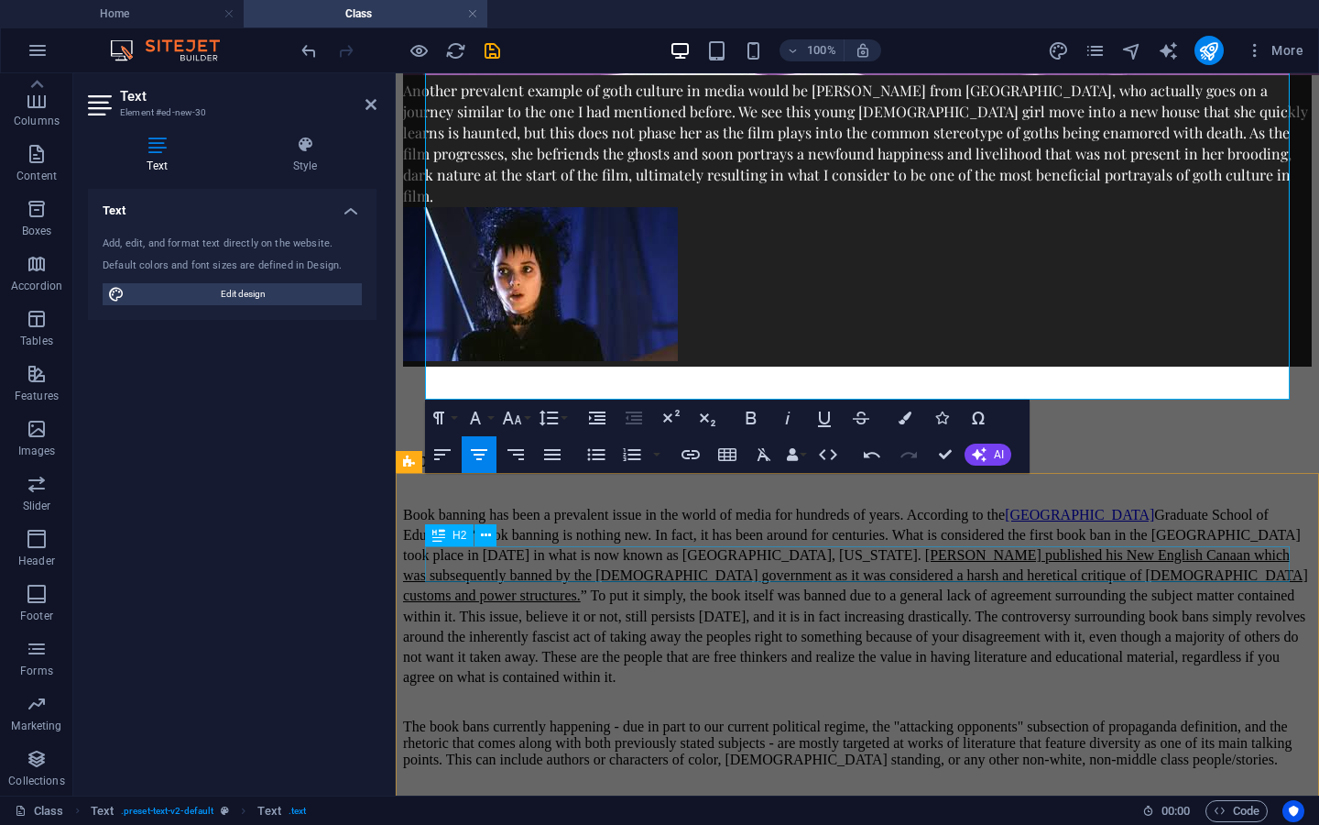
click at [635, 472] on div "Book Bans" at bounding box center [857, 459] width 909 height 25
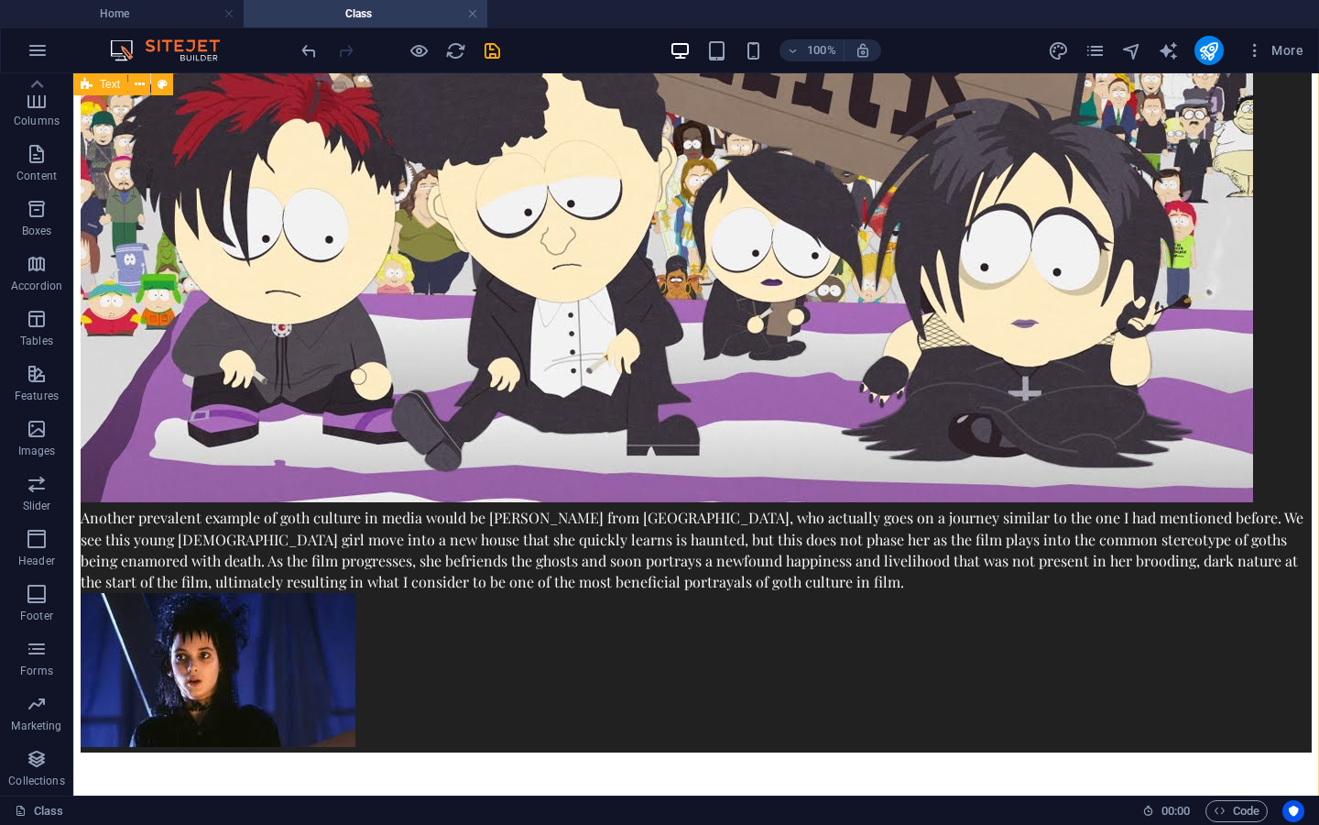
scroll to position [0, 0]
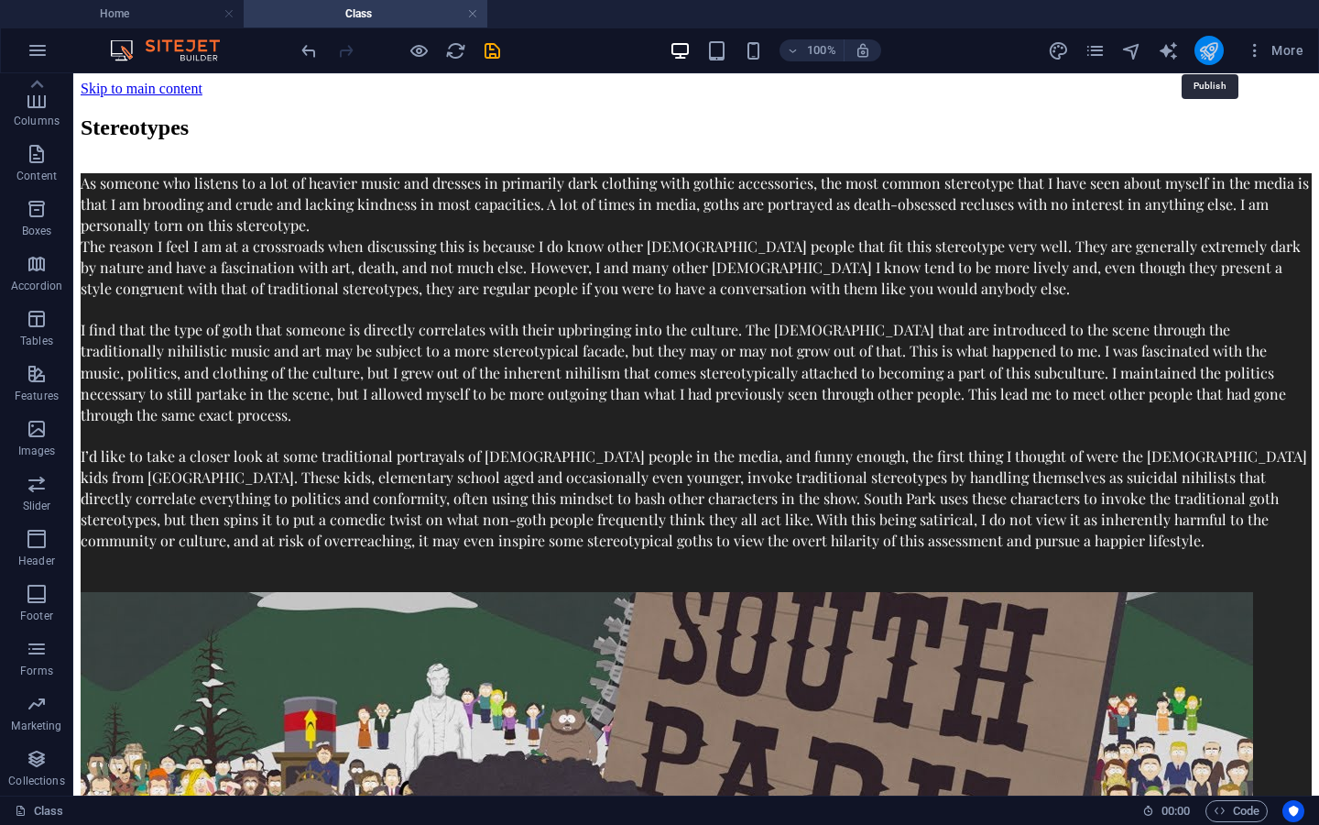
click at [1203, 57] on icon "publish" at bounding box center [1208, 50] width 21 height 21
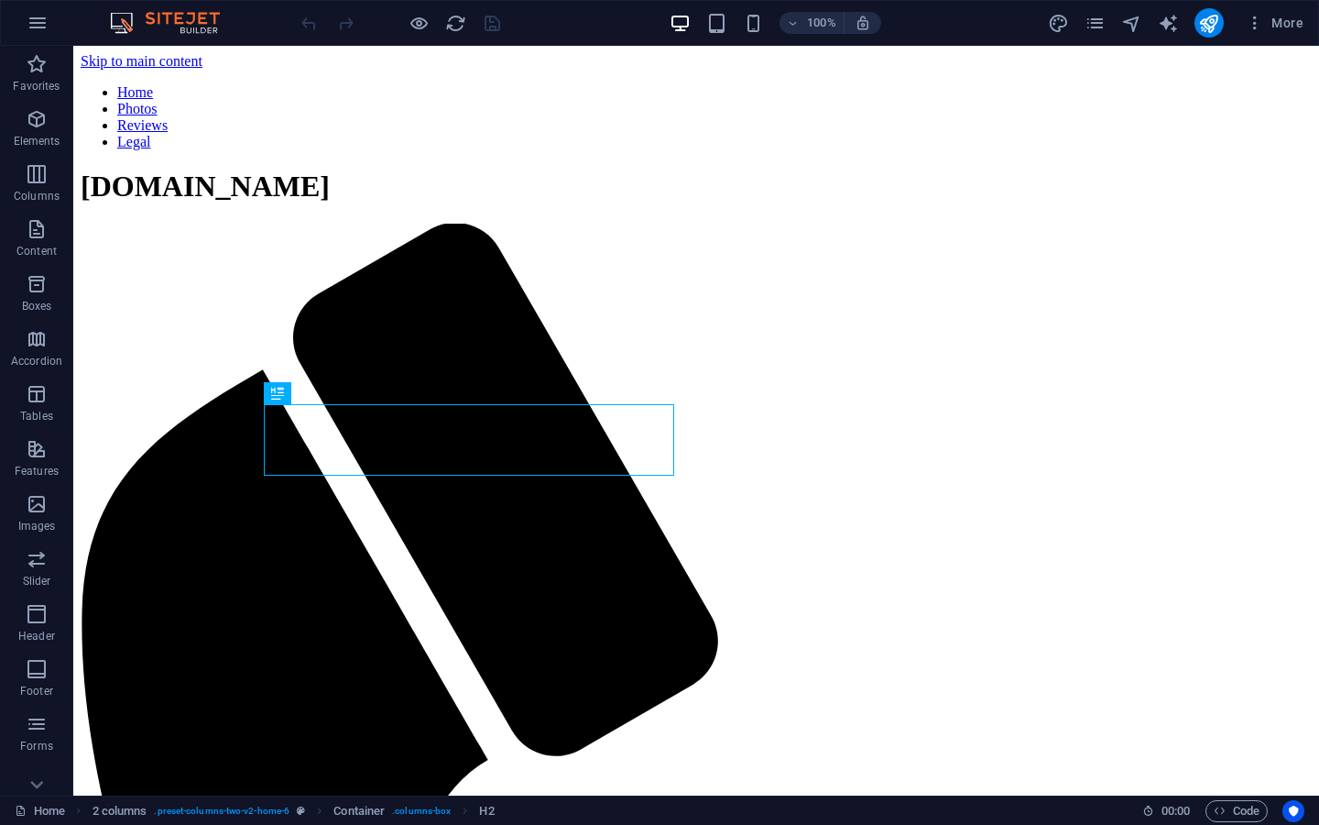
click at [1113, 18] on div "More" at bounding box center [1179, 22] width 263 height 29
click at [1103, 19] on icon "pages" at bounding box center [1095, 23] width 21 height 21
